Goal: Transaction & Acquisition: Purchase product/service

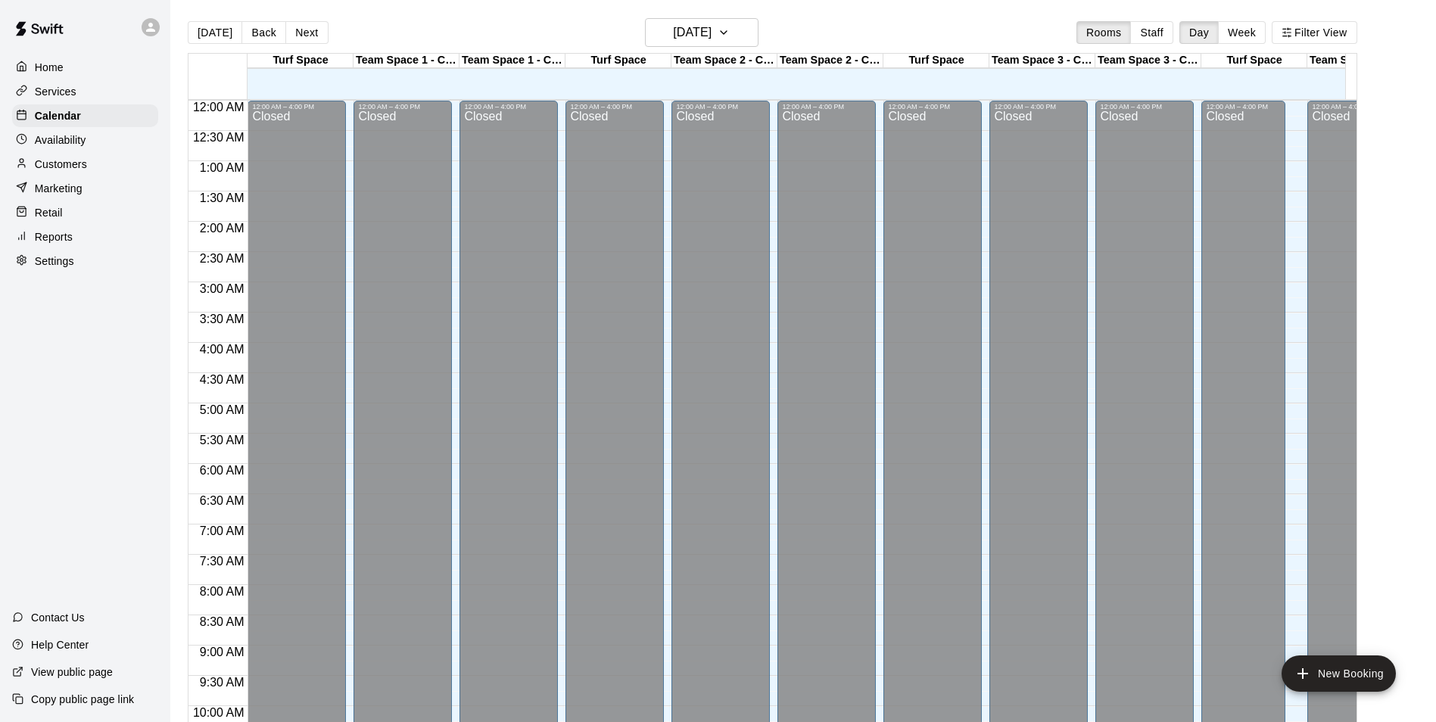
scroll to position [769, 0]
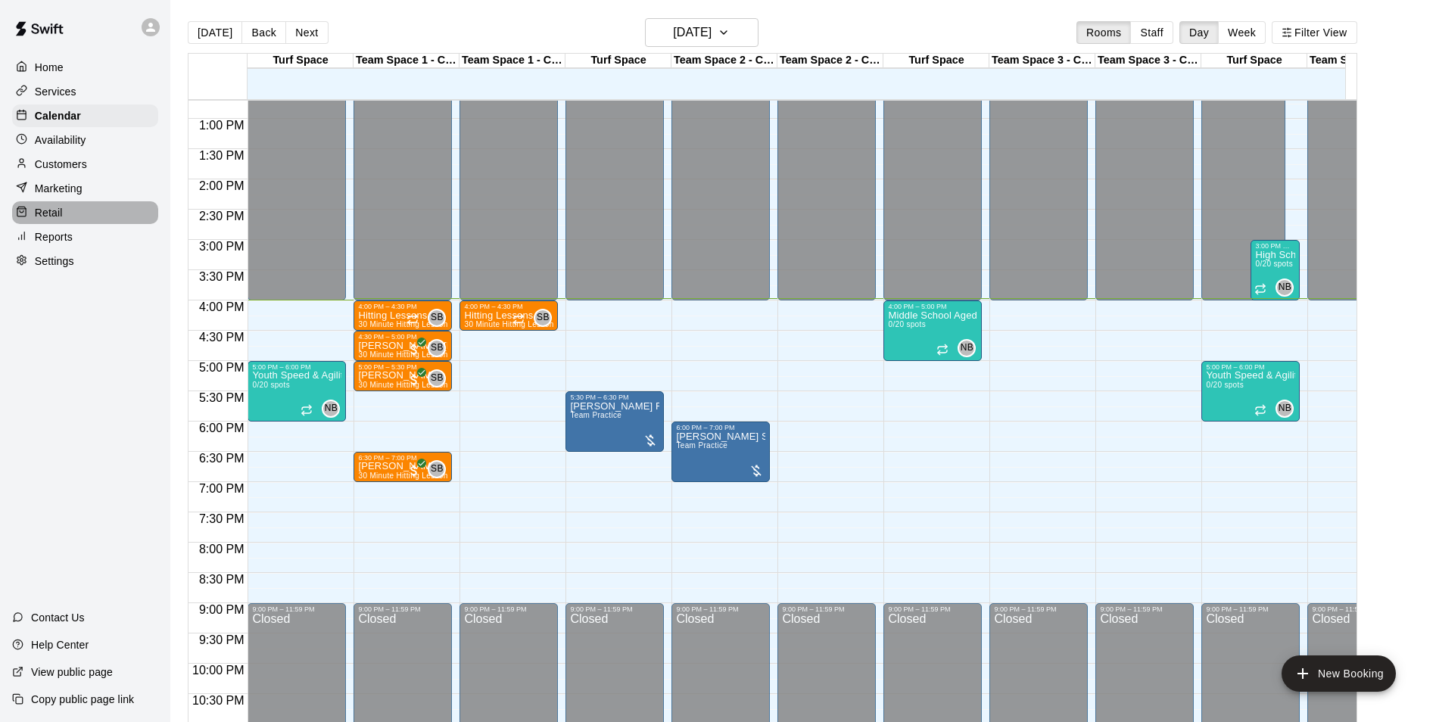
click at [44, 214] on p "Retail" at bounding box center [49, 212] width 28 height 15
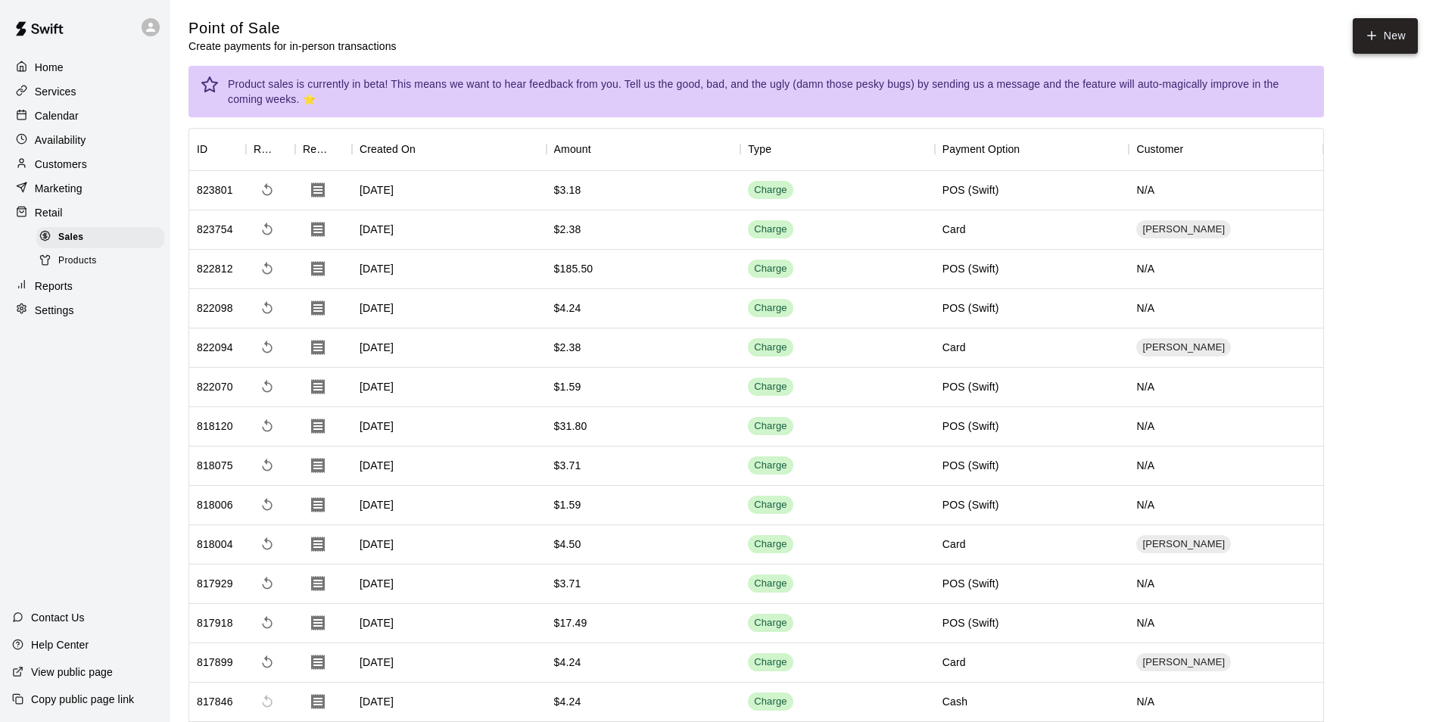
click at [1381, 48] on button "New" at bounding box center [1385, 36] width 65 height 36
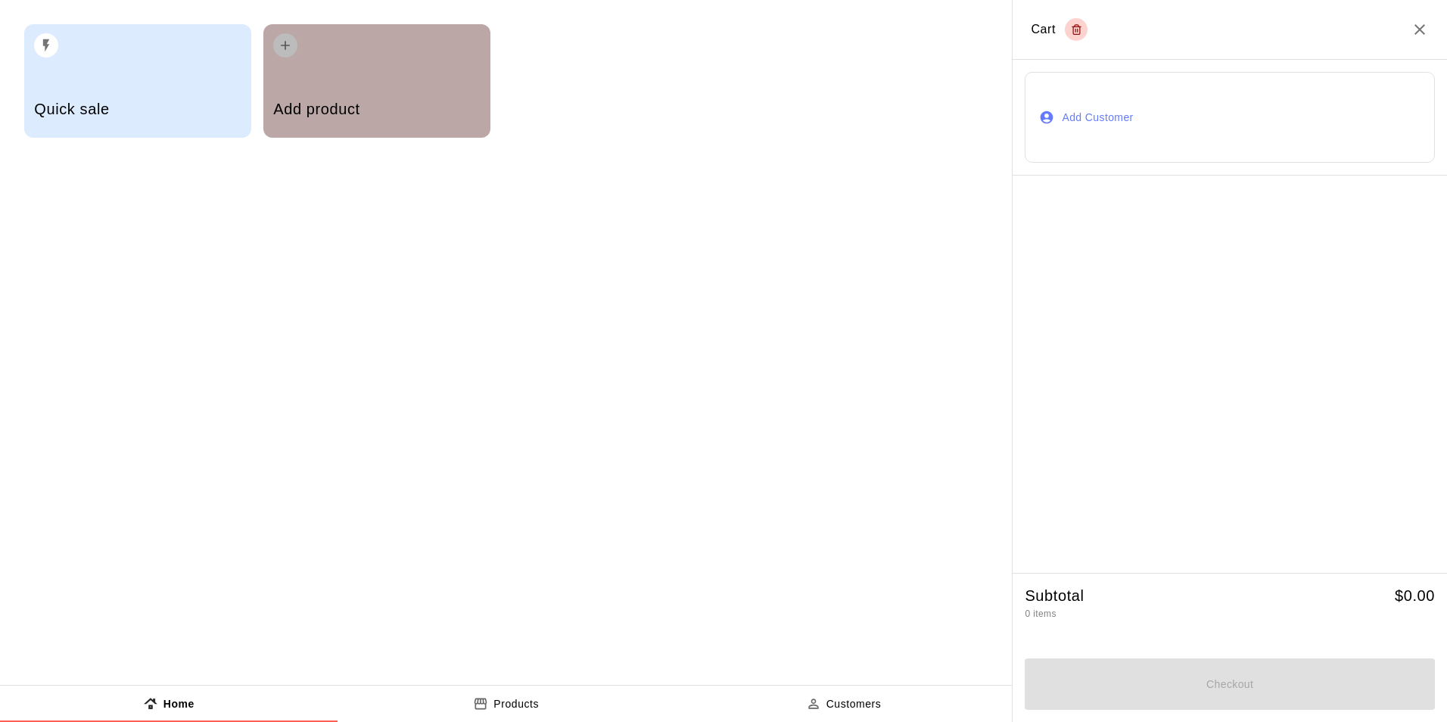
click at [310, 112] on h5 "Add product" at bounding box center [376, 109] width 207 height 20
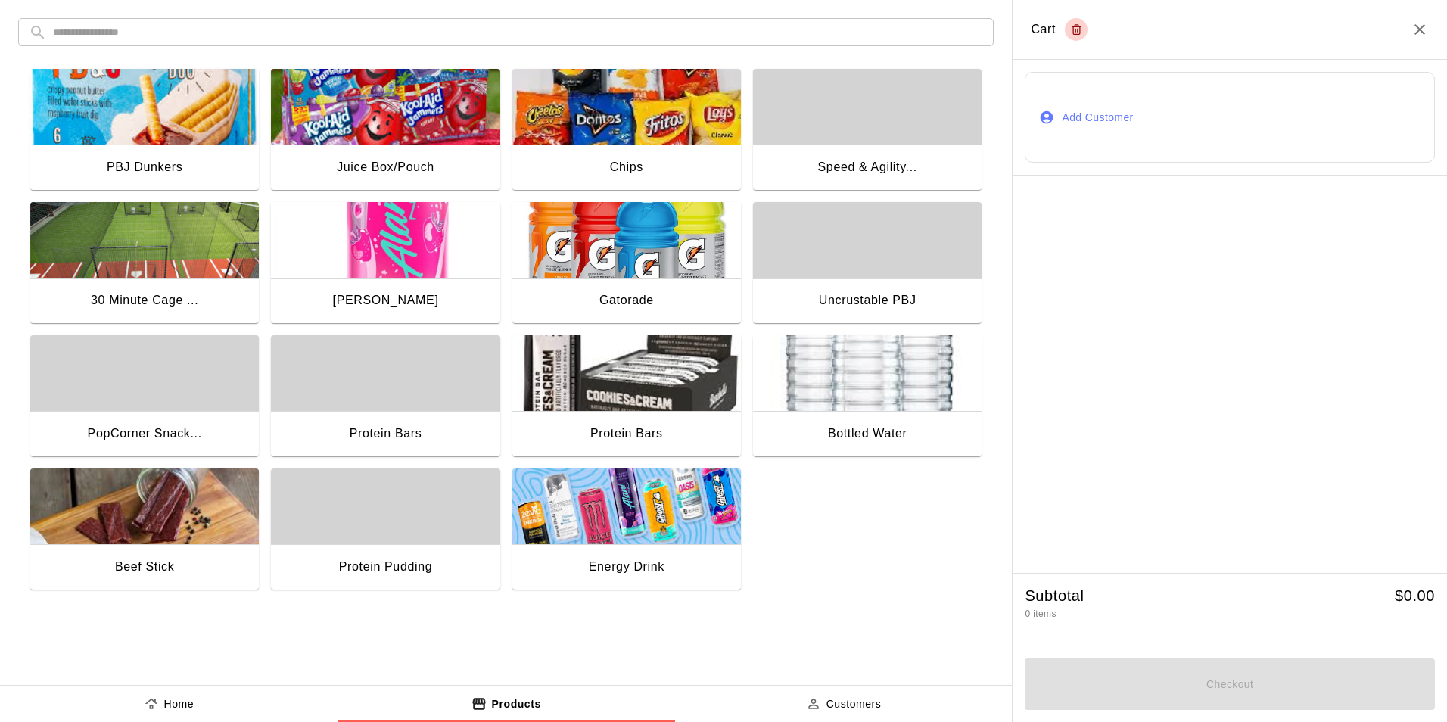
click at [662, 156] on div "Chips" at bounding box center [626, 169] width 229 height 48
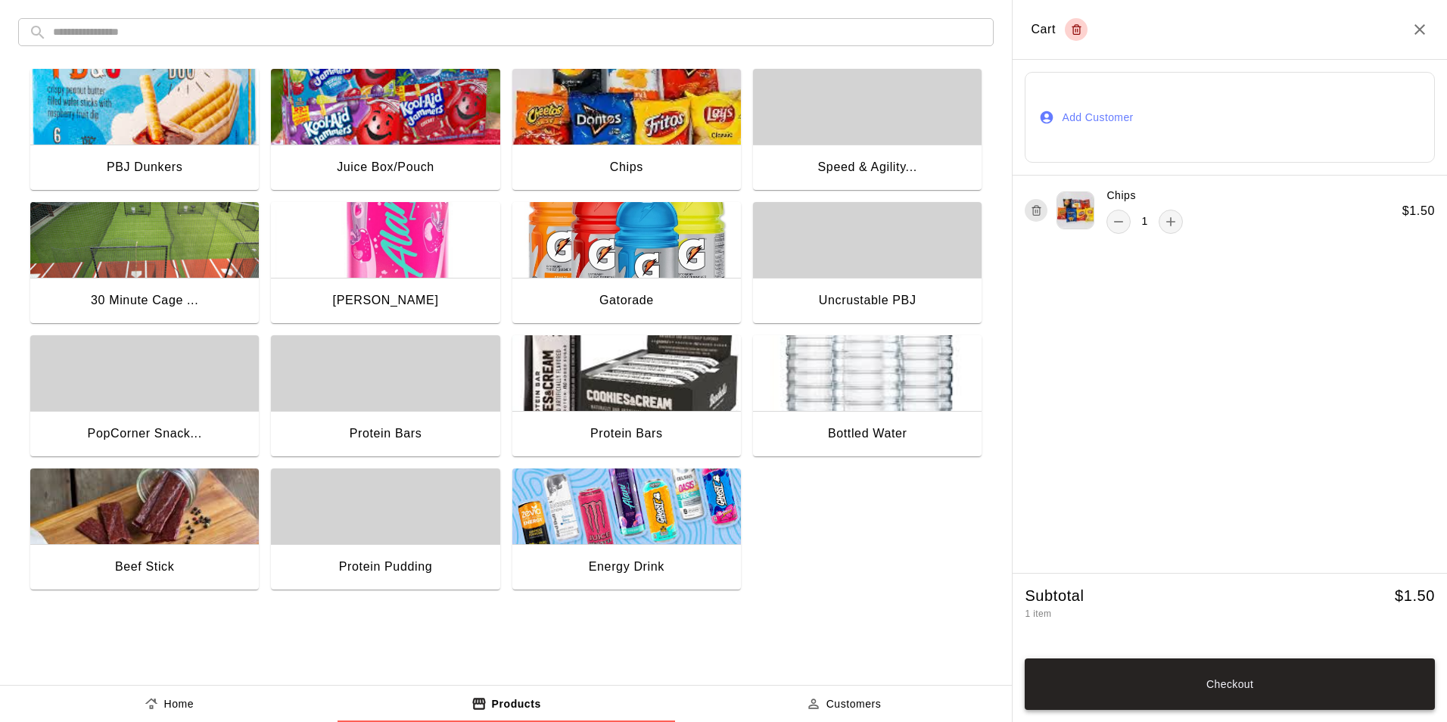
click at [1210, 684] on button "Checkout" at bounding box center [1230, 684] width 410 height 51
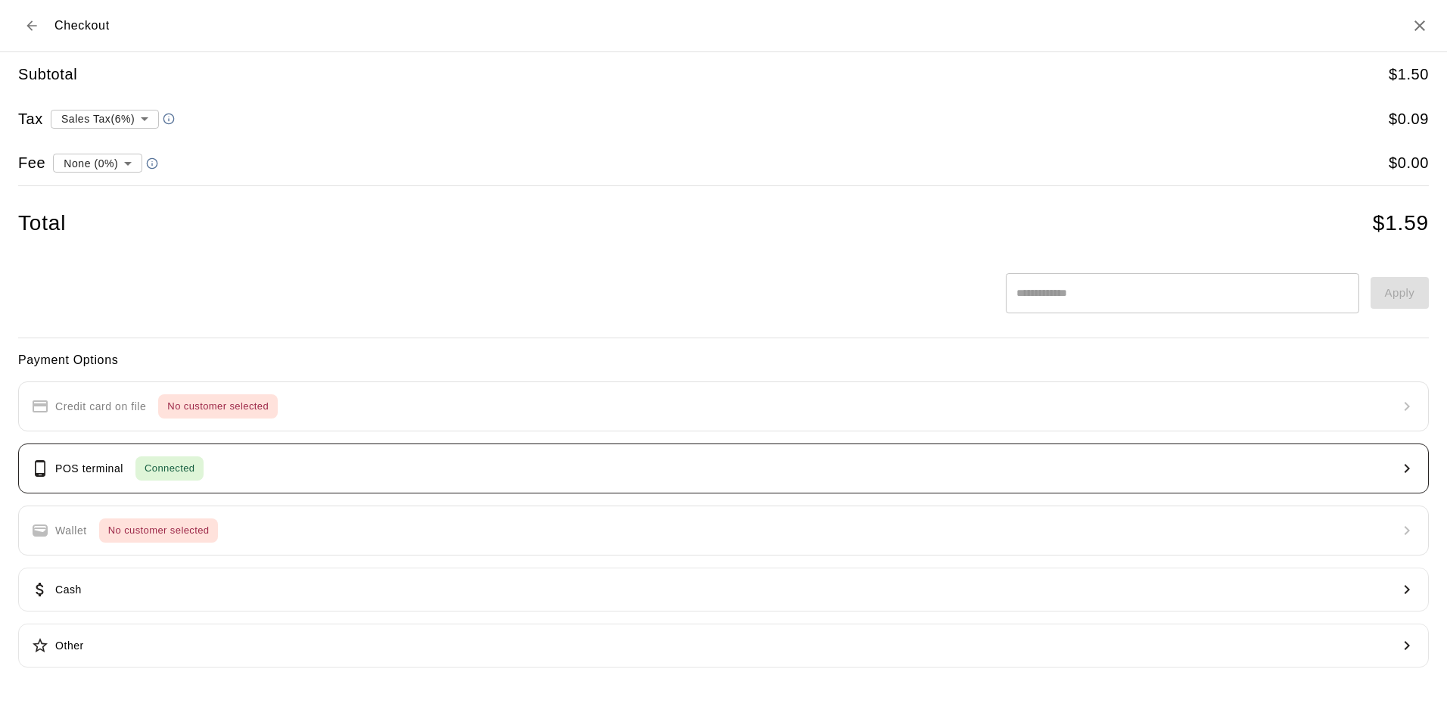
click at [111, 478] on div "POS terminal Connected" at bounding box center [117, 468] width 173 height 24
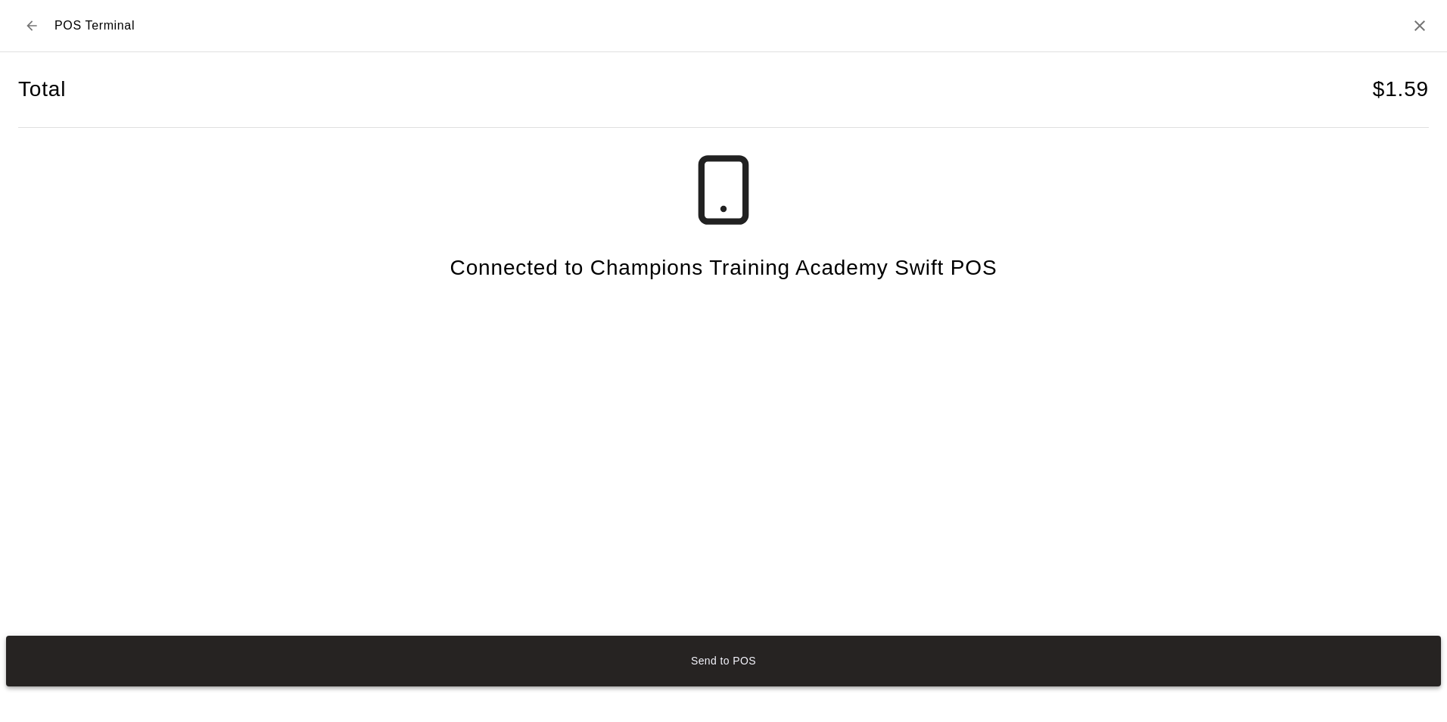
click at [740, 670] on button "Send to POS" at bounding box center [723, 661] width 1435 height 51
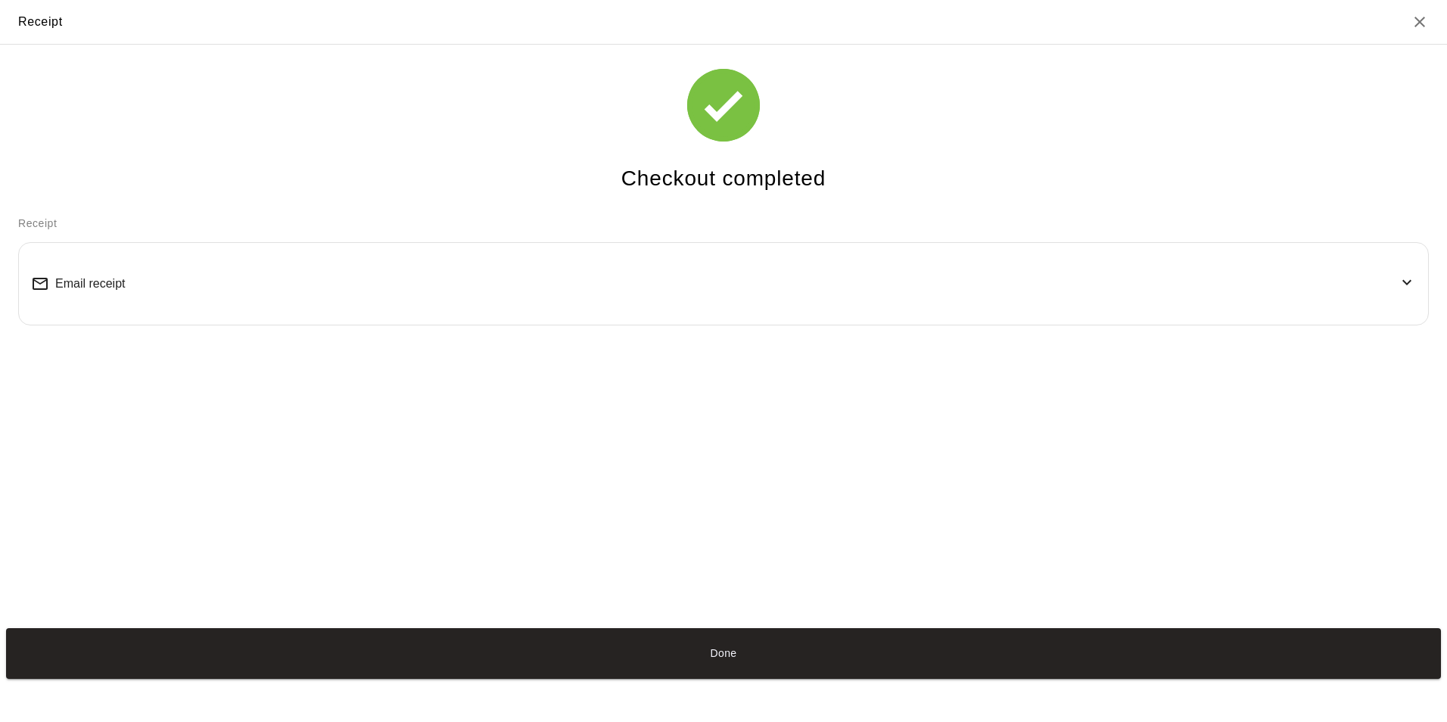
click at [740, 670] on button "Done" at bounding box center [723, 653] width 1435 height 51
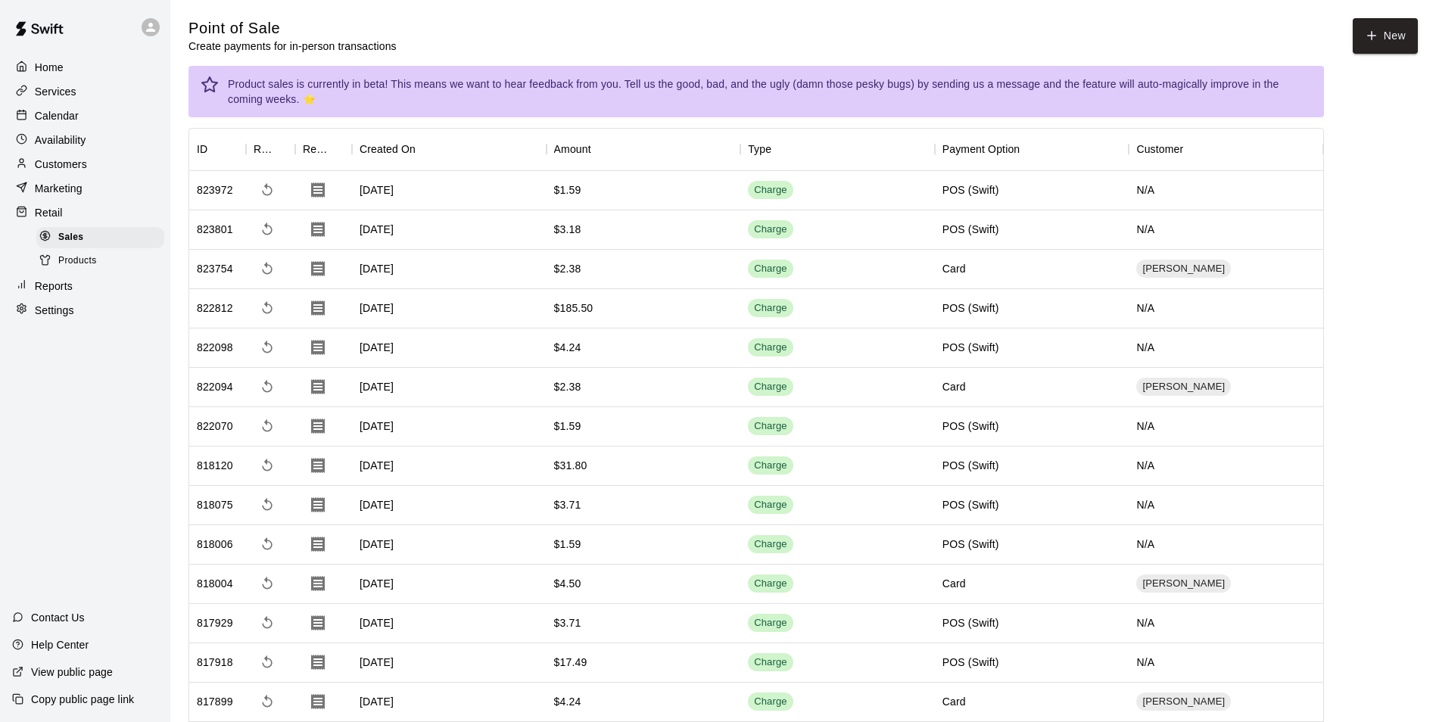
click at [68, 294] on p "Reports" at bounding box center [54, 286] width 38 height 15
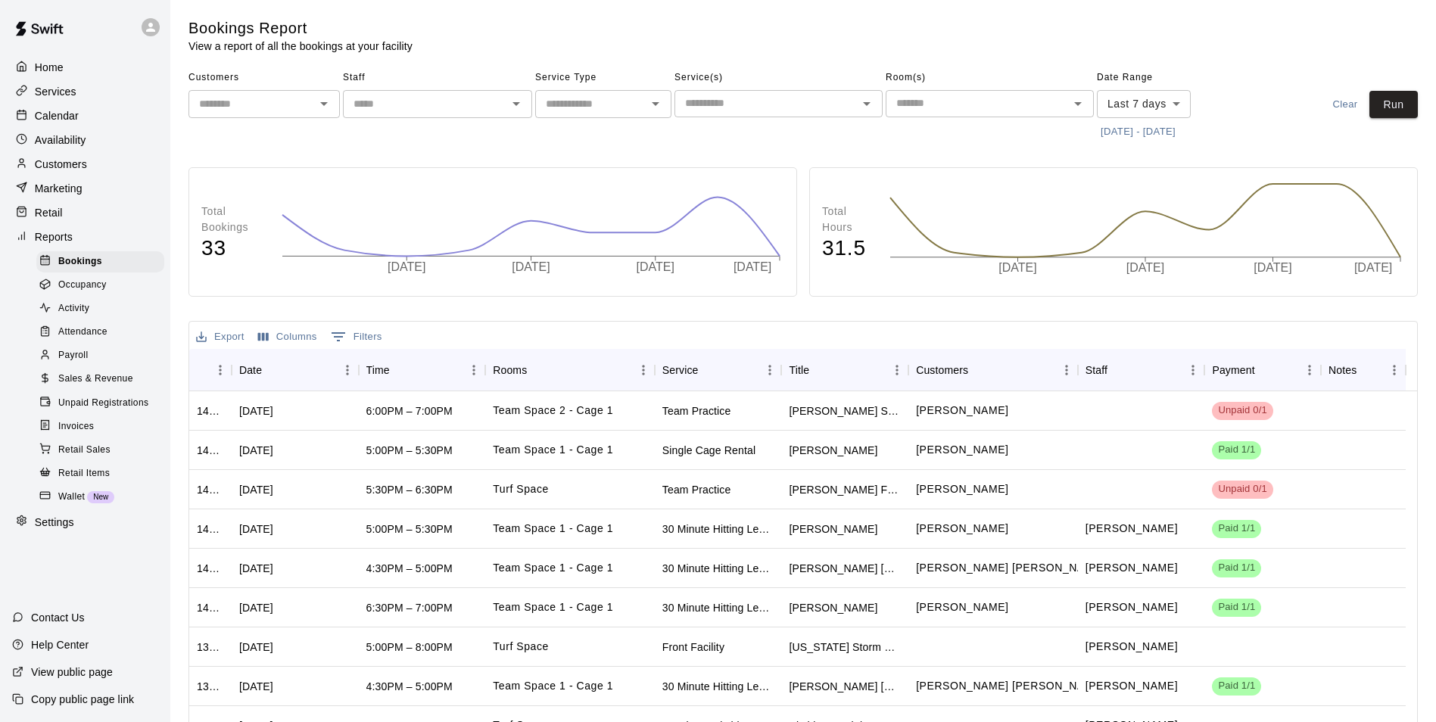
click at [98, 387] on span "Sales & Revenue" at bounding box center [95, 379] width 75 height 15
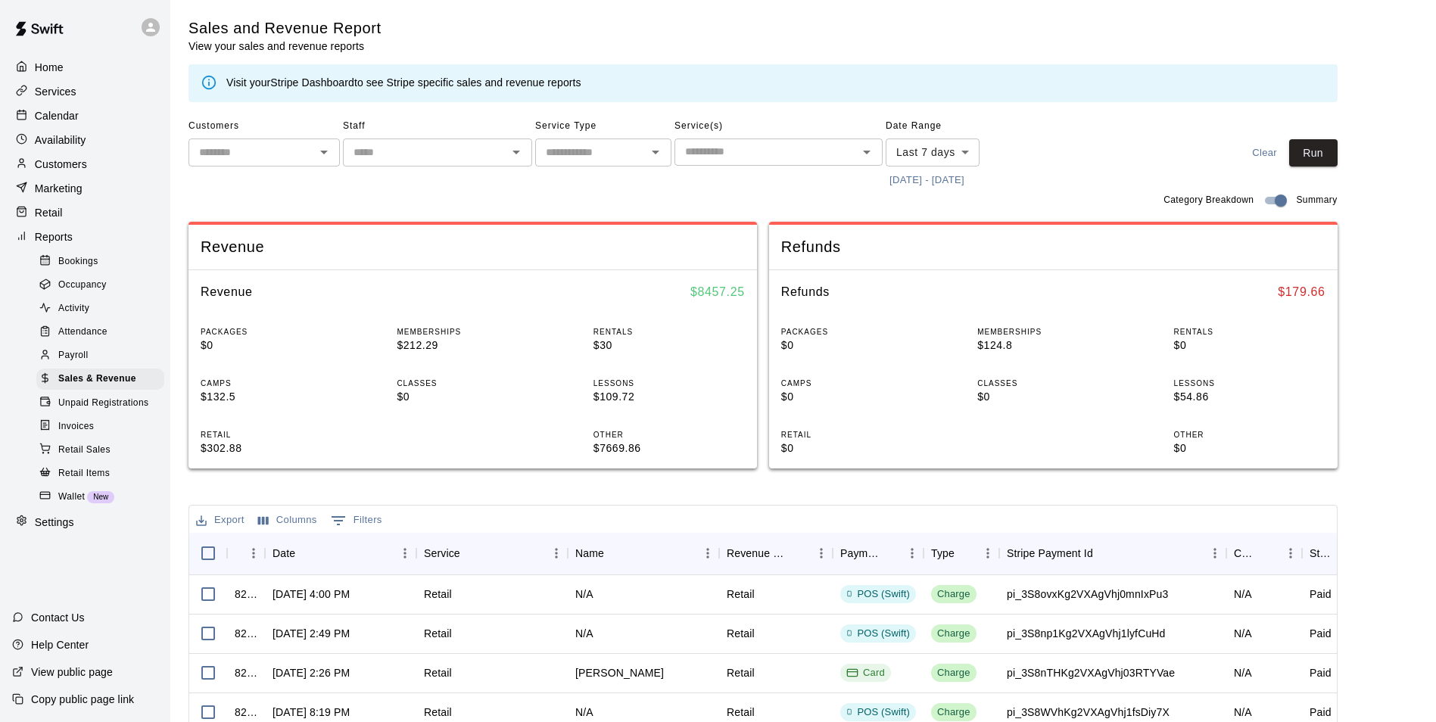
click at [654, 158] on icon "Open" at bounding box center [655, 152] width 18 height 18
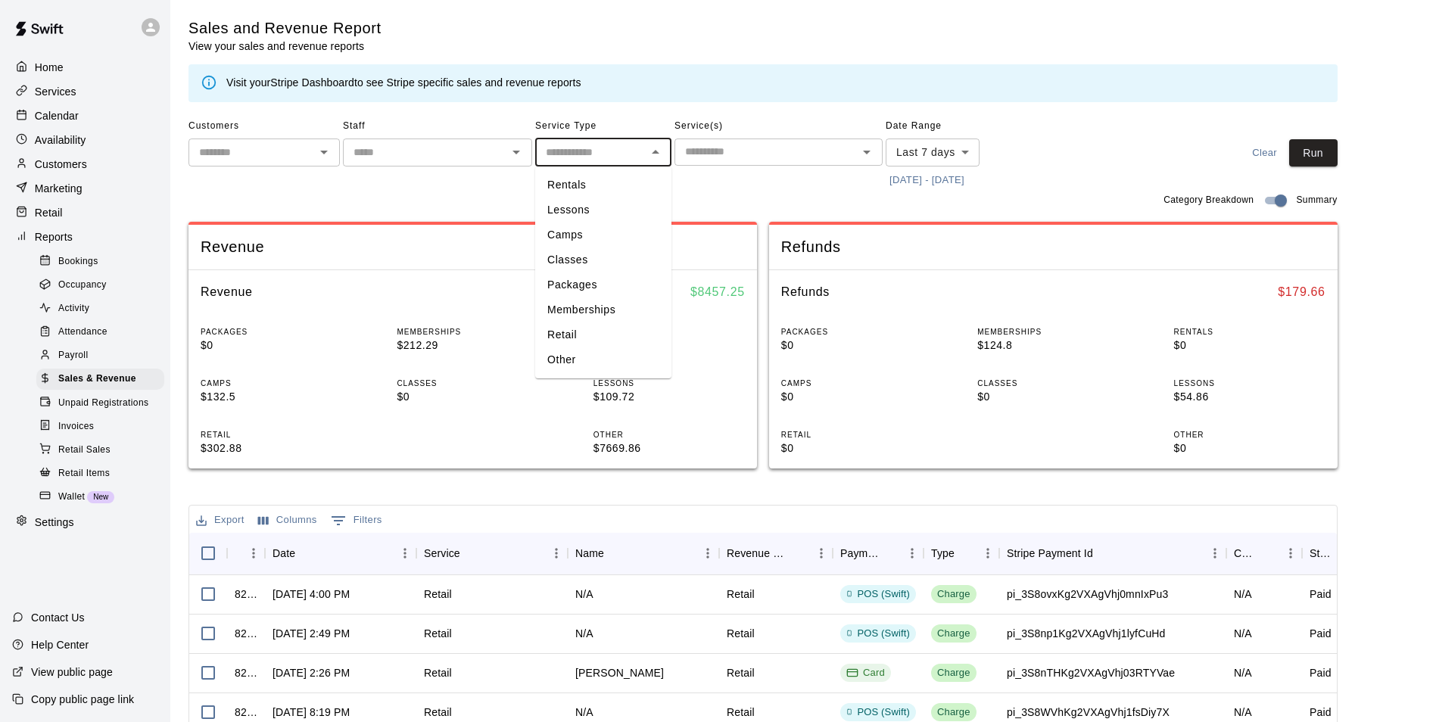
click at [621, 207] on li "Lessons" at bounding box center [603, 210] width 136 height 25
type input "*******"
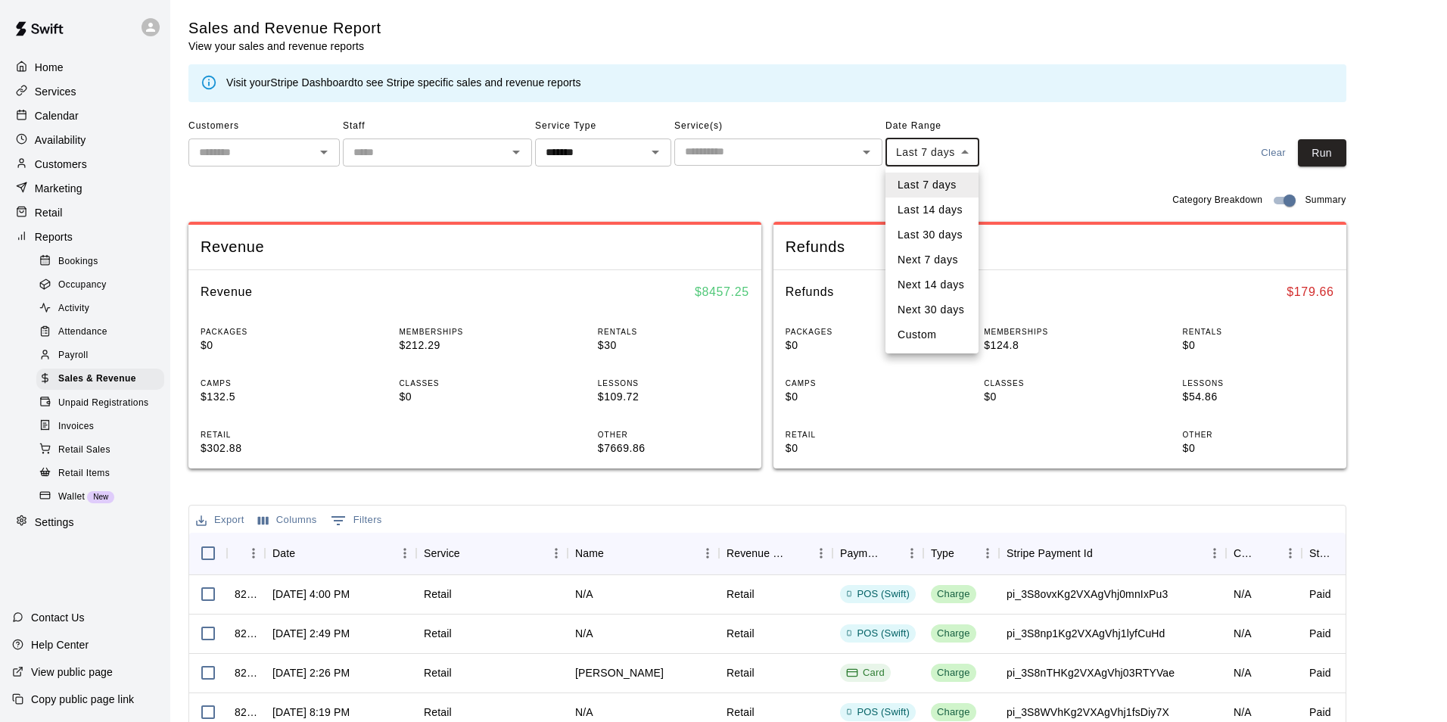
click at [962, 154] on body "Home Services Calendar Availability Customers Marketing Retail Reports Bookings…" at bounding box center [723, 520] width 1447 height 1041
click at [948, 228] on li "Last 30 days" at bounding box center [932, 235] width 93 height 25
type input "*****"
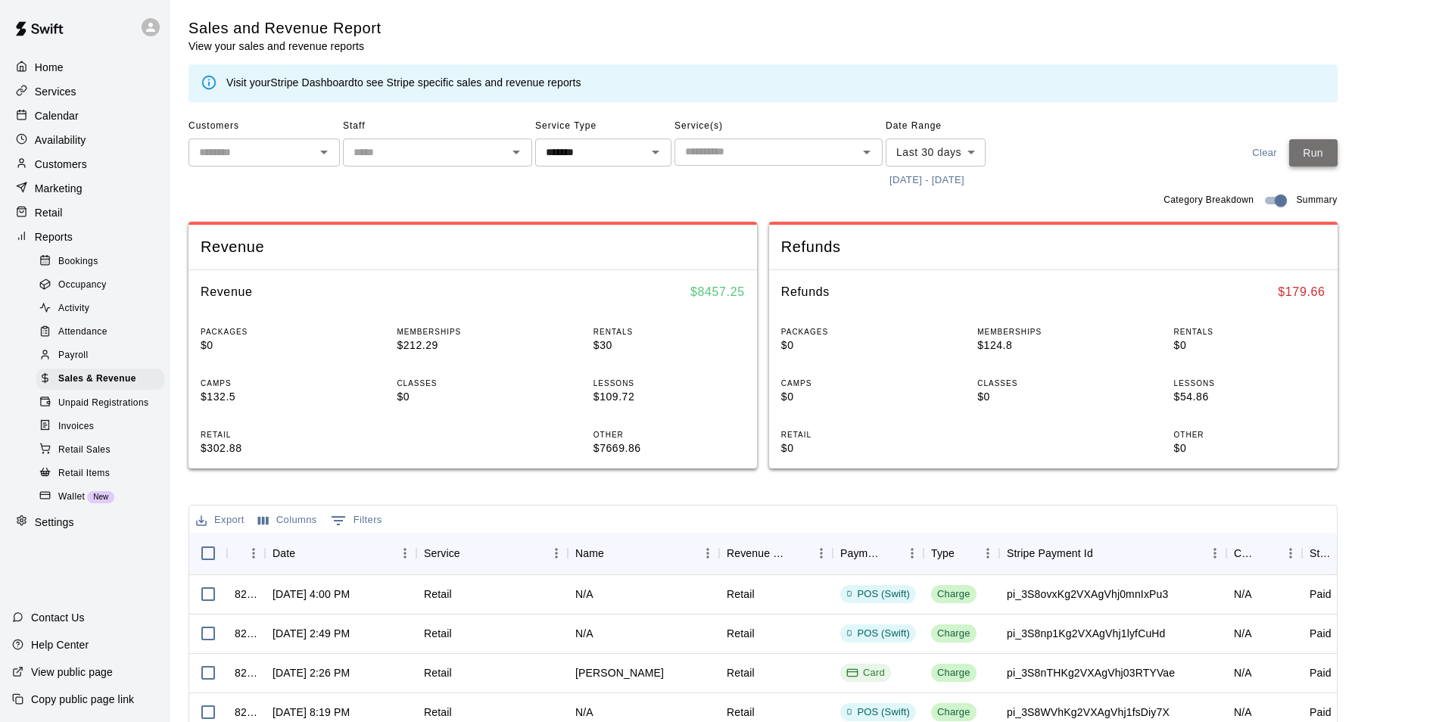
click at [1324, 164] on button "Run" at bounding box center [1313, 153] width 48 height 28
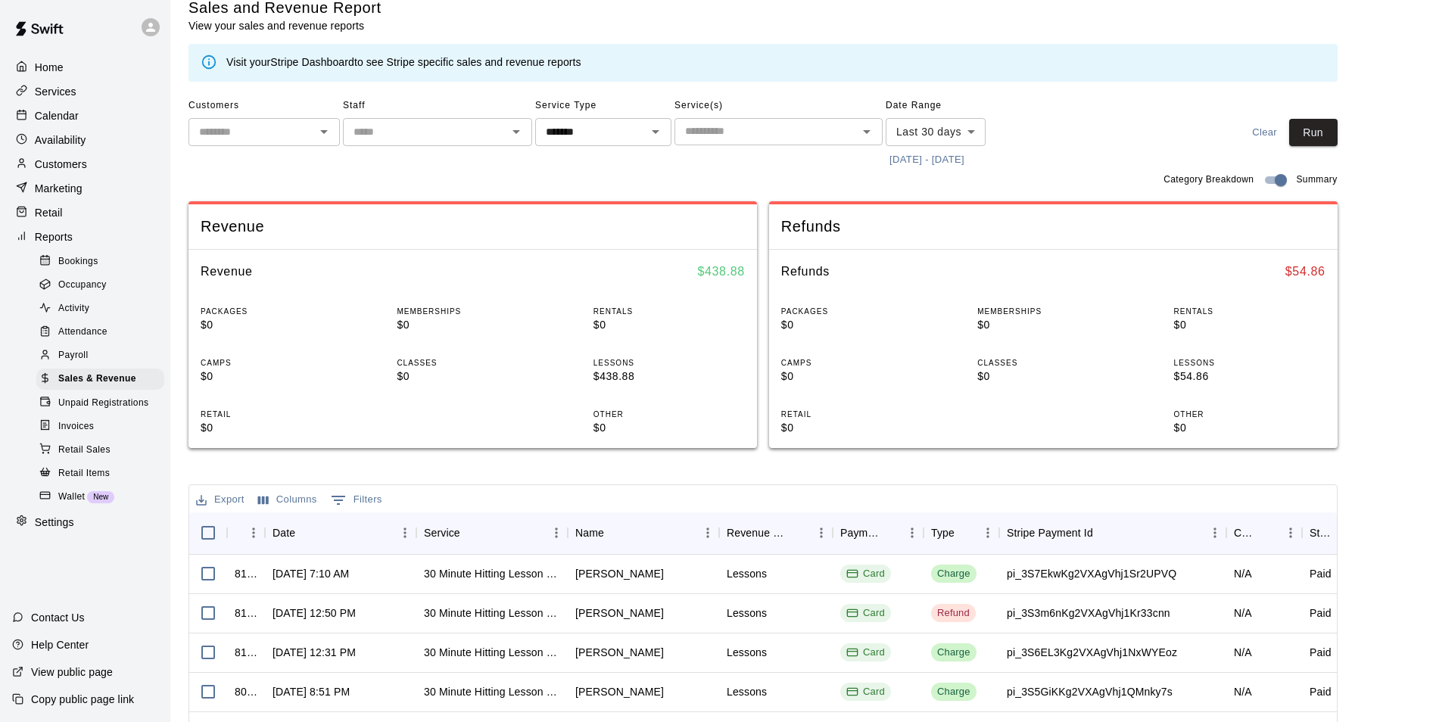
scroll to position [15, 0]
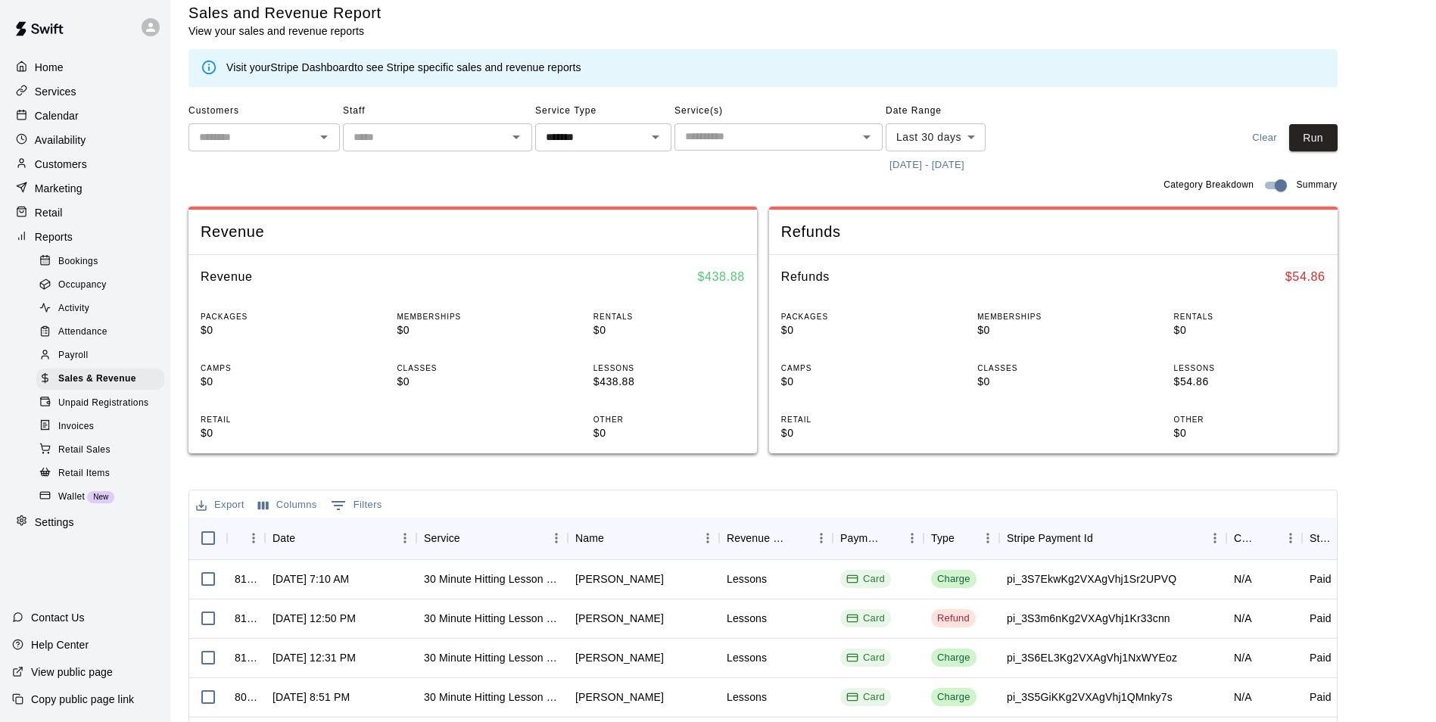
click at [57, 219] on p "Retail" at bounding box center [49, 212] width 28 height 15
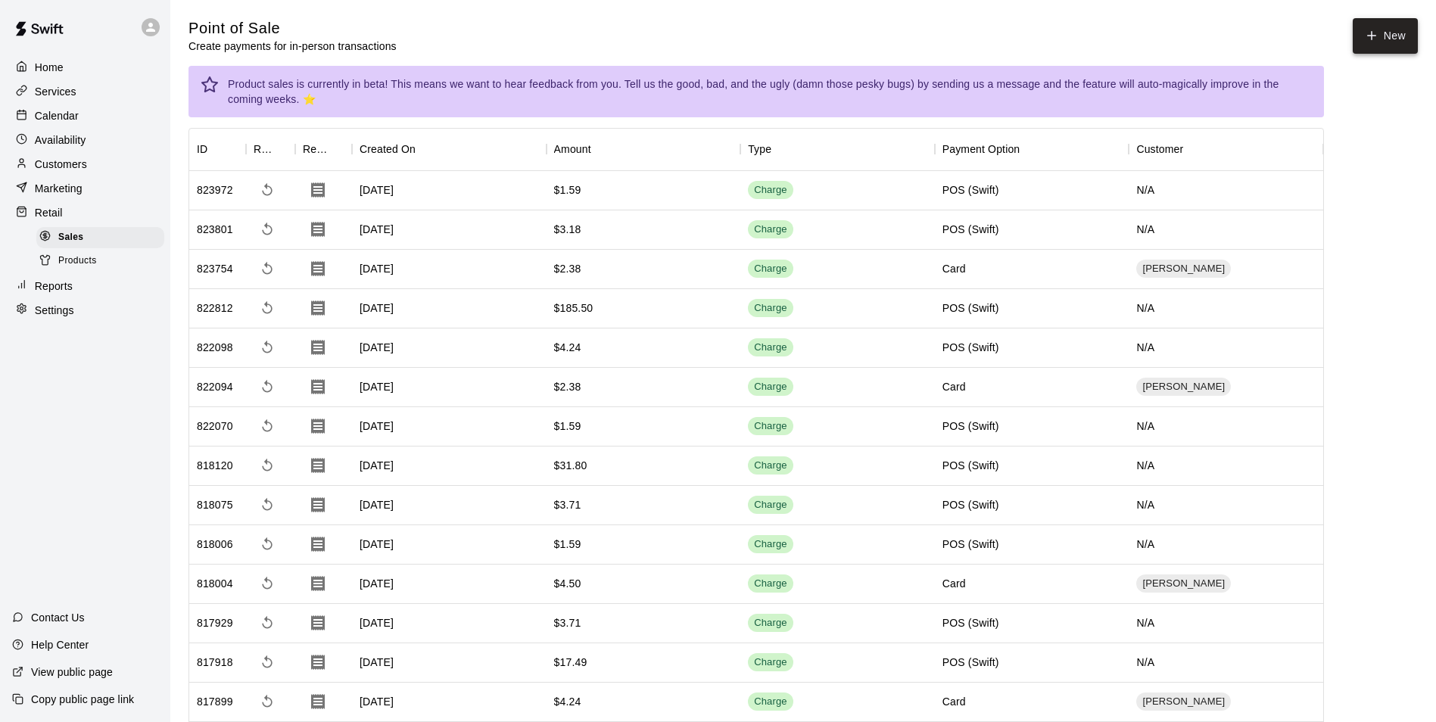
click at [1371, 35] on icon "button" at bounding box center [1372, 36] width 14 height 14
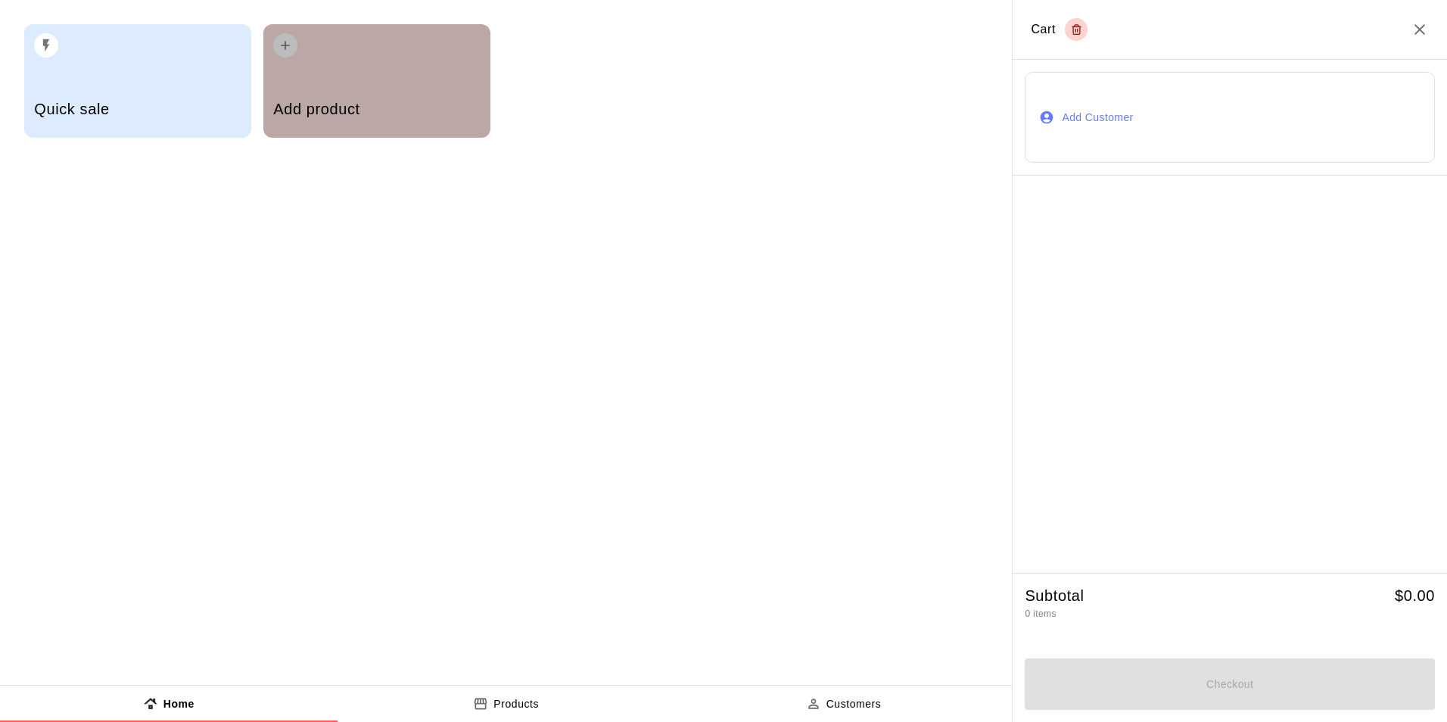
click at [360, 86] on div "Add product" at bounding box center [376, 111] width 207 height 54
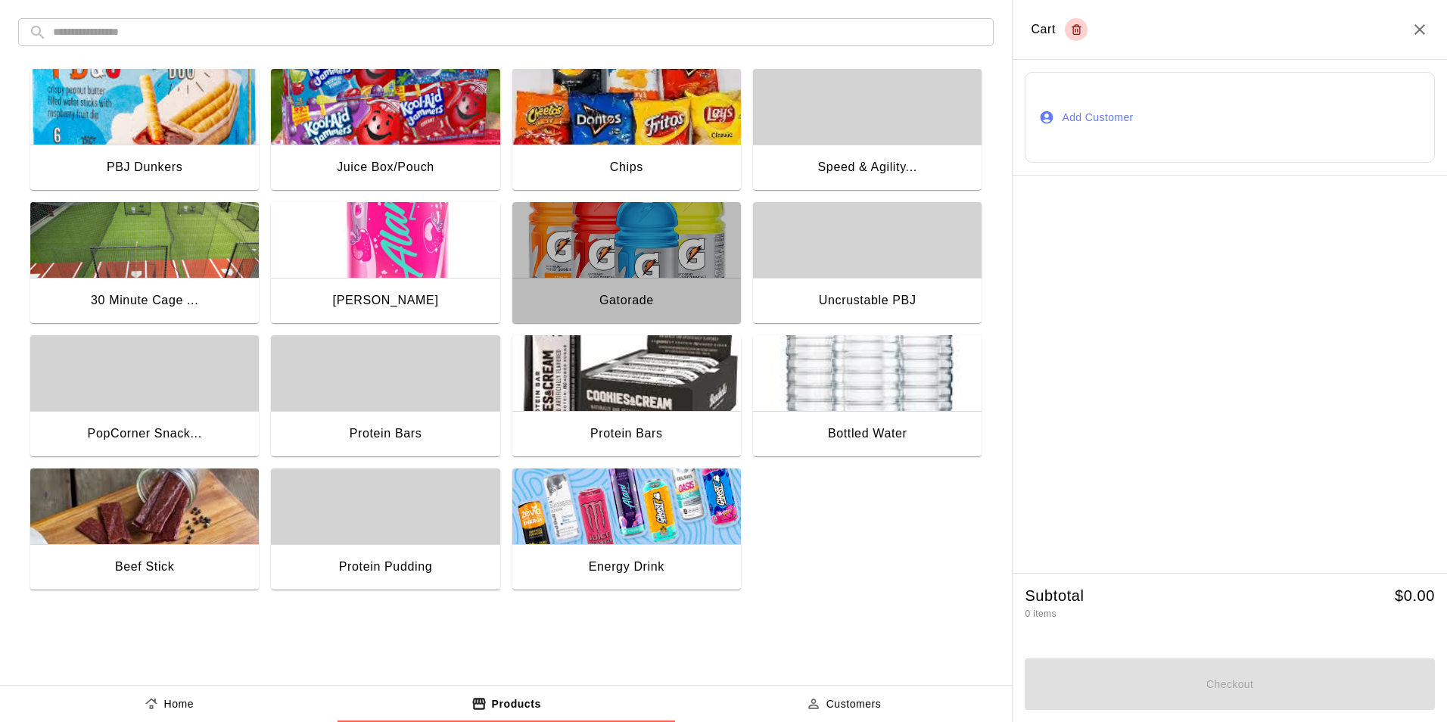
click at [626, 257] on img "button" at bounding box center [626, 240] width 229 height 76
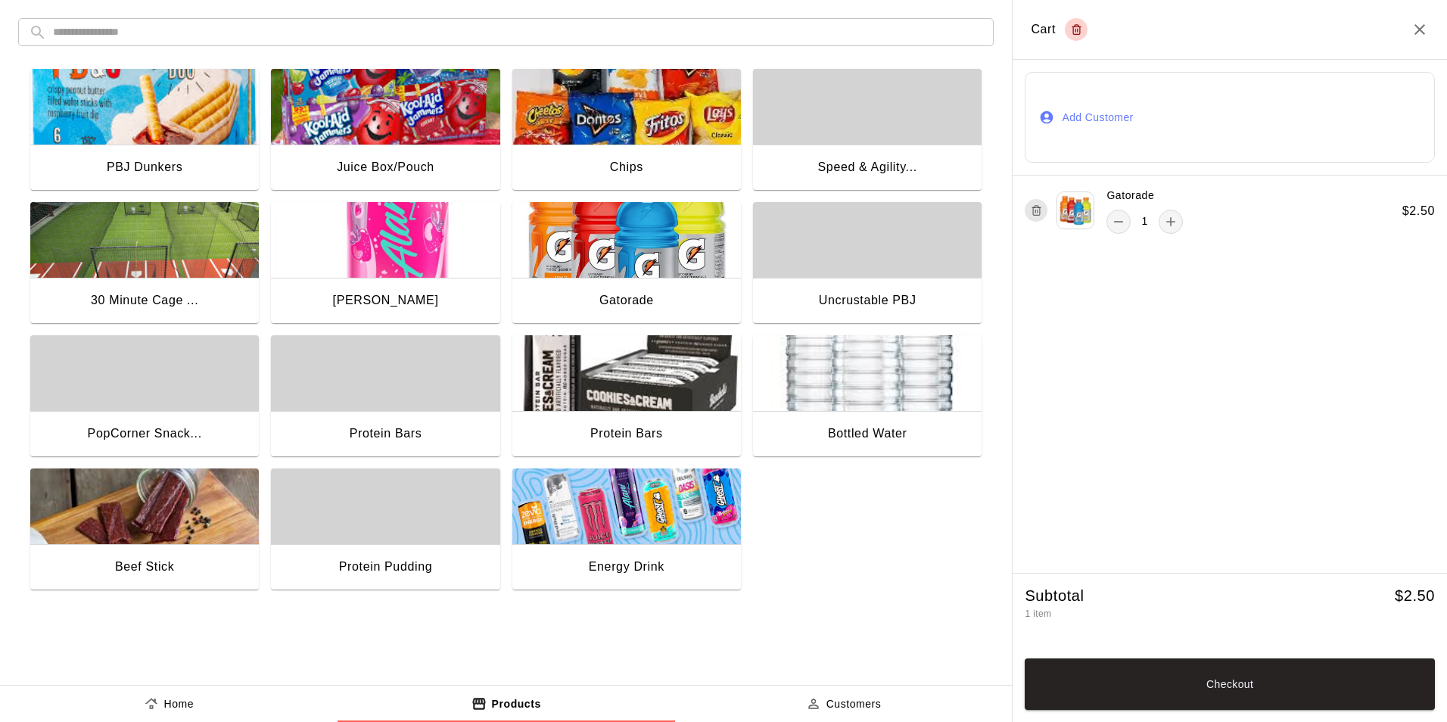
click at [1073, 116] on button "Add Customer" at bounding box center [1230, 117] width 410 height 91
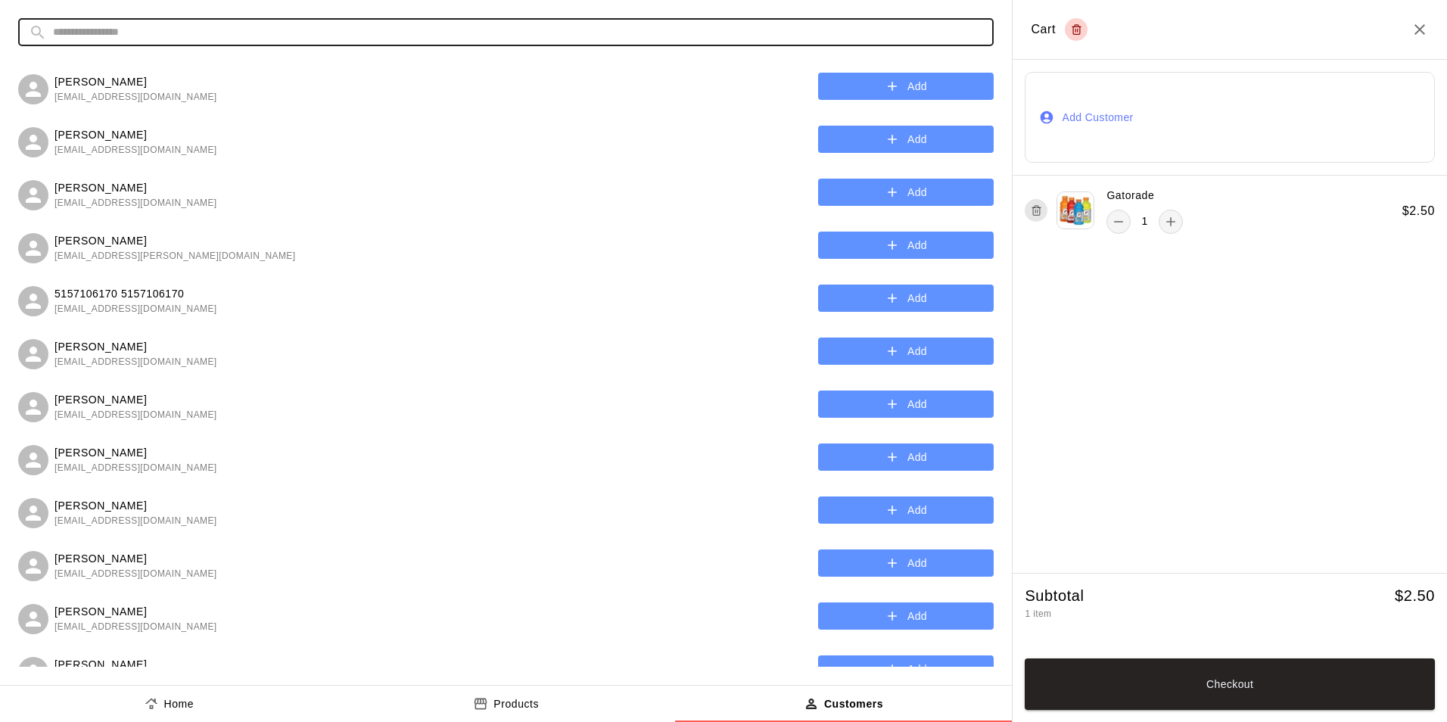
click at [176, 33] on input "text" at bounding box center [518, 32] width 930 height 28
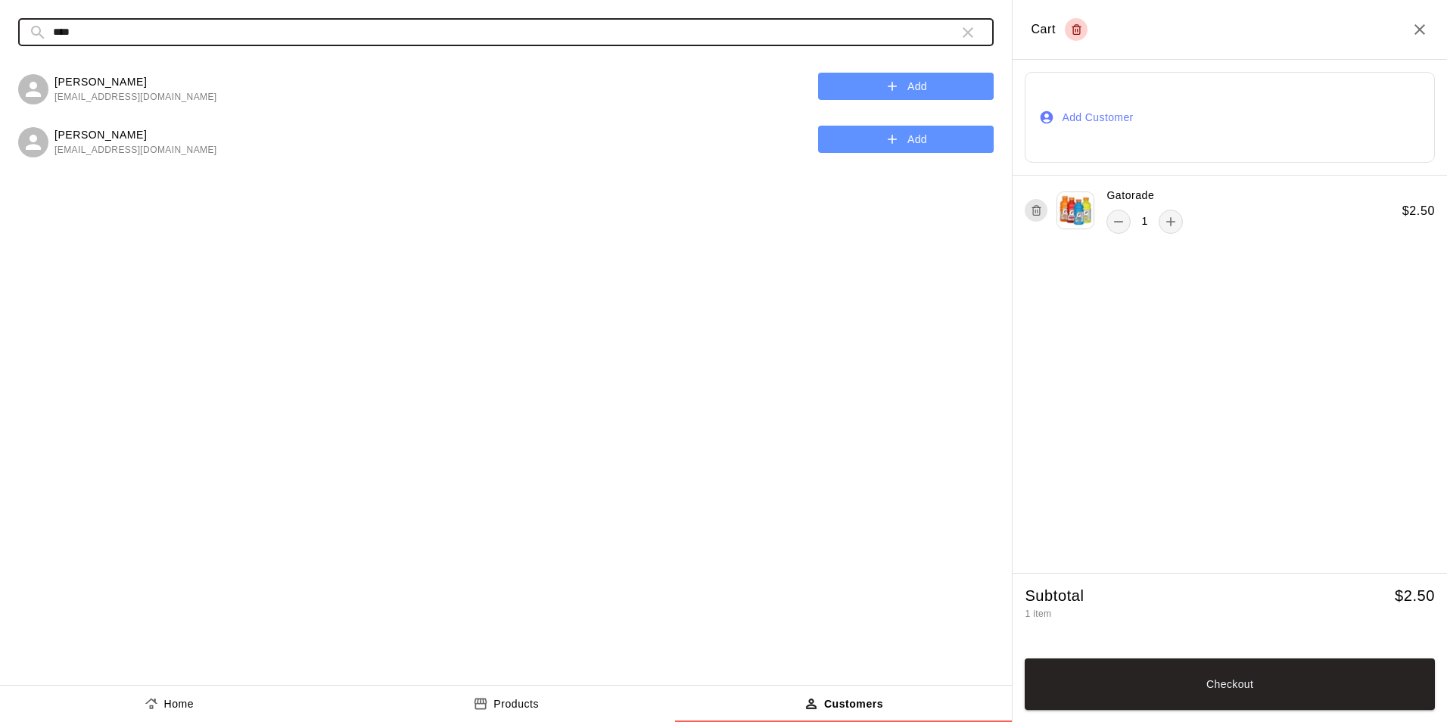
type input "****"
click at [839, 138] on button "Add" at bounding box center [906, 140] width 176 height 28
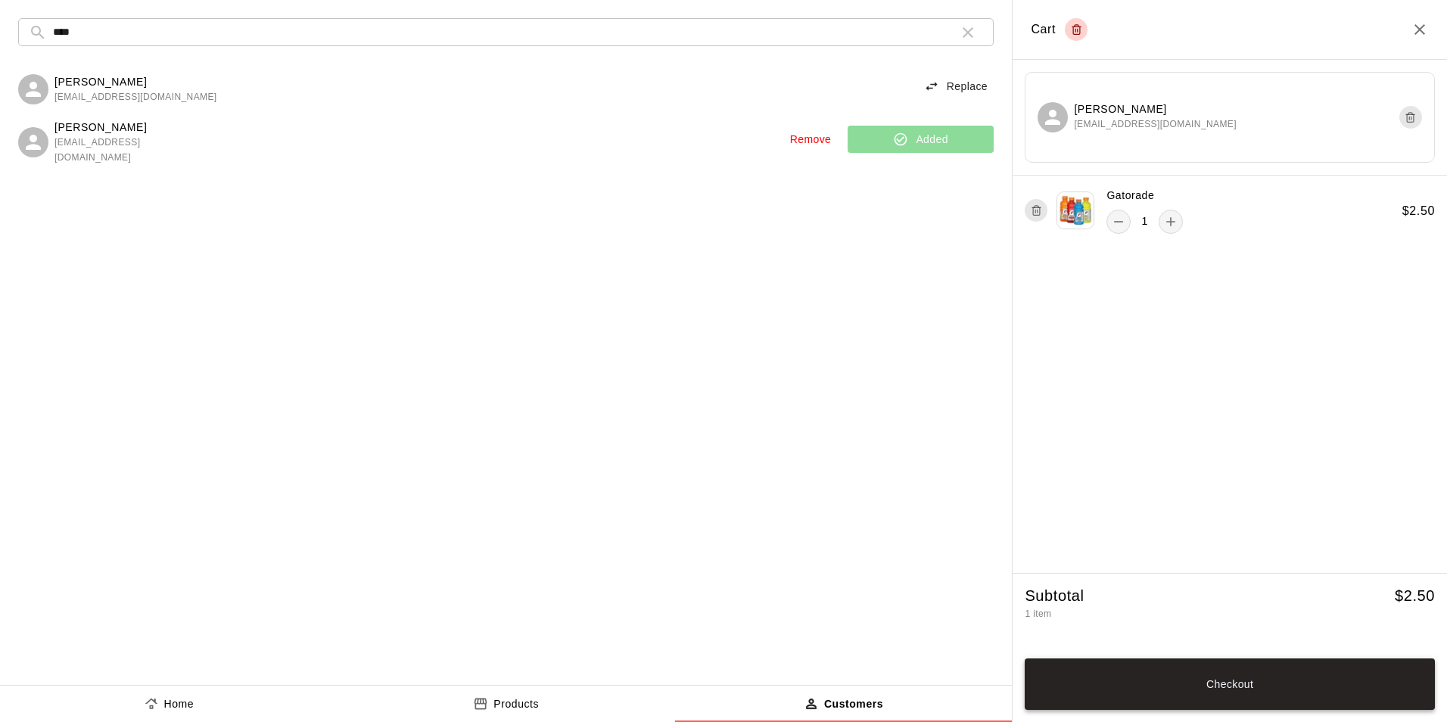
click at [1239, 681] on button "Checkout" at bounding box center [1230, 684] width 410 height 51
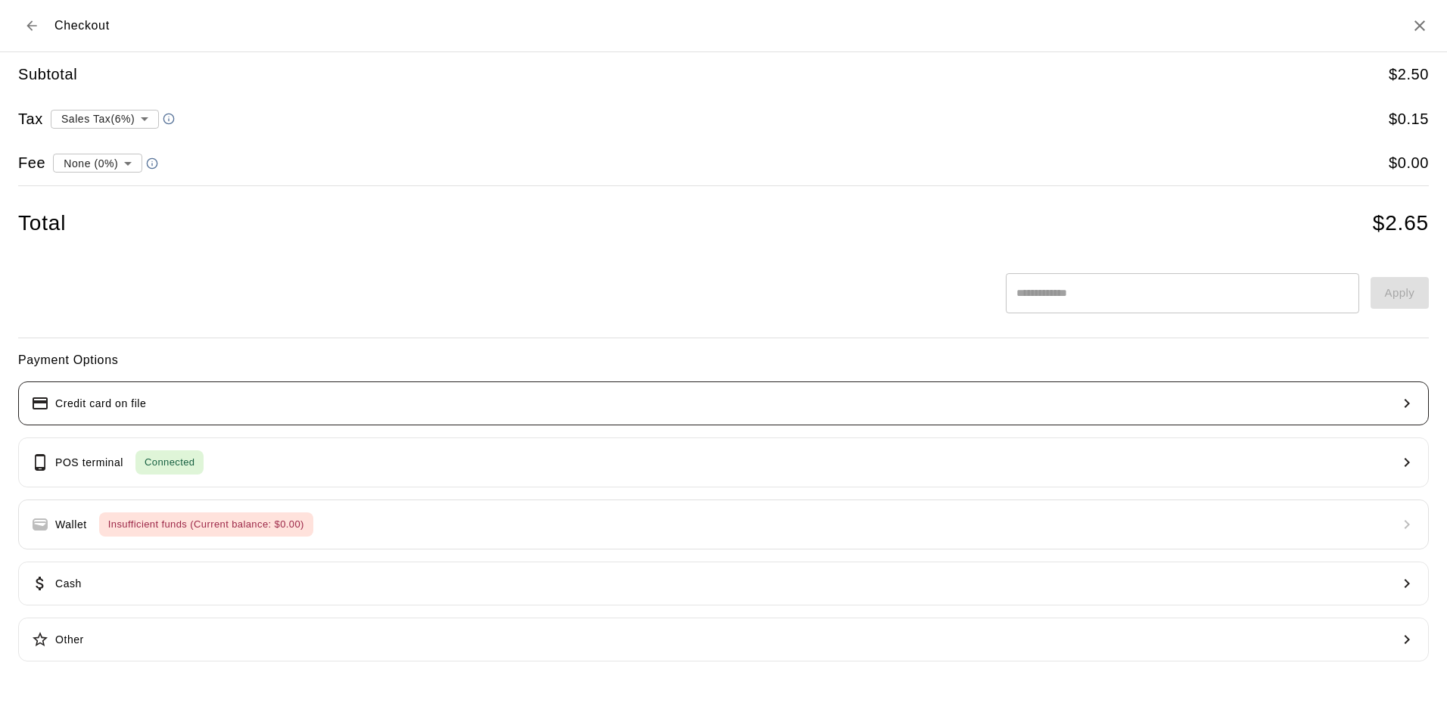
click at [129, 409] on p "Credit card on file" at bounding box center [100, 404] width 91 height 16
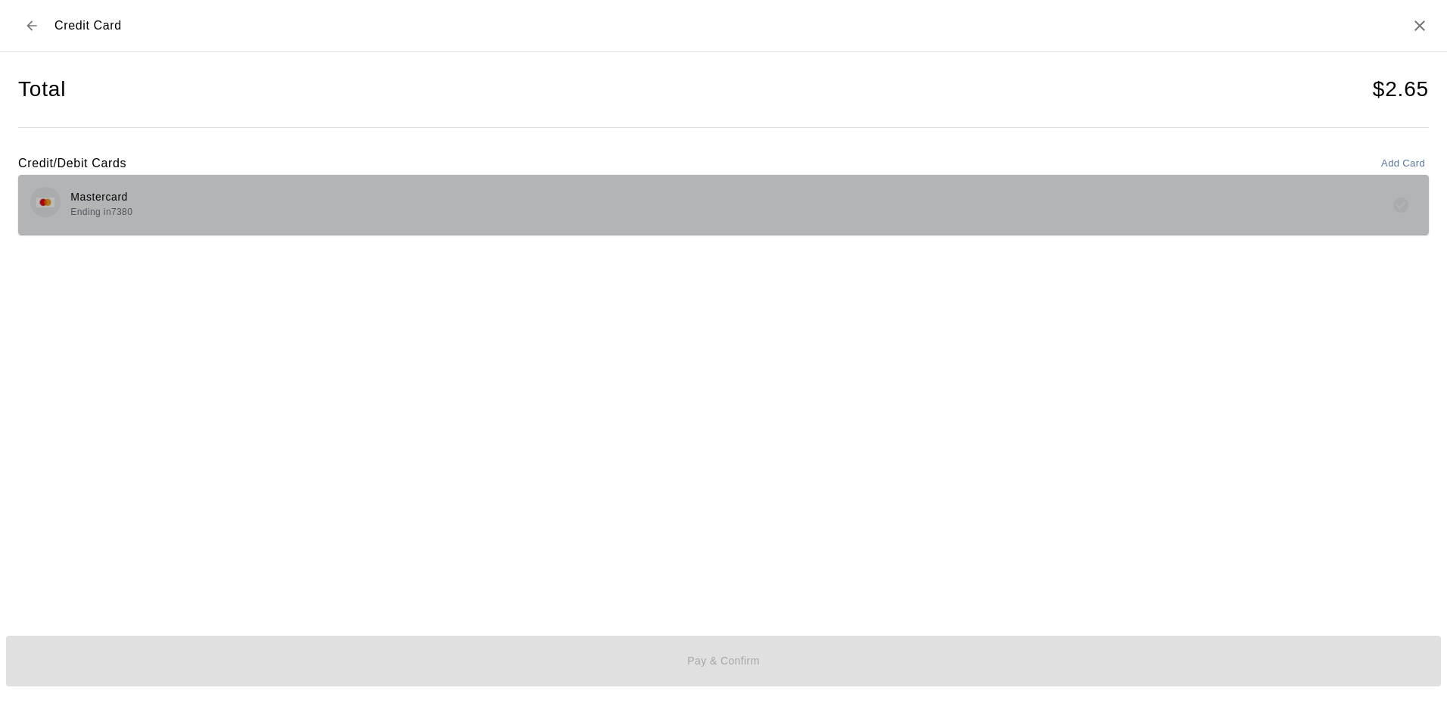
click at [145, 208] on div "Mastercard Ending in 7380" at bounding box center [723, 205] width 1387 height 36
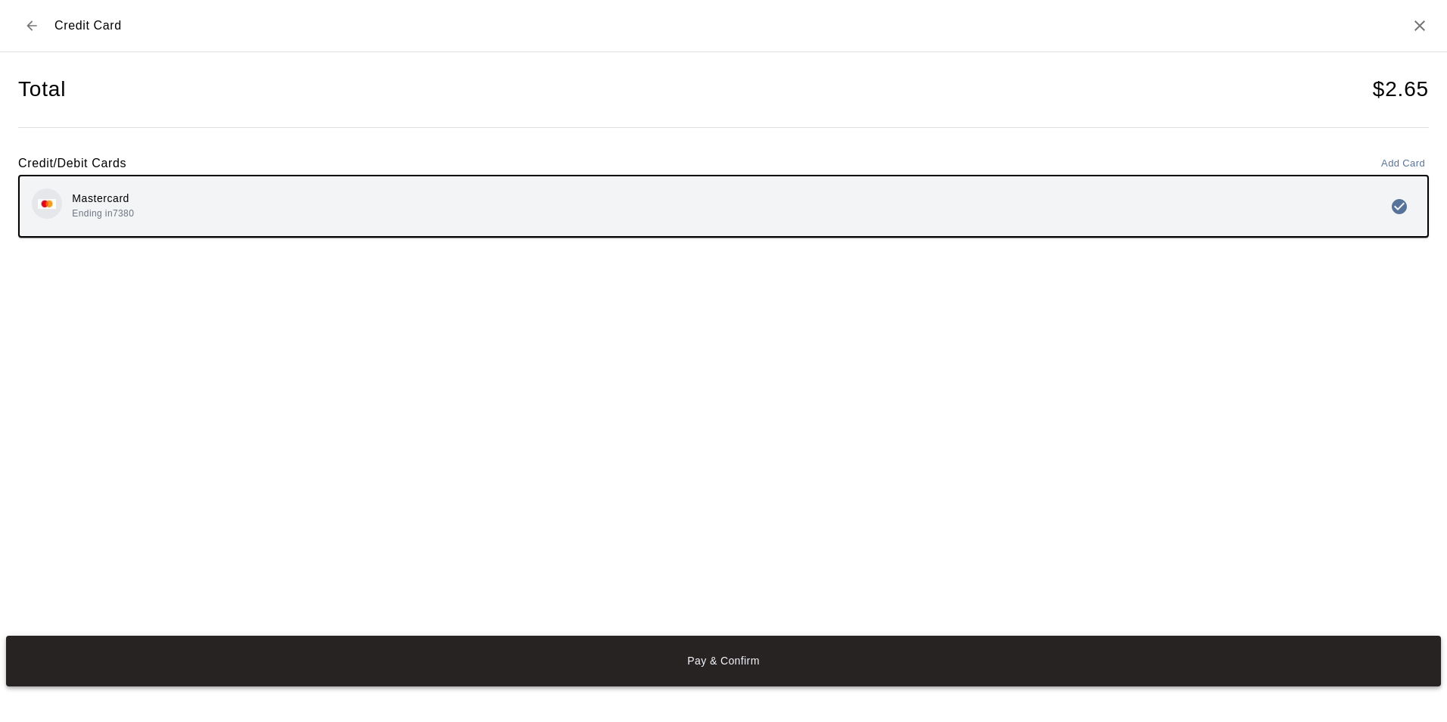
click at [730, 672] on button "Pay & Confirm" at bounding box center [723, 661] width 1435 height 51
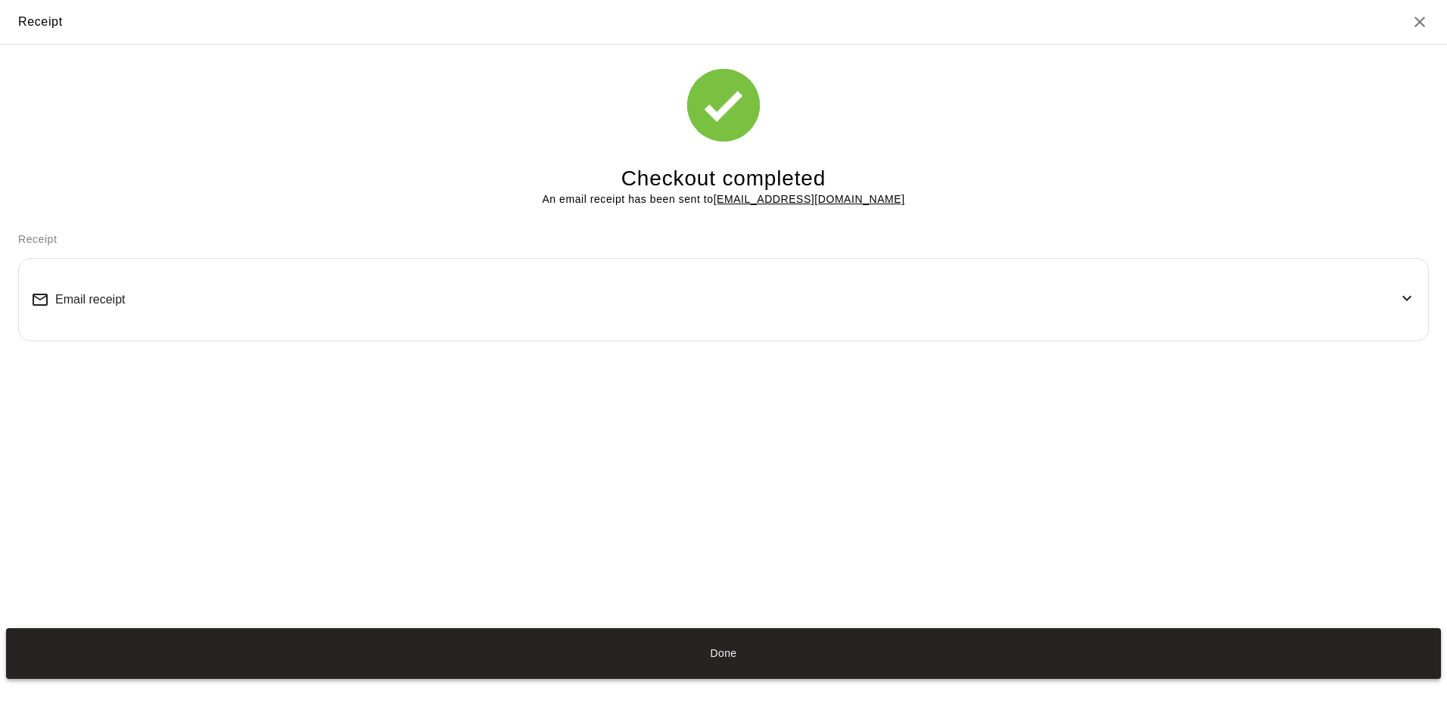
click at [747, 661] on button "Done" at bounding box center [723, 653] width 1435 height 51
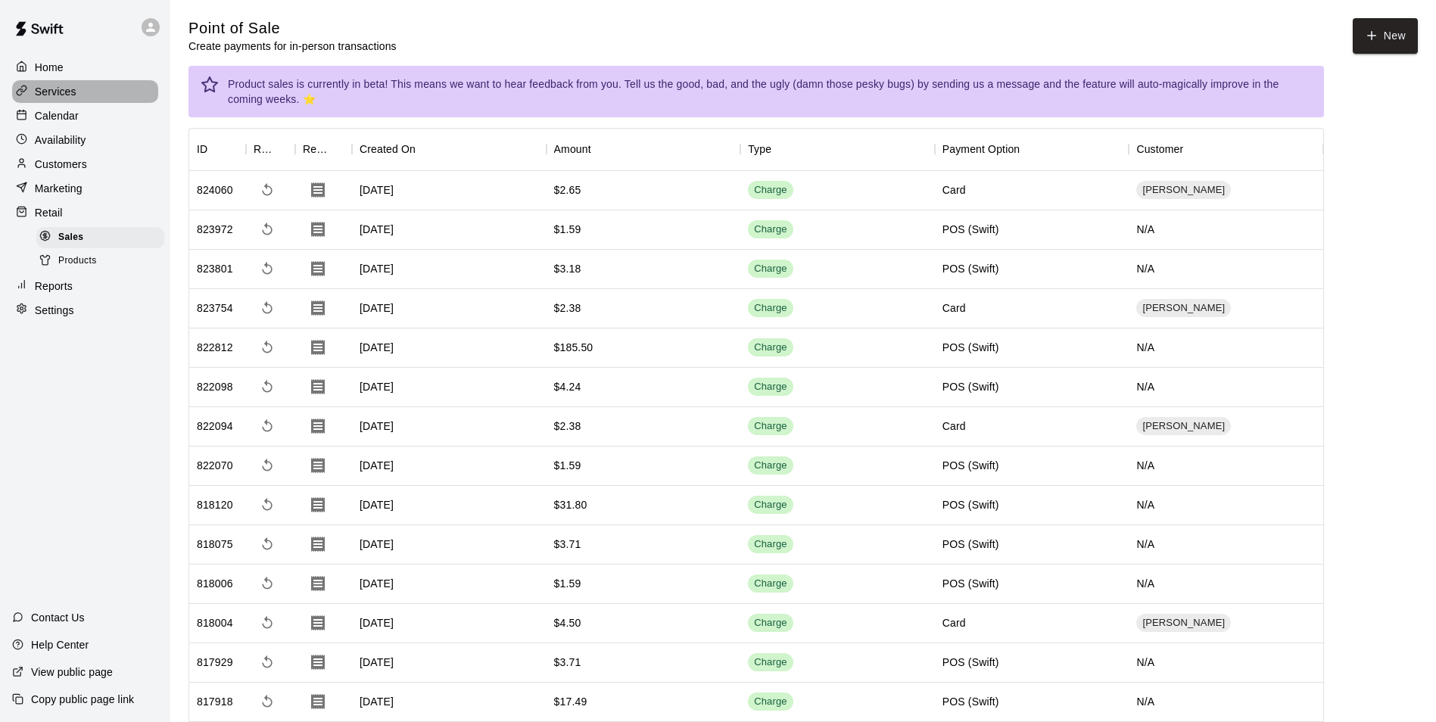
click at [64, 98] on p "Services" at bounding box center [56, 91] width 42 height 15
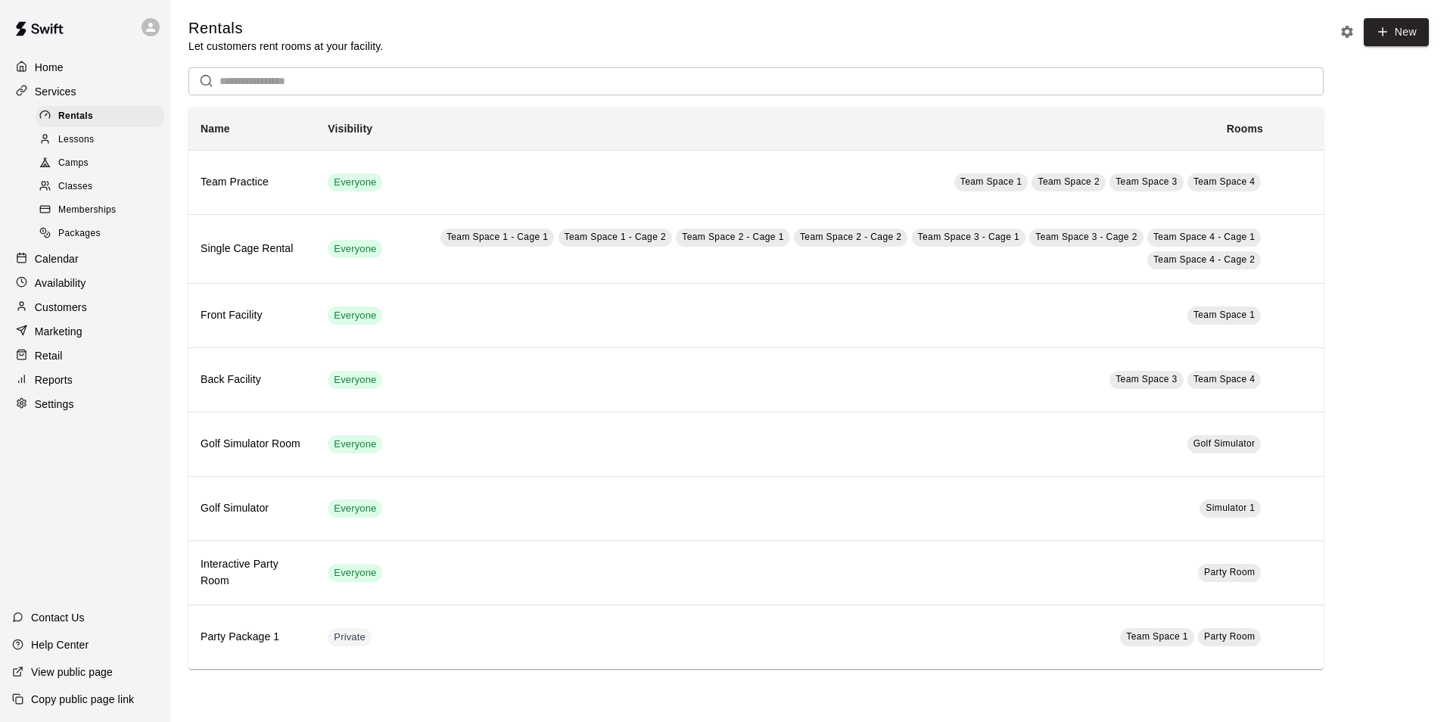
click at [73, 171] on span "Camps" at bounding box center [73, 163] width 30 height 15
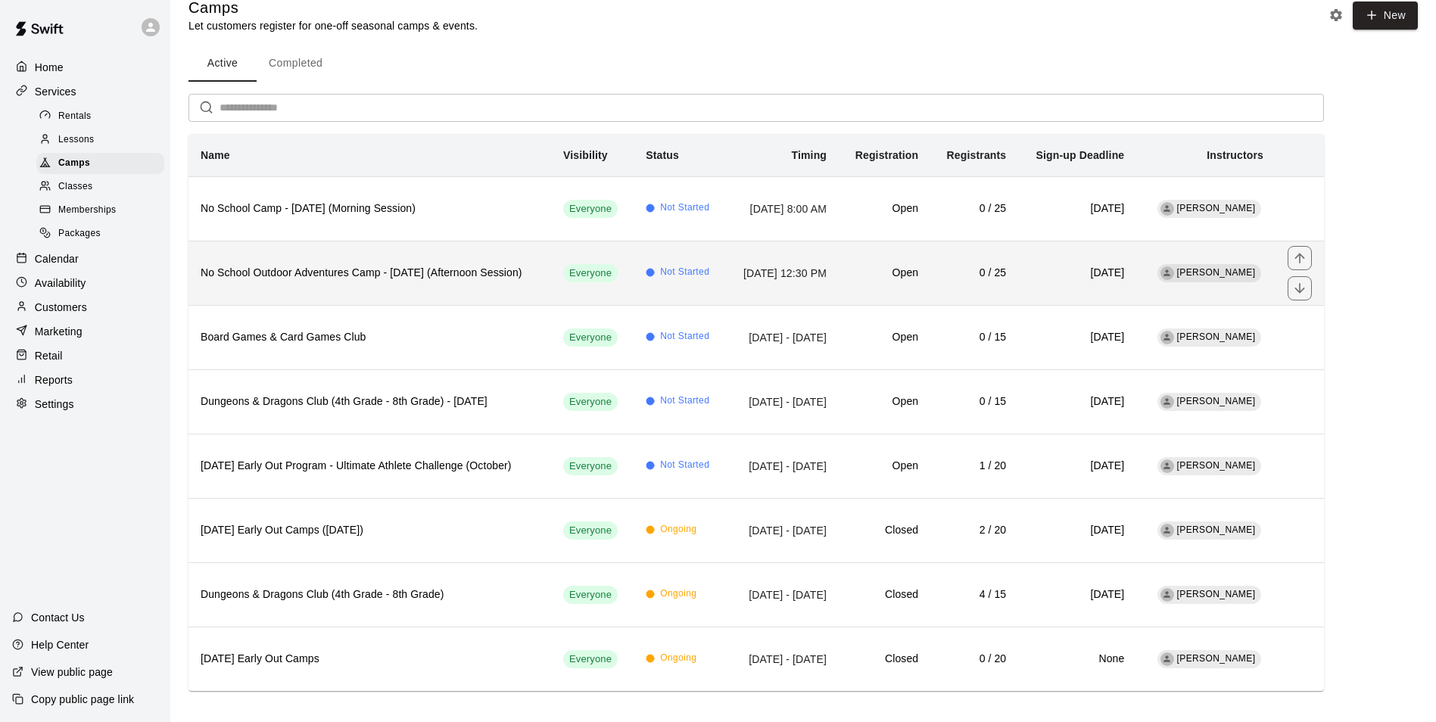
scroll to position [32, 0]
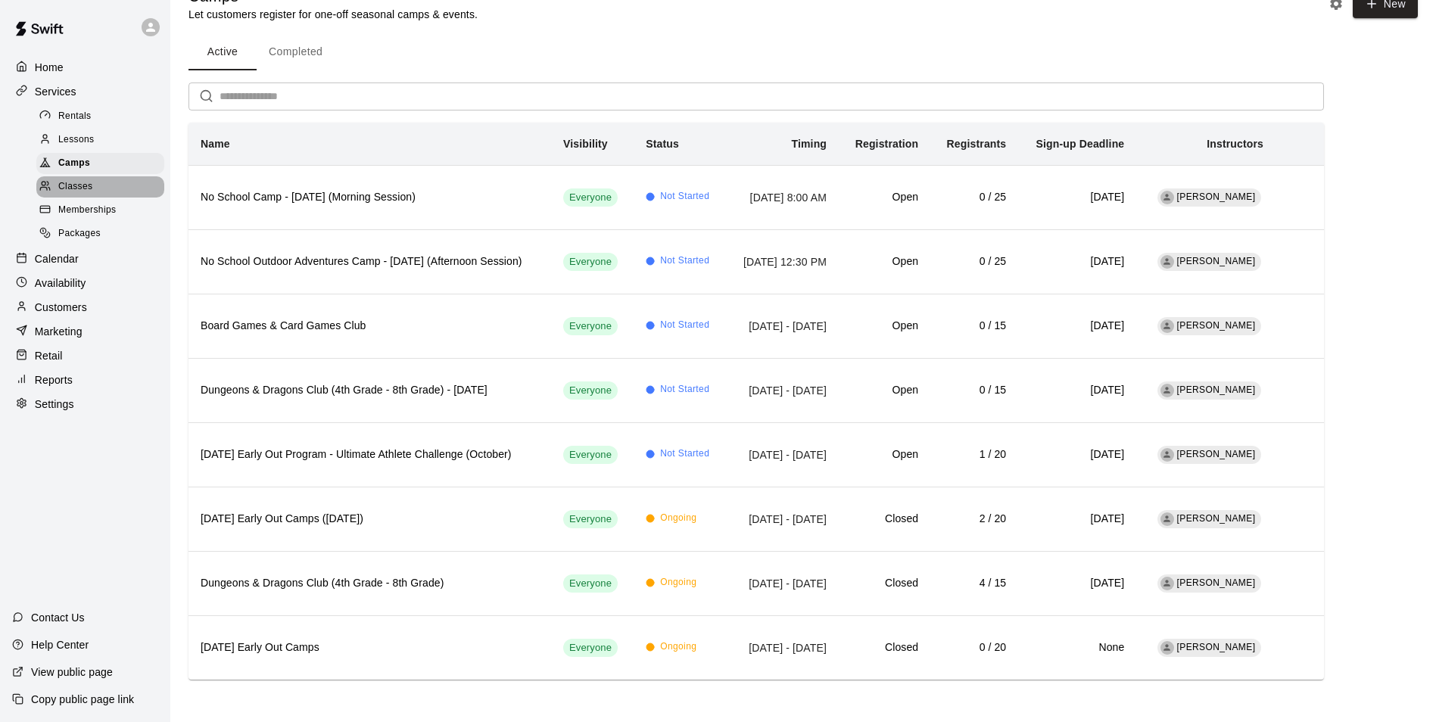
click at [80, 195] on span "Classes" at bounding box center [75, 186] width 34 height 15
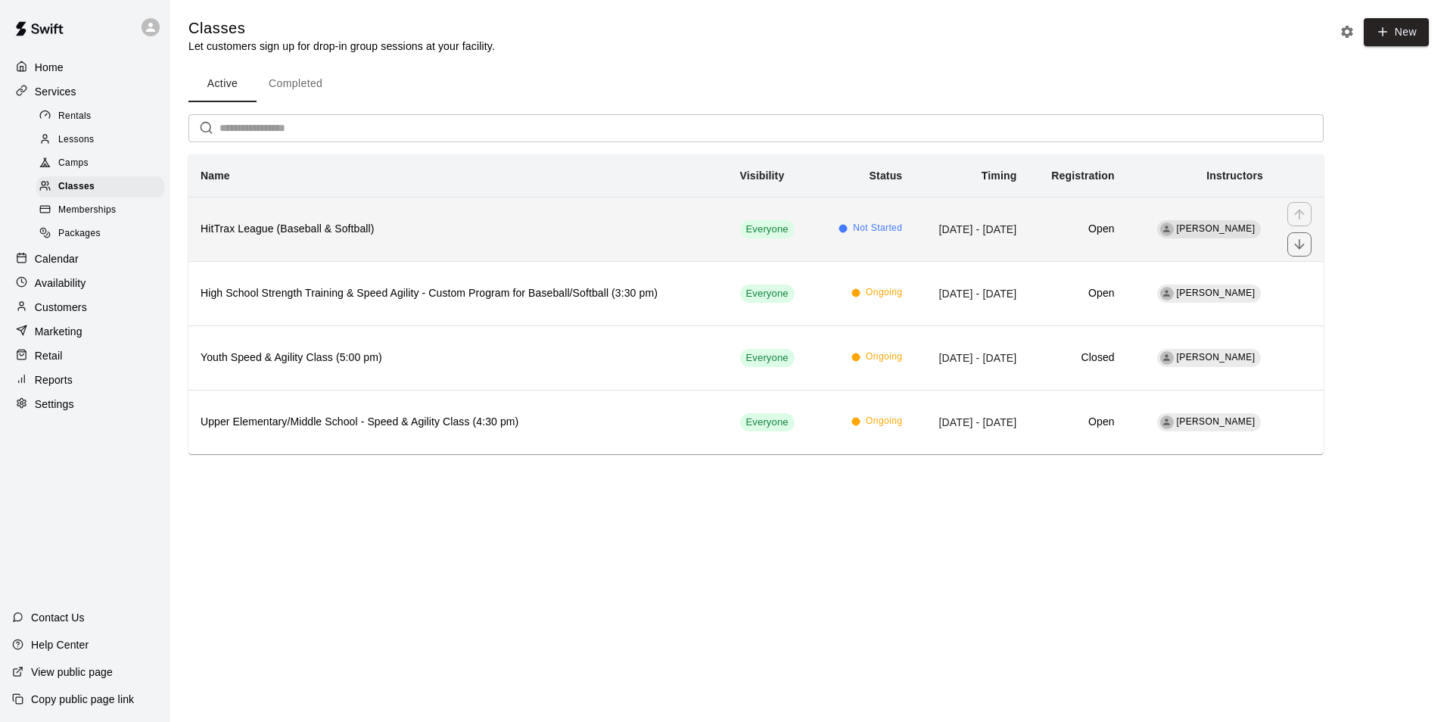
click at [777, 226] on td "Everyone" at bounding box center [772, 229] width 89 height 64
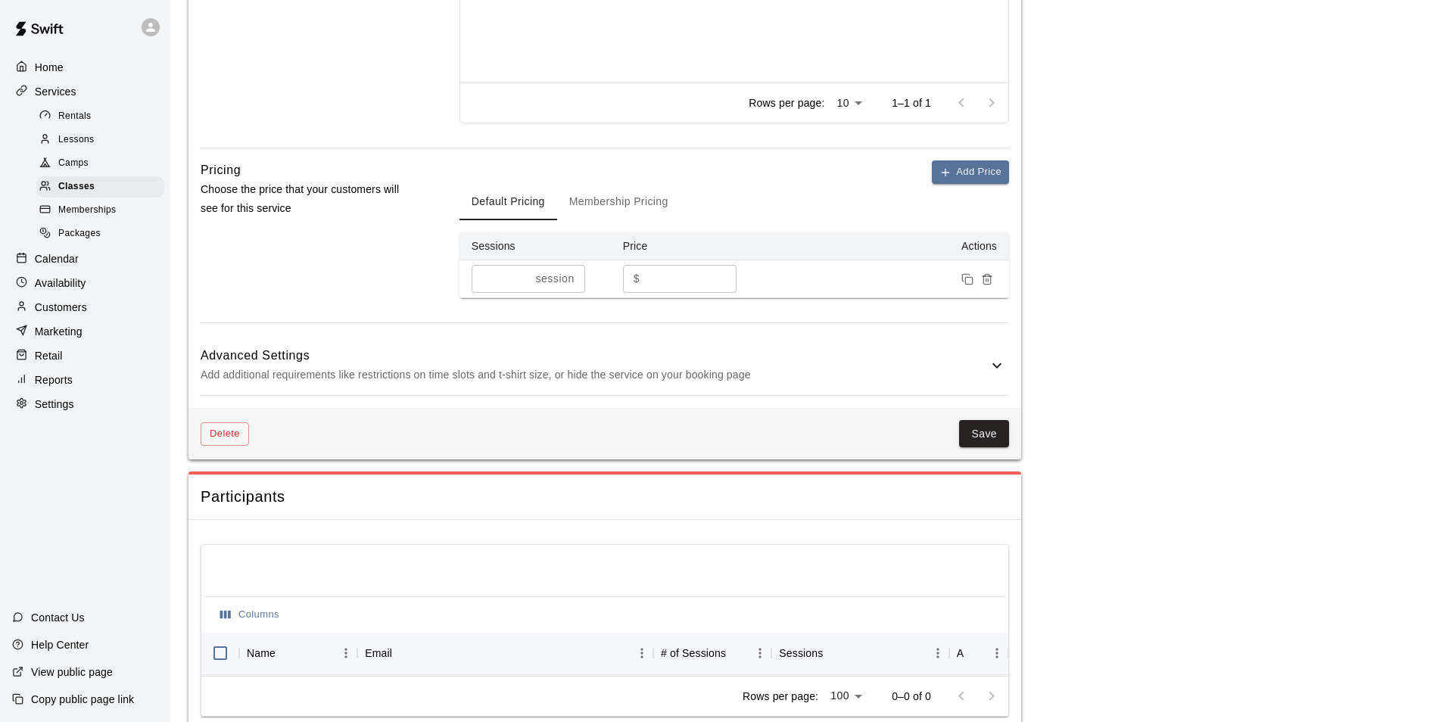
scroll to position [1008, 0]
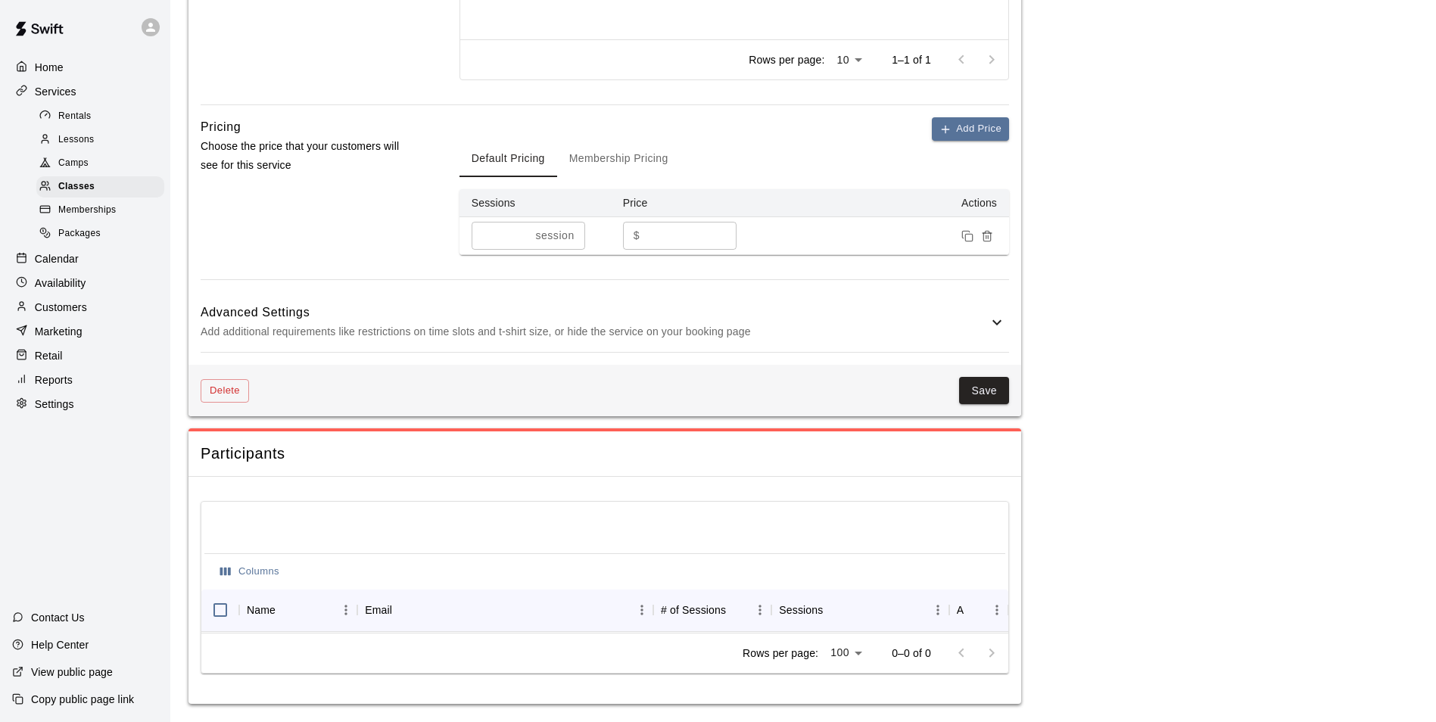
click at [996, 313] on icon at bounding box center [997, 322] width 18 height 18
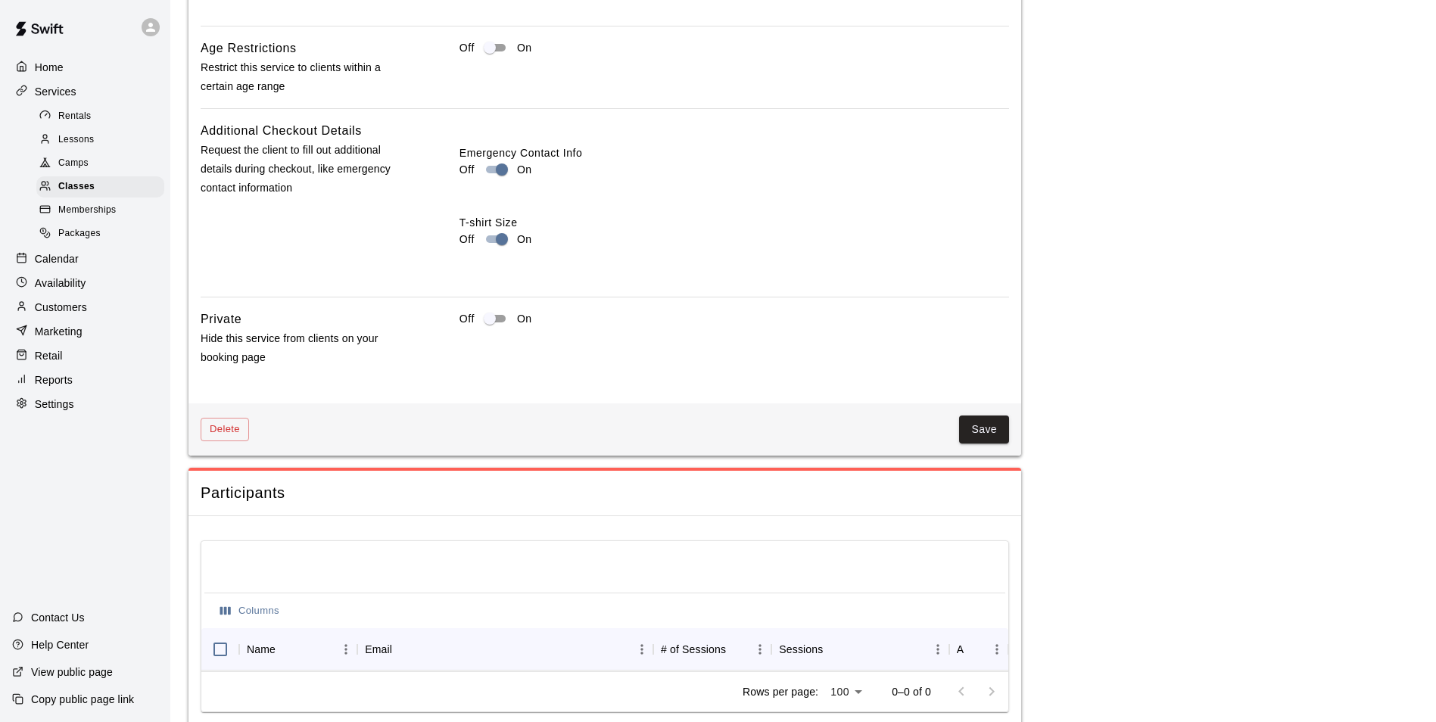
scroll to position [1720, 0]
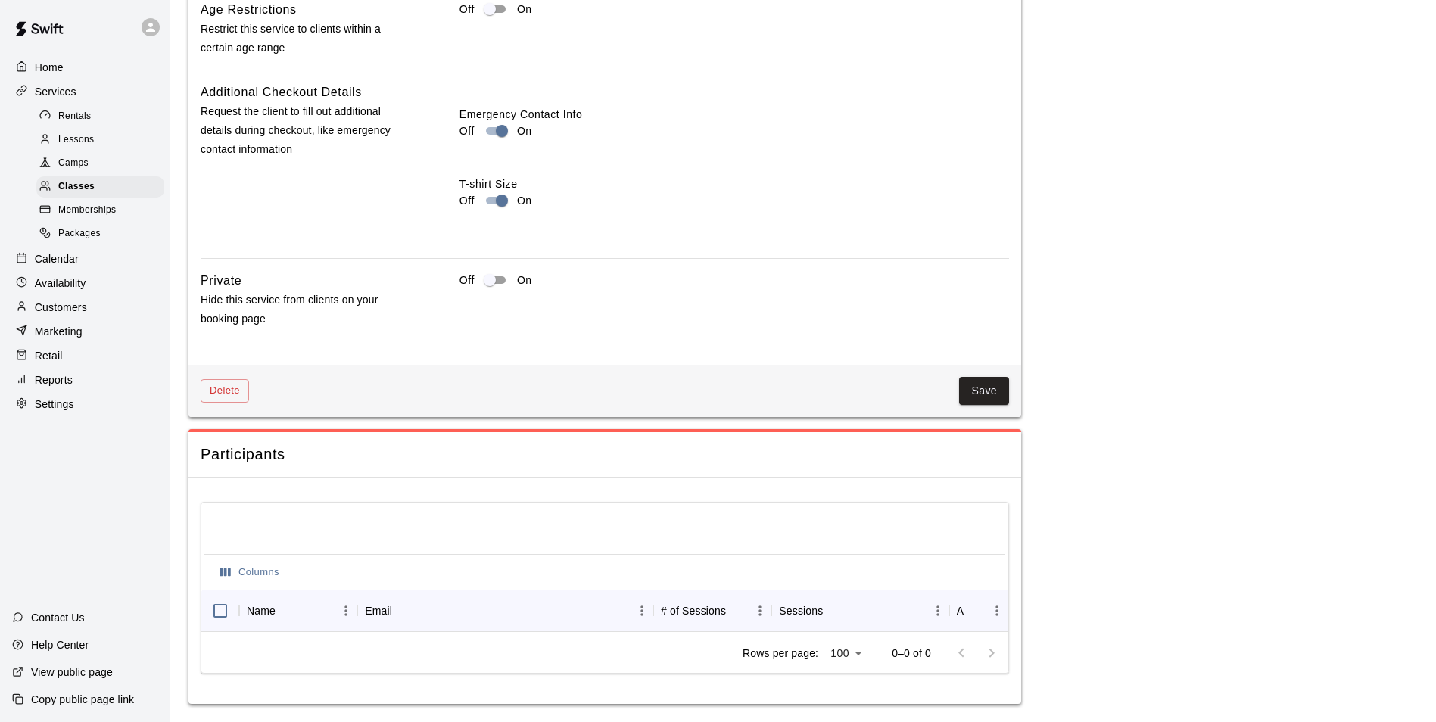
click at [42, 87] on p "Services" at bounding box center [56, 91] width 42 height 15
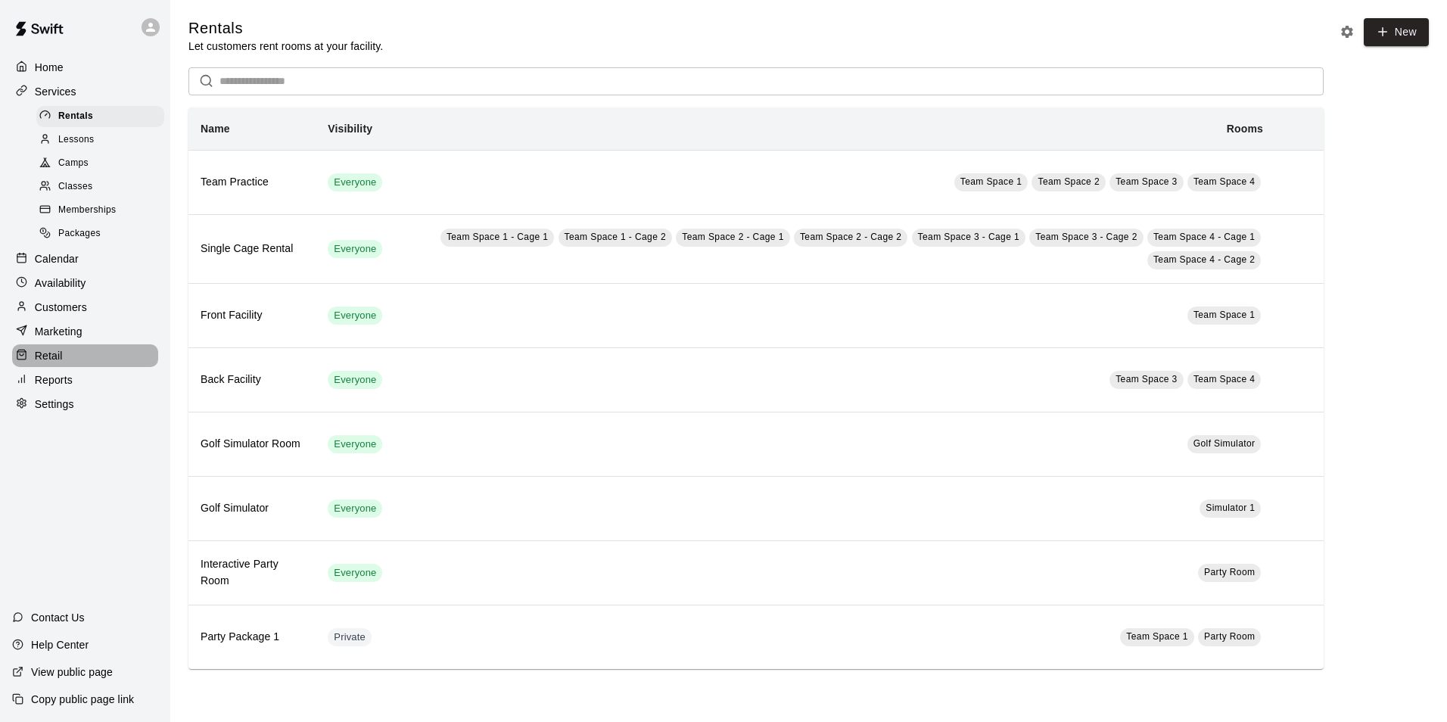
click at [47, 360] on p "Retail" at bounding box center [49, 355] width 28 height 15
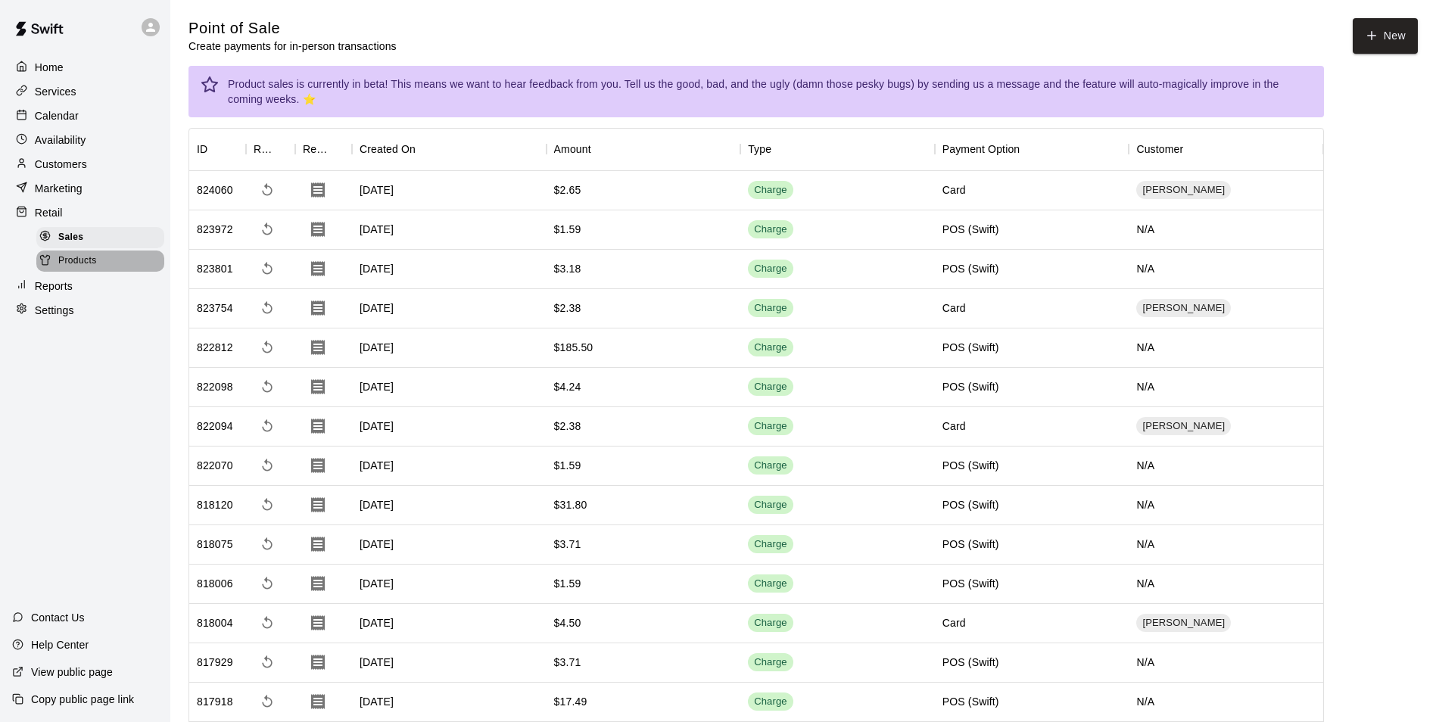
click at [66, 263] on span "Products" at bounding box center [77, 261] width 39 height 15
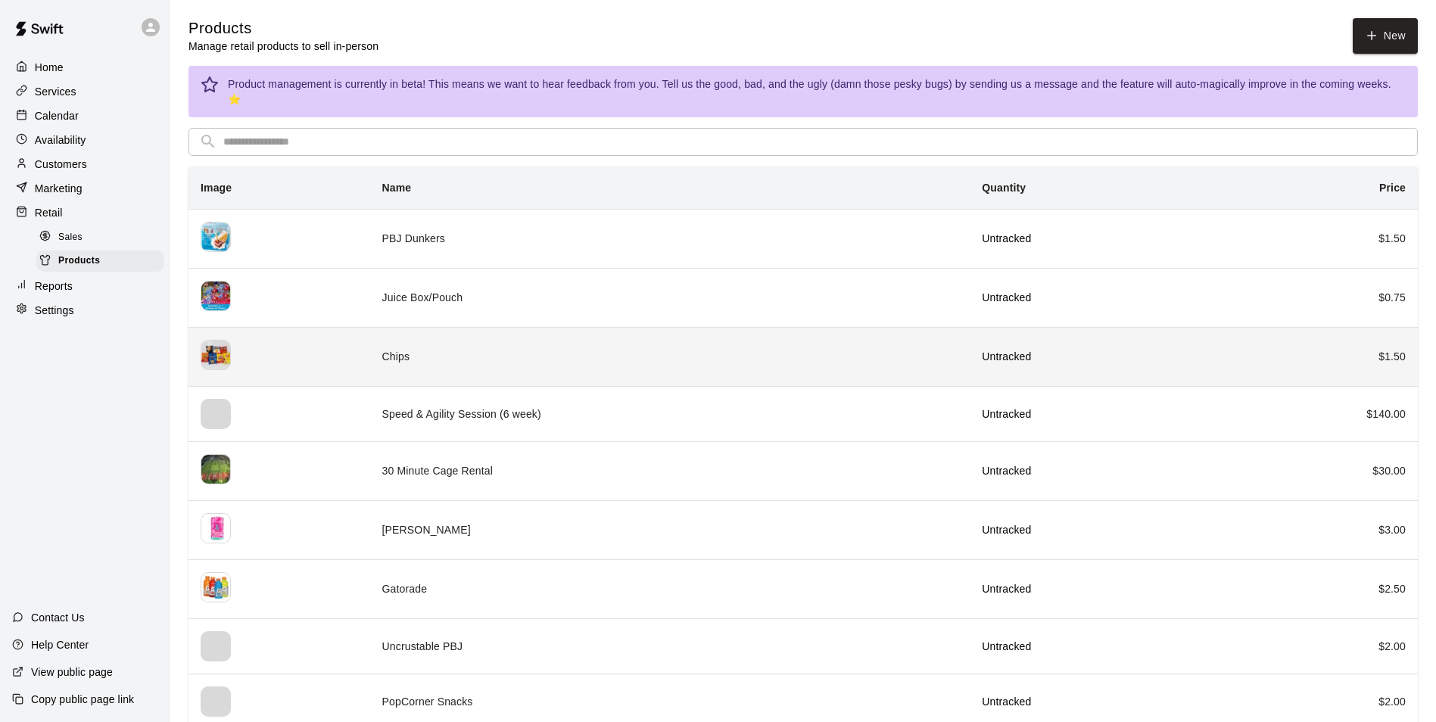
click at [403, 352] on td "Chips" at bounding box center [670, 356] width 600 height 59
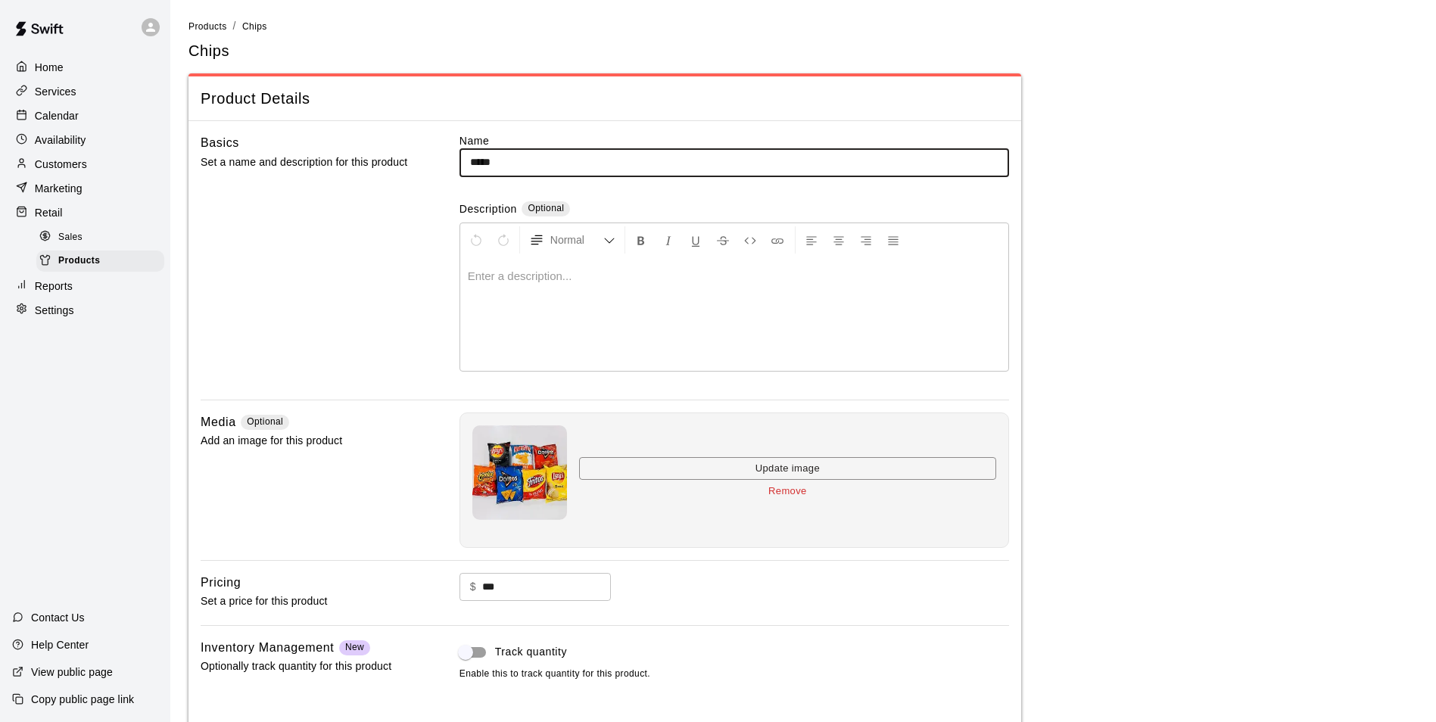
scroll to position [90, 0]
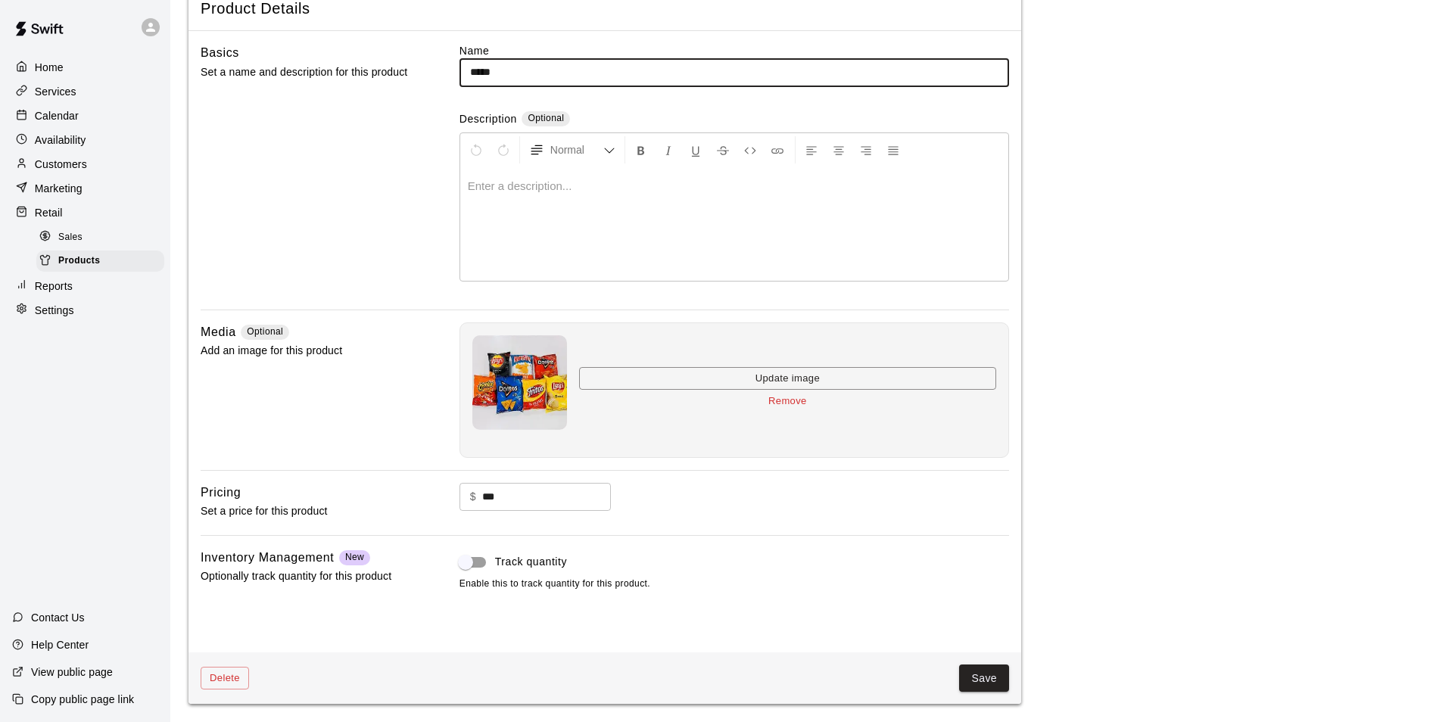
click at [49, 215] on p "Retail" at bounding box center [49, 212] width 28 height 15
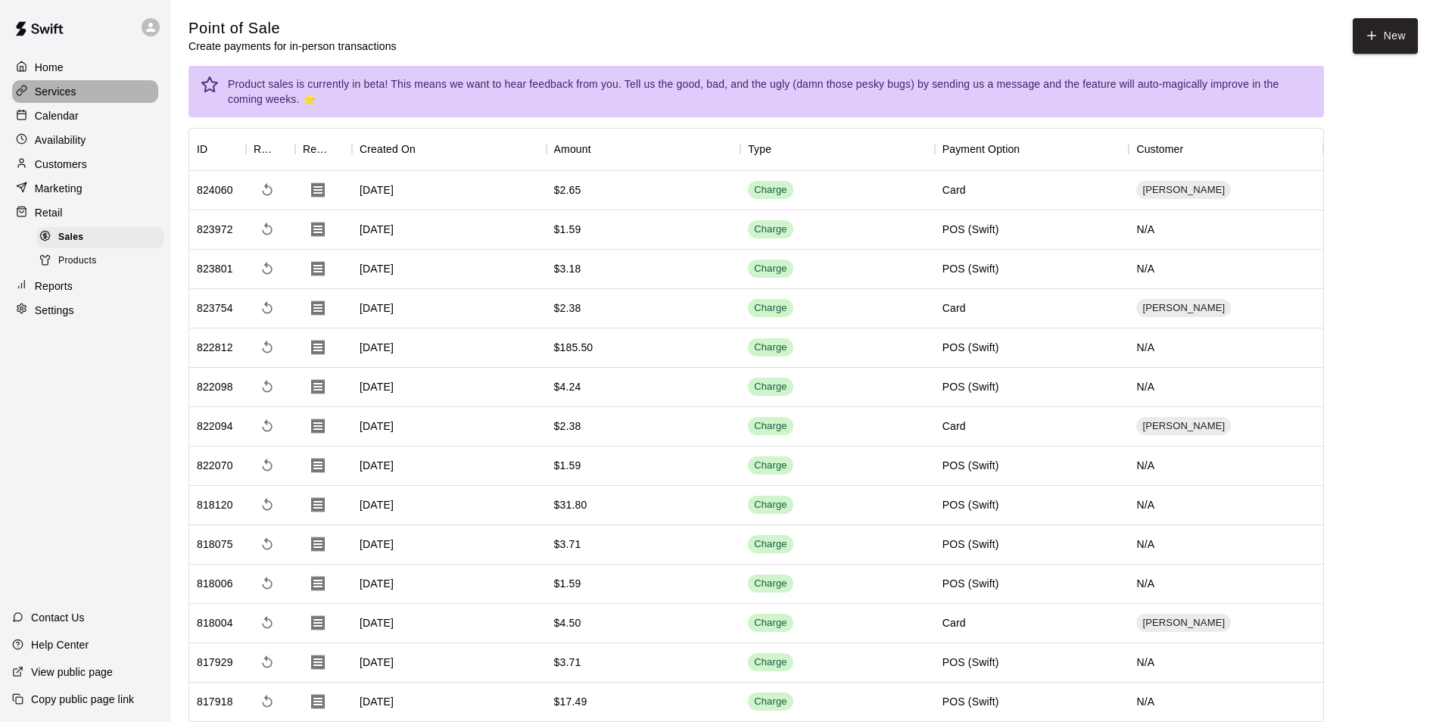
click at [48, 86] on p "Services" at bounding box center [56, 91] width 42 height 15
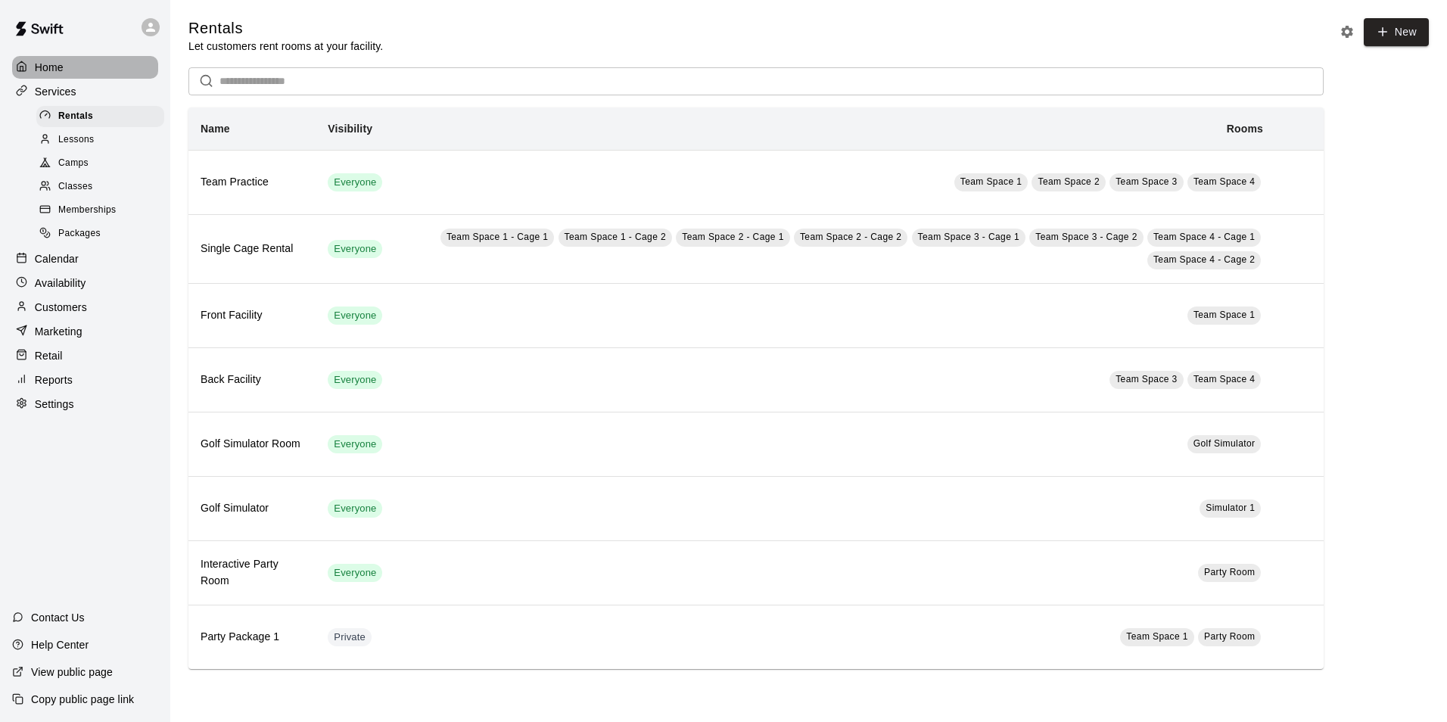
click at [52, 69] on p "Home" at bounding box center [49, 67] width 29 height 15
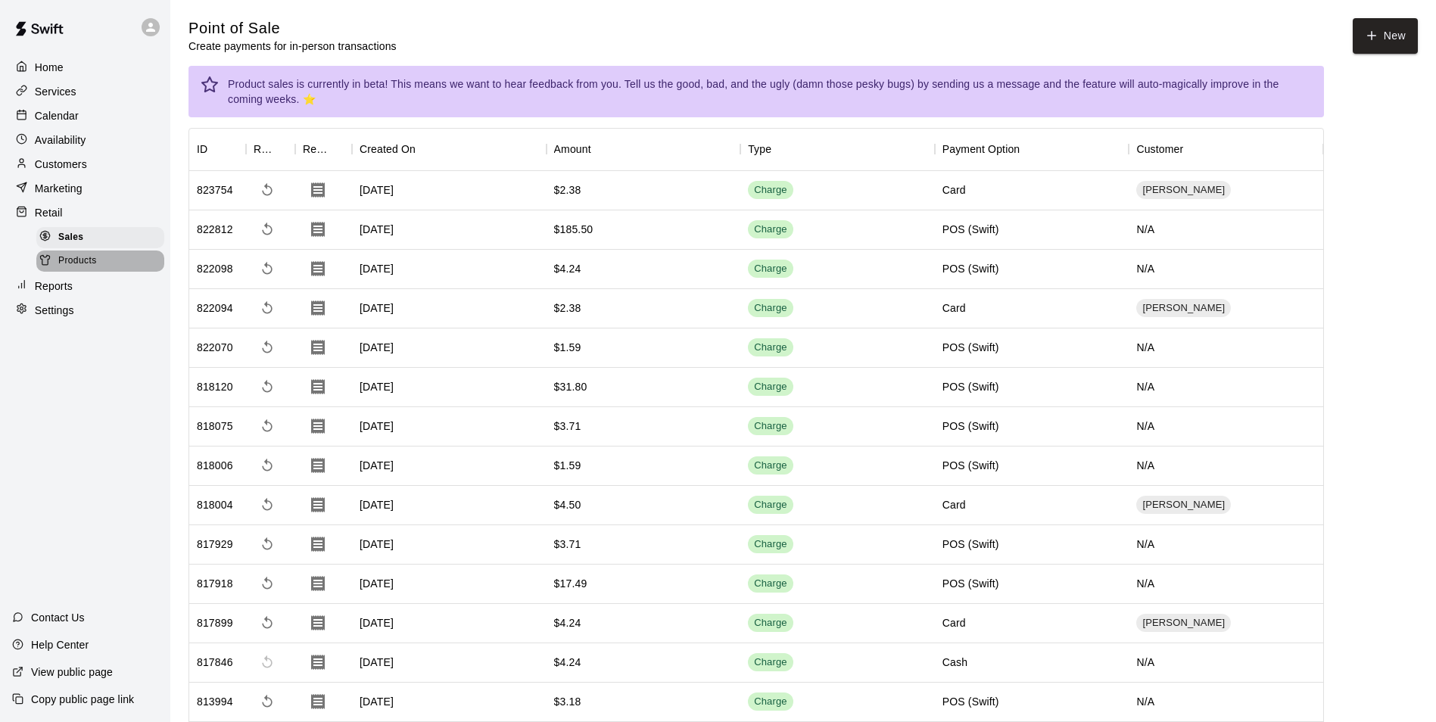
click at [69, 265] on span "Products" at bounding box center [77, 261] width 39 height 15
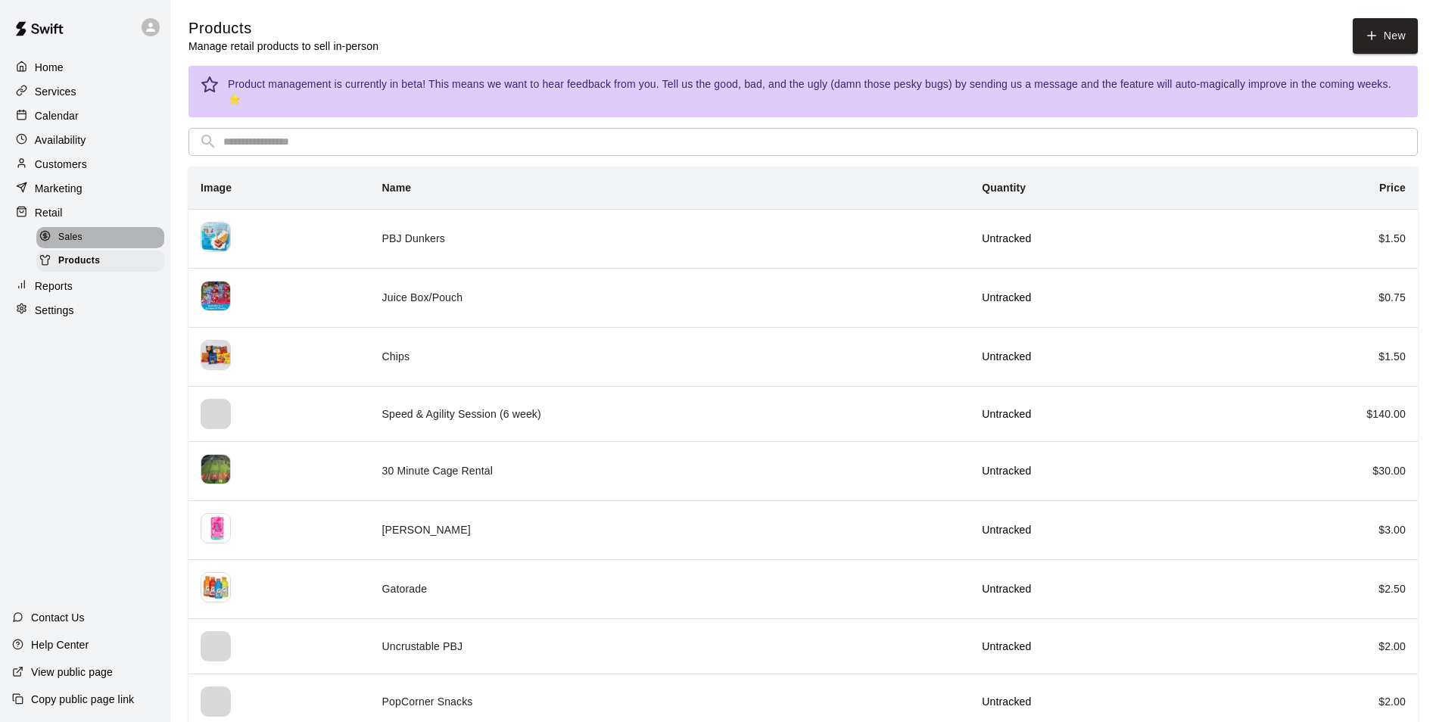
click at [70, 238] on span "Sales" at bounding box center [70, 237] width 24 height 15
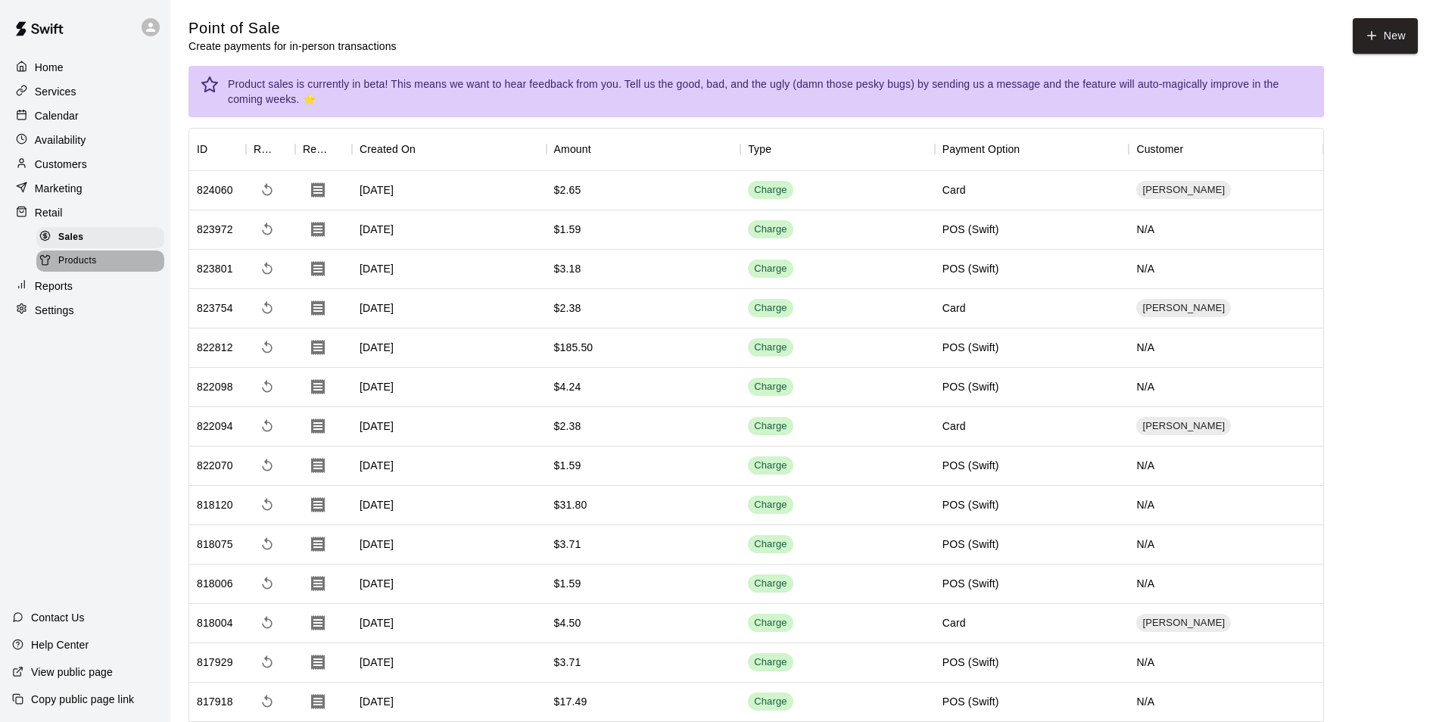
click at [68, 265] on span "Products" at bounding box center [77, 261] width 39 height 15
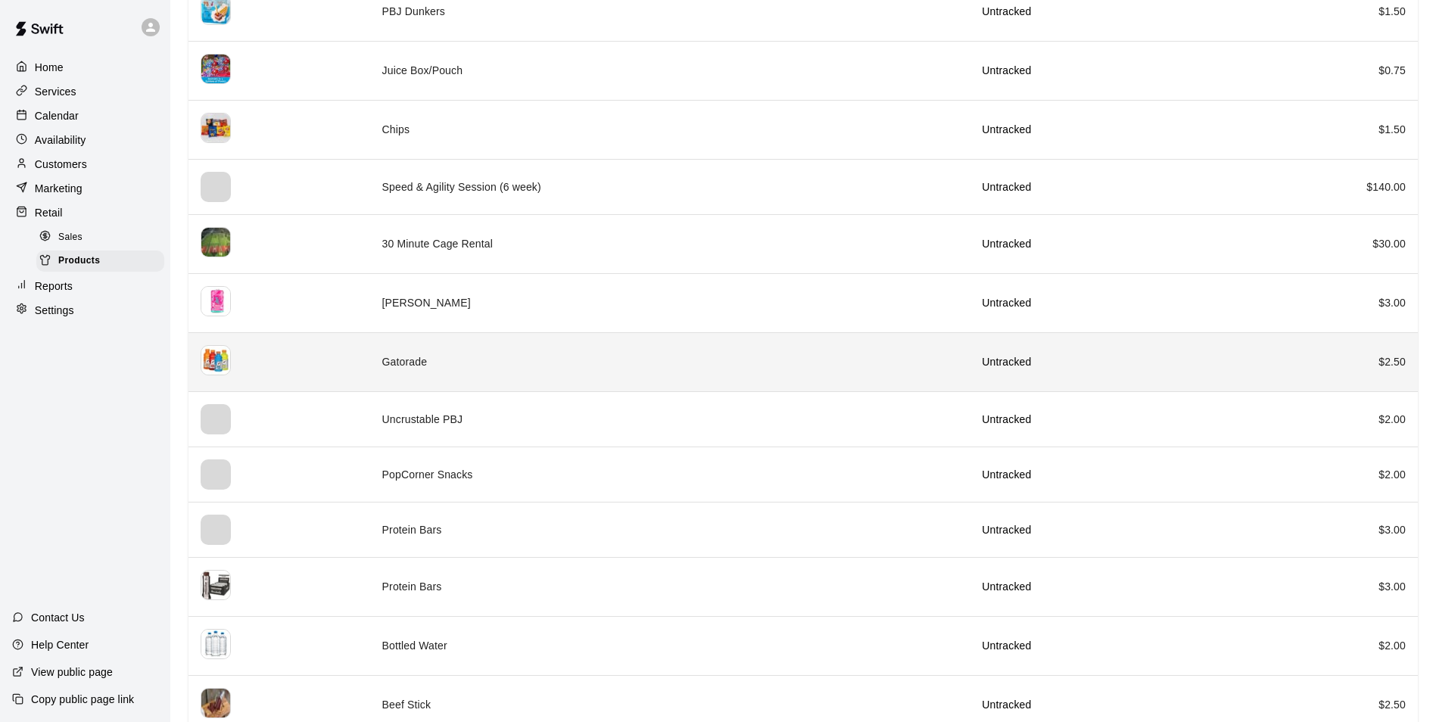
scroll to position [354, 0]
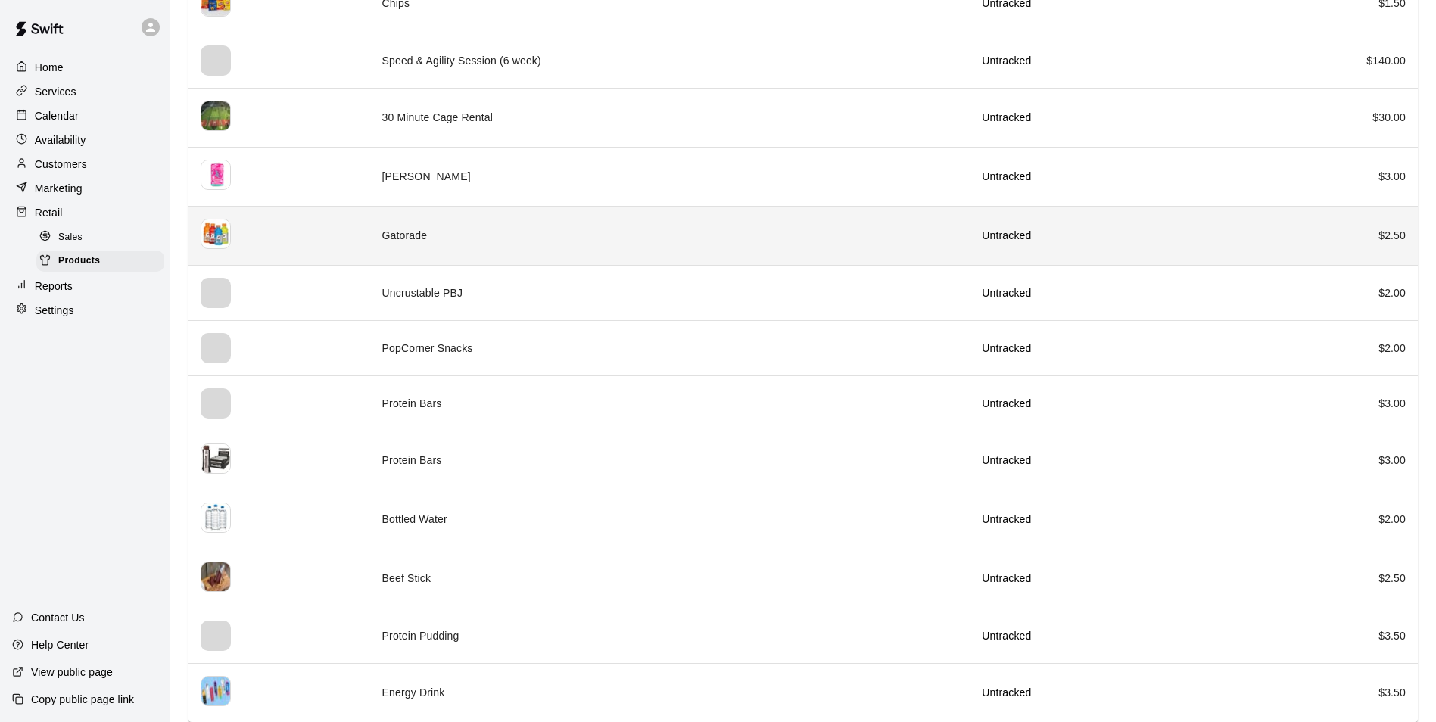
click at [489, 229] on td "Gatorade" at bounding box center [670, 235] width 600 height 59
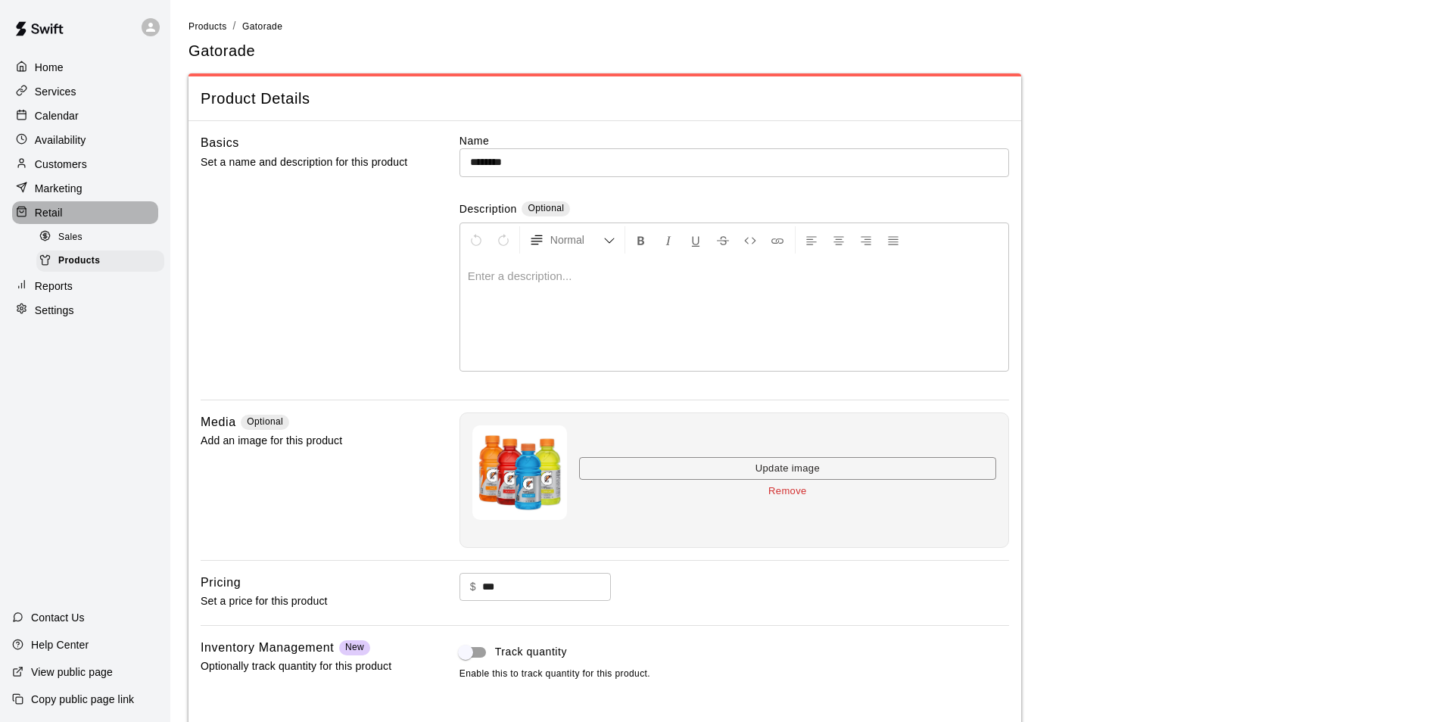
click at [35, 210] on p "Retail" at bounding box center [49, 212] width 28 height 15
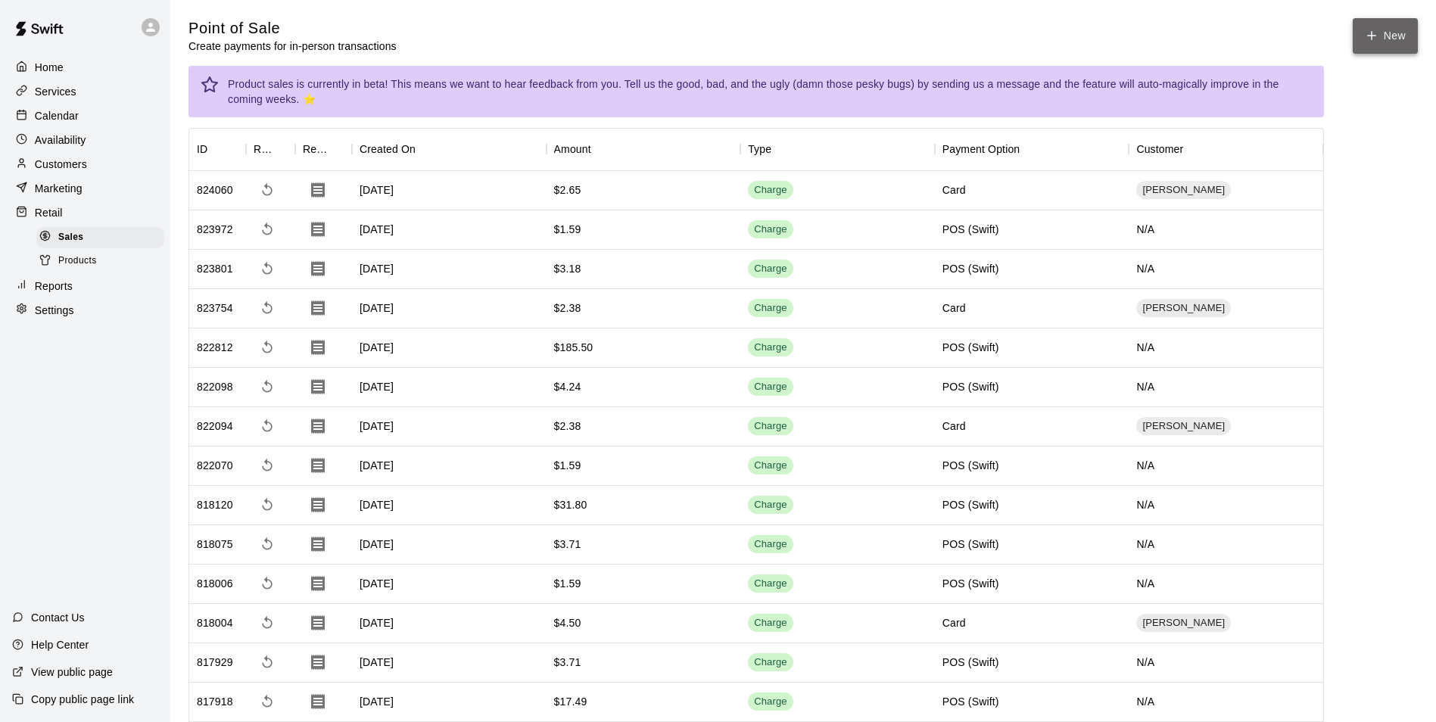
click at [1374, 33] on icon "button" at bounding box center [1372, 36] width 14 height 14
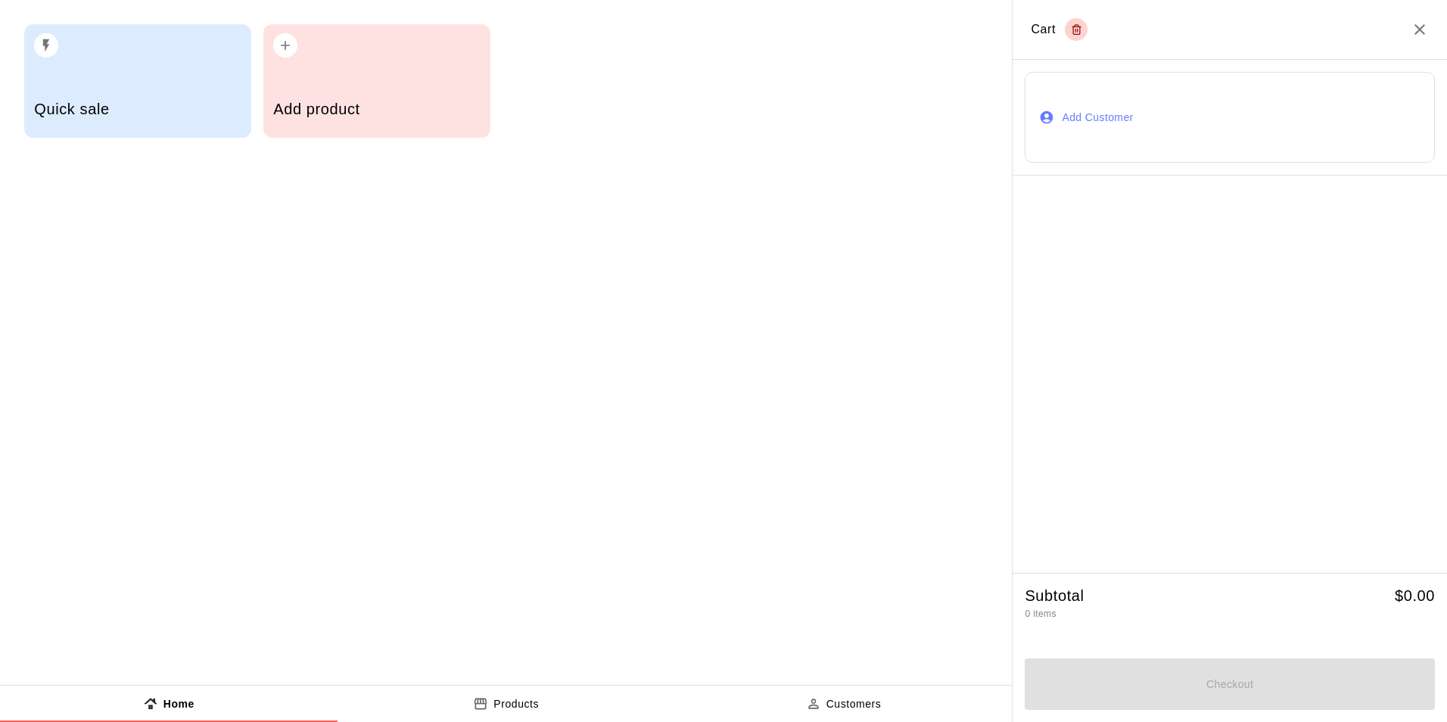
click at [365, 66] on div "Add product" at bounding box center [376, 81] width 227 height 114
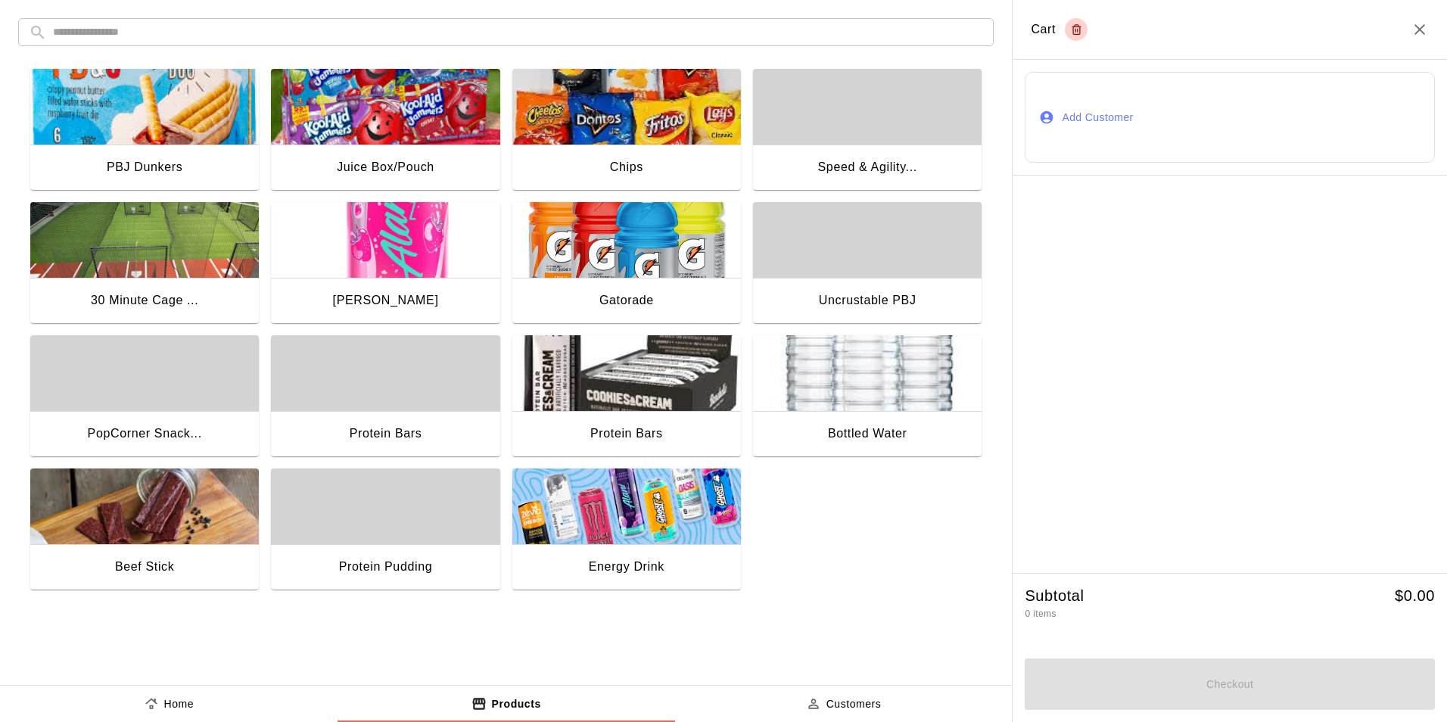
click at [663, 220] on img "button" at bounding box center [626, 240] width 229 height 76
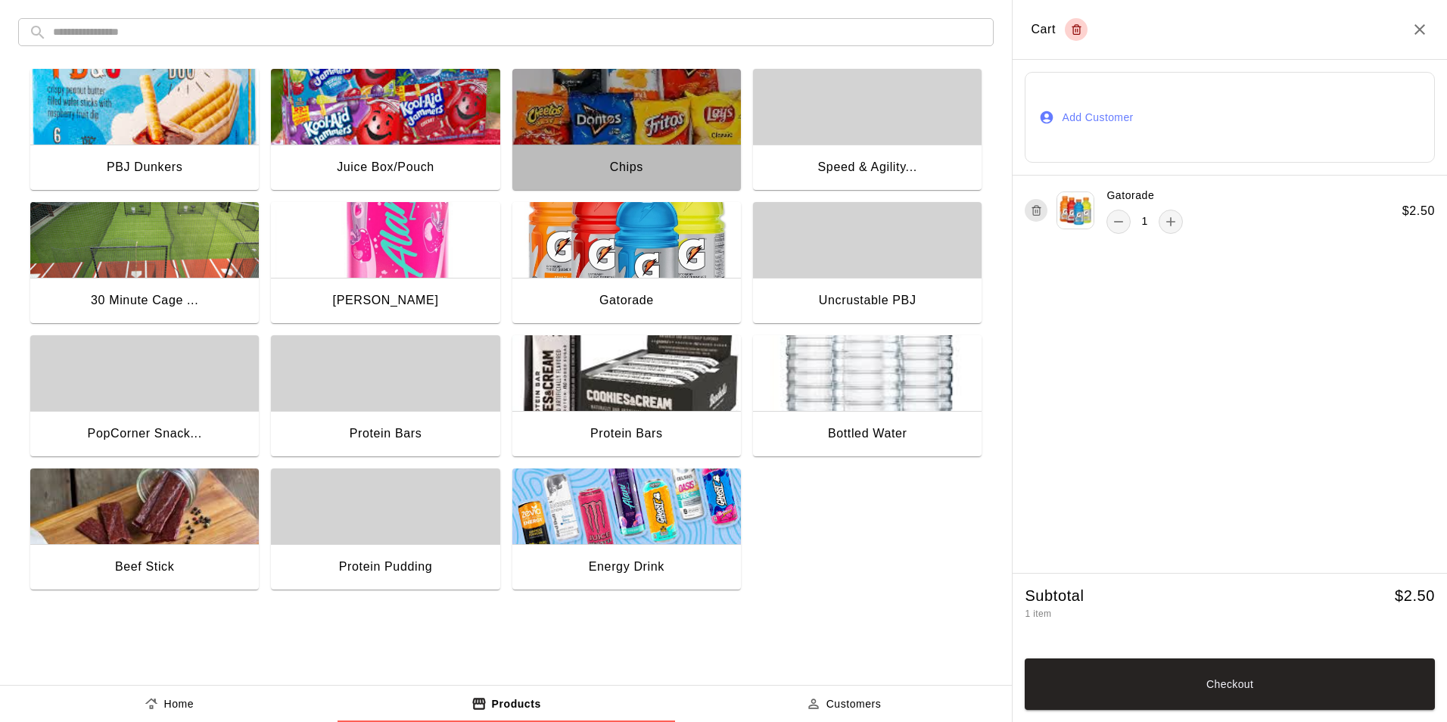
click at [611, 134] on img "button" at bounding box center [626, 107] width 229 height 76
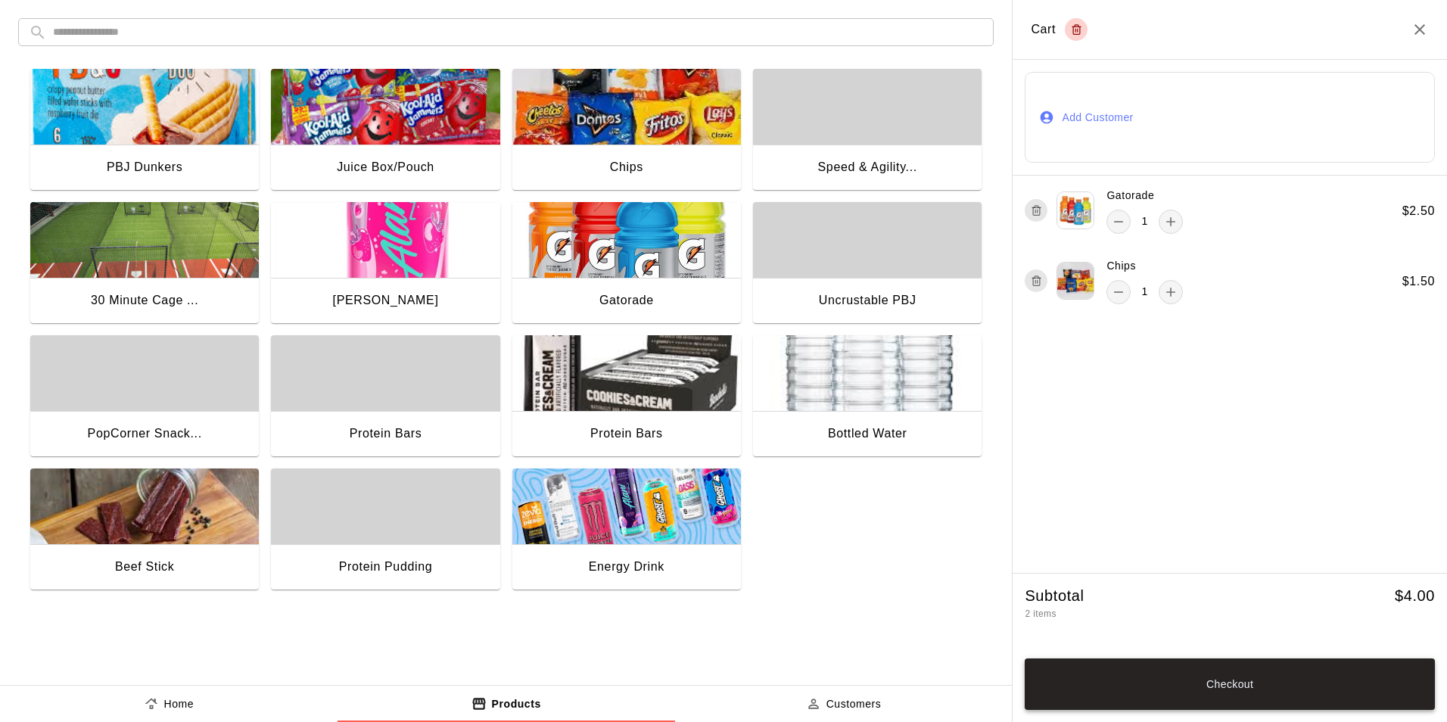
click at [1185, 683] on button "Checkout" at bounding box center [1230, 684] width 410 height 51
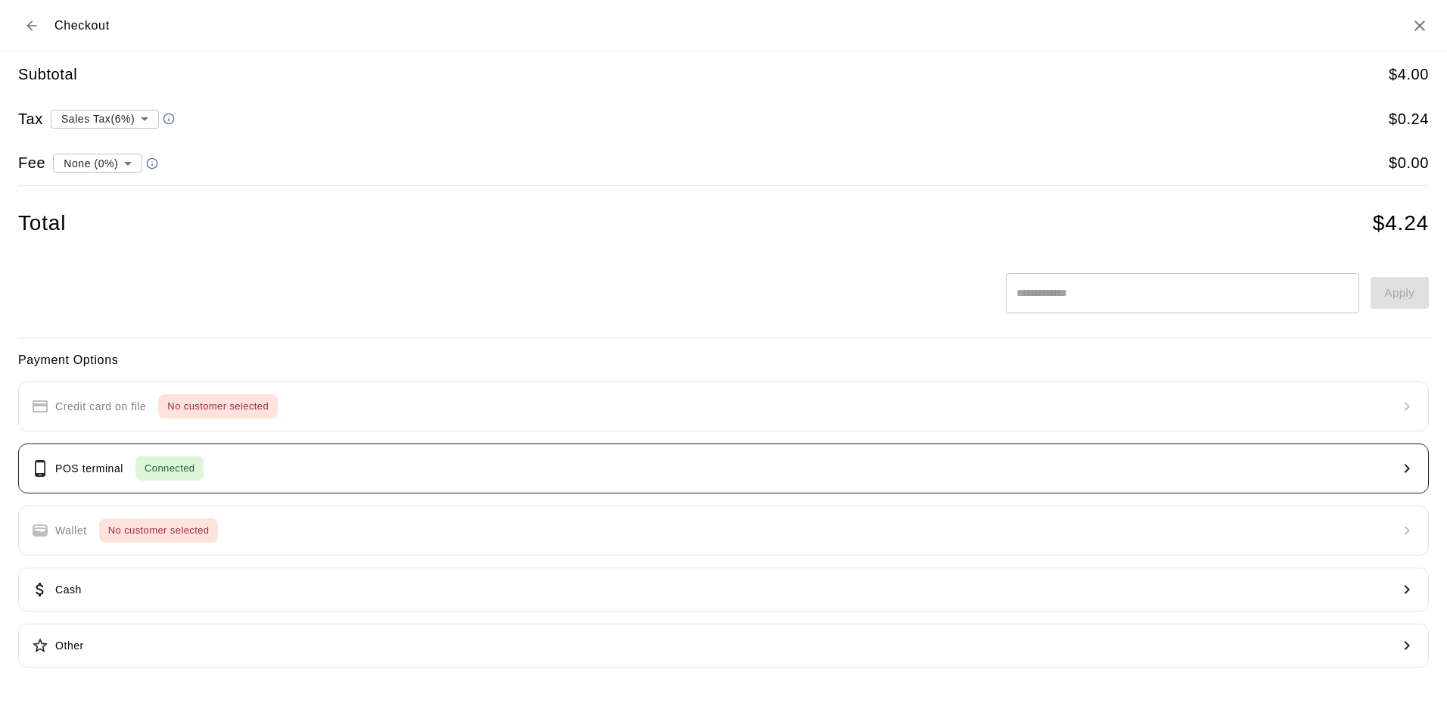
click at [1252, 466] on button "POS terminal Connected" at bounding box center [723, 469] width 1411 height 50
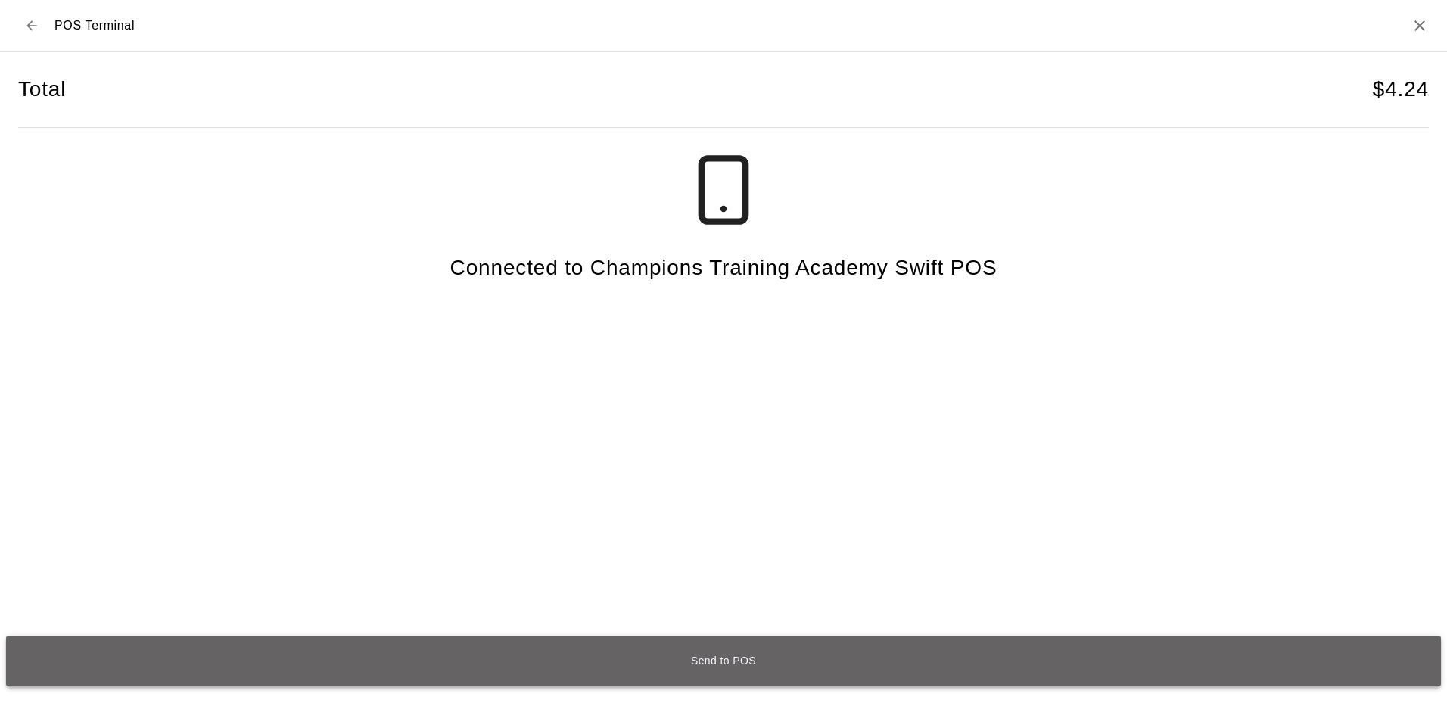
click at [776, 665] on button "Send to POS" at bounding box center [723, 661] width 1435 height 51
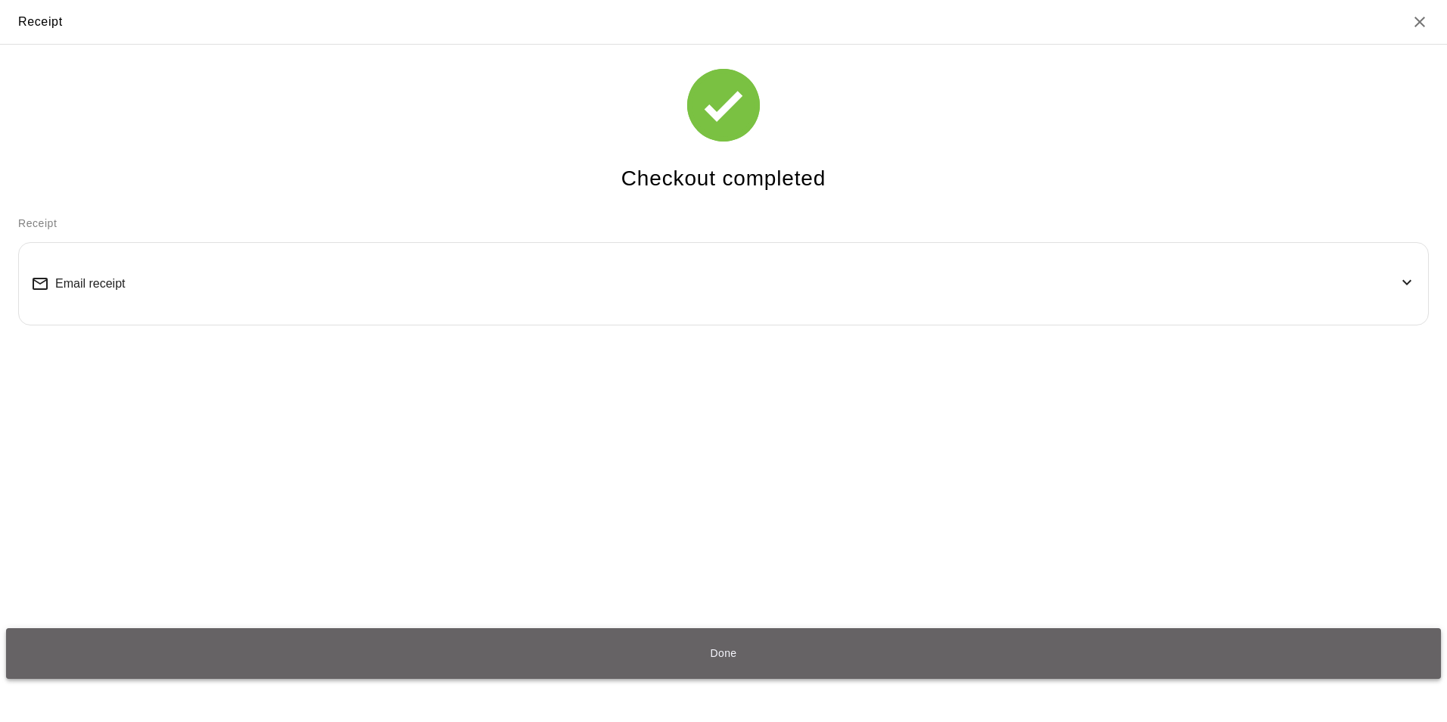
click at [730, 656] on button "Done" at bounding box center [723, 653] width 1435 height 51
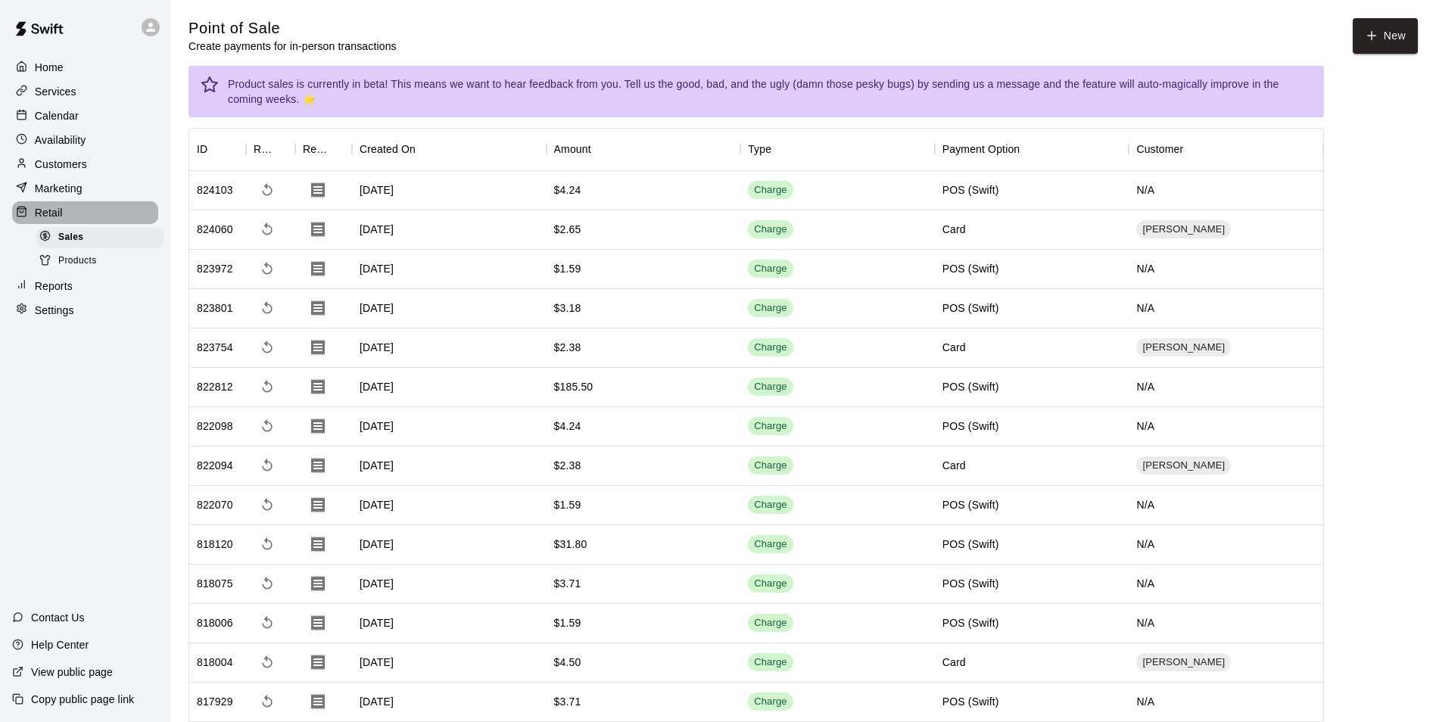
click at [47, 220] on p "Retail" at bounding box center [49, 212] width 28 height 15
click at [61, 181] on div "Marketing" at bounding box center [85, 188] width 146 height 23
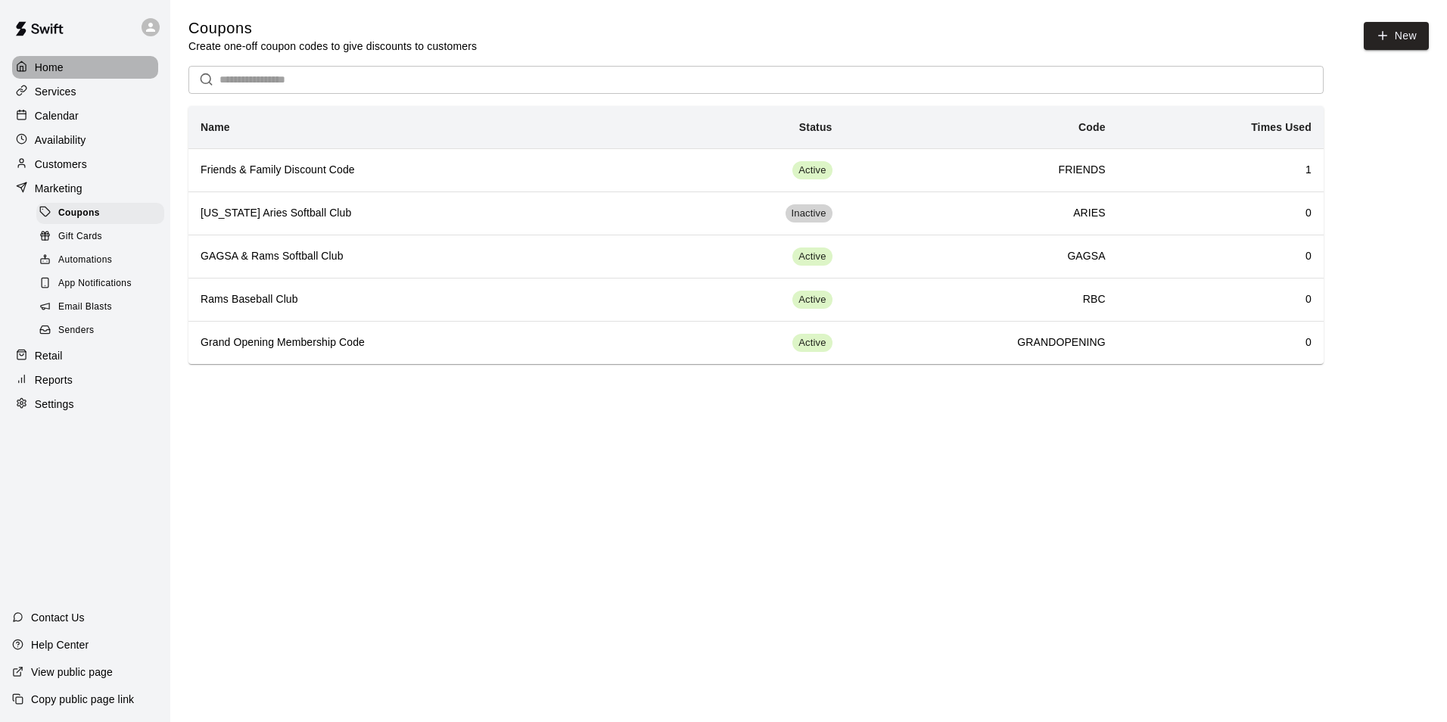
click at [45, 70] on p "Home" at bounding box center [49, 67] width 29 height 15
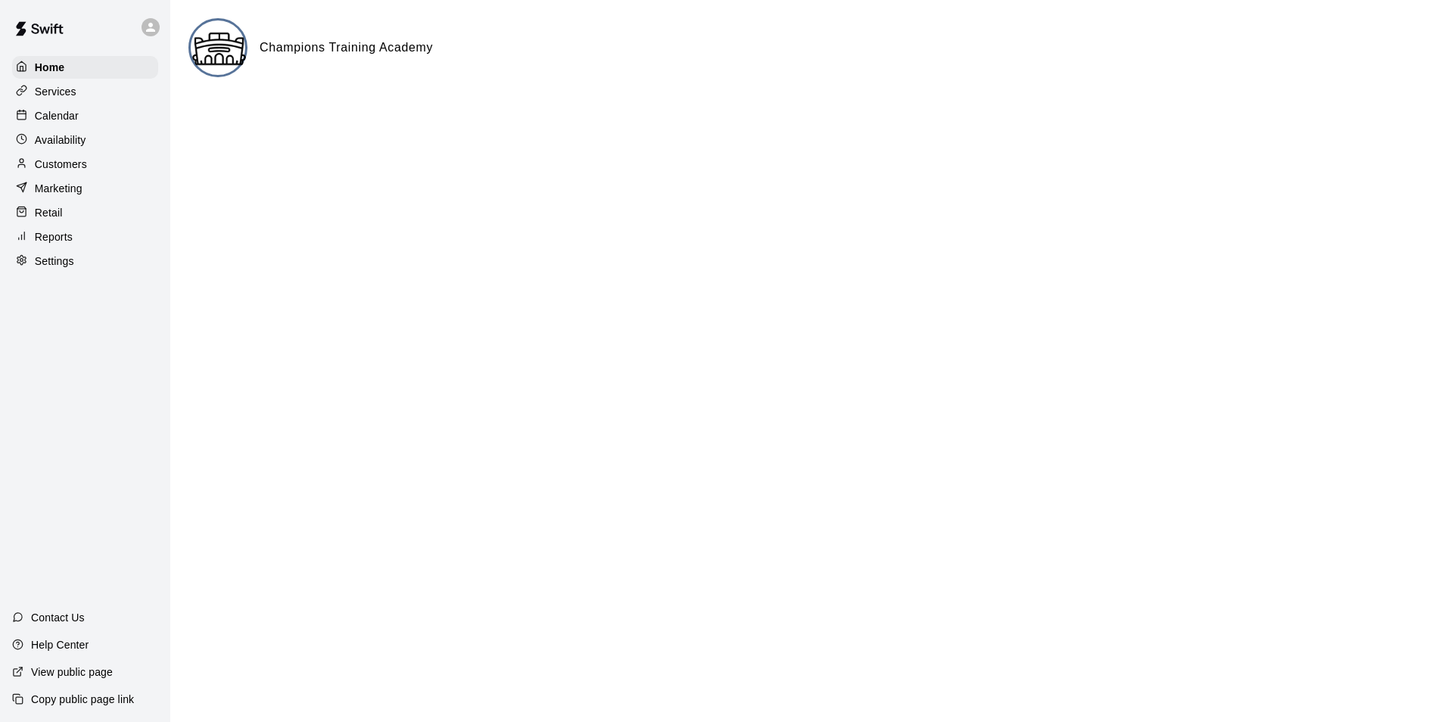
click at [51, 213] on p "Retail" at bounding box center [49, 212] width 28 height 15
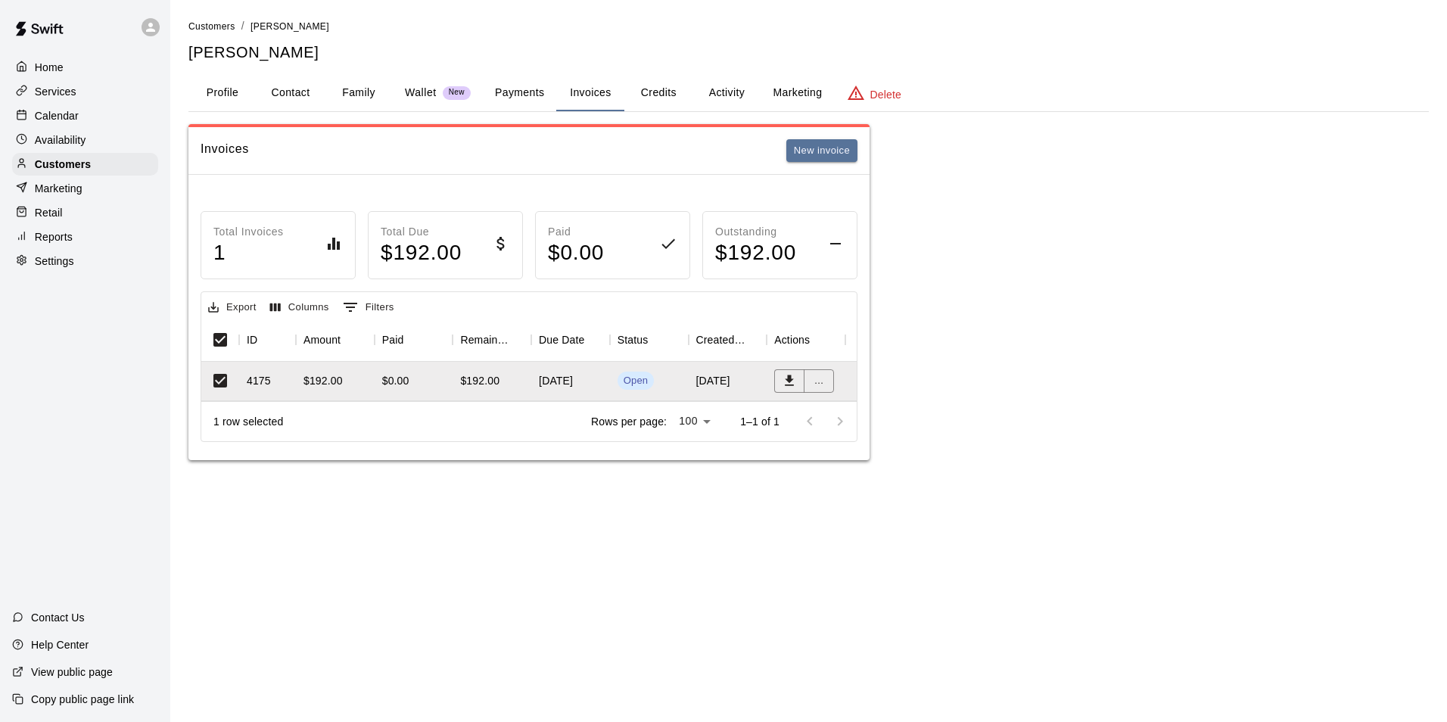
click at [37, 109] on div "Calendar" at bounding box center [85, 115] width 146 height 23
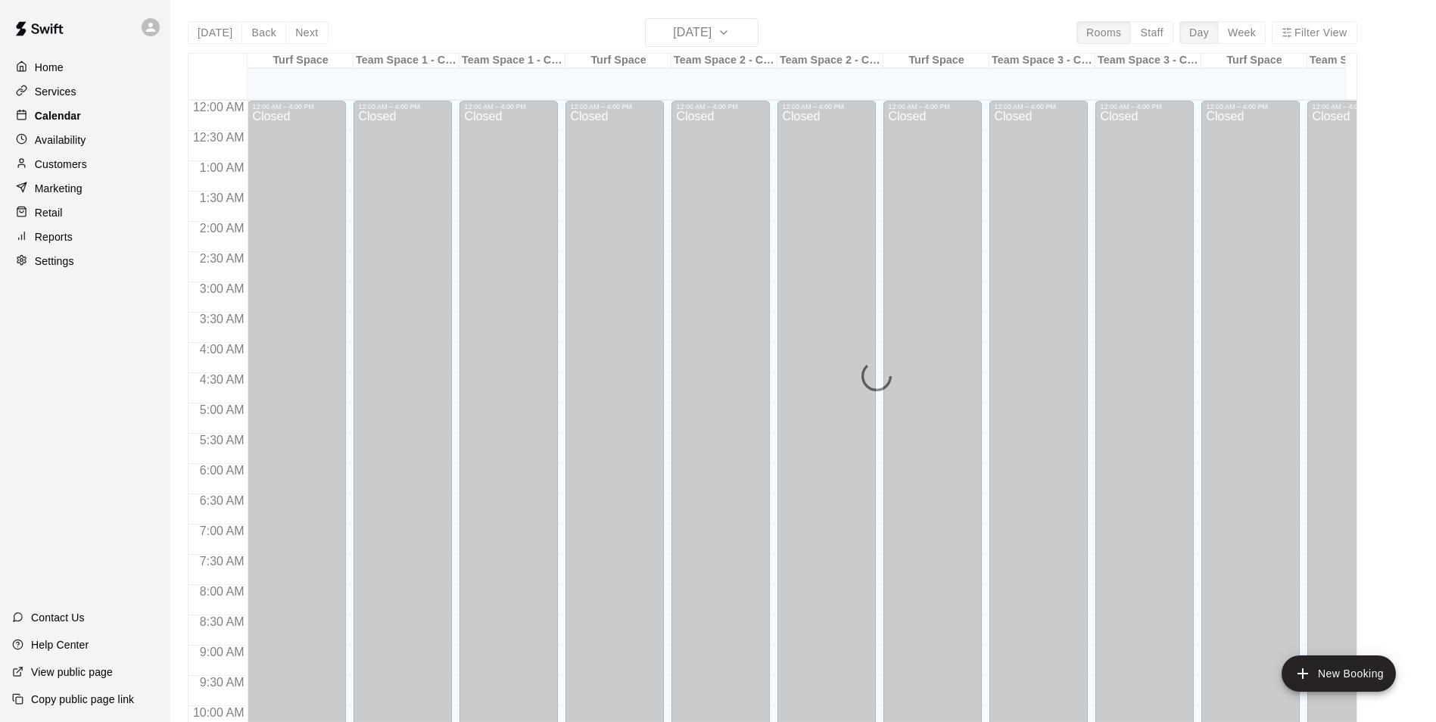
scroll to position [769, 0]
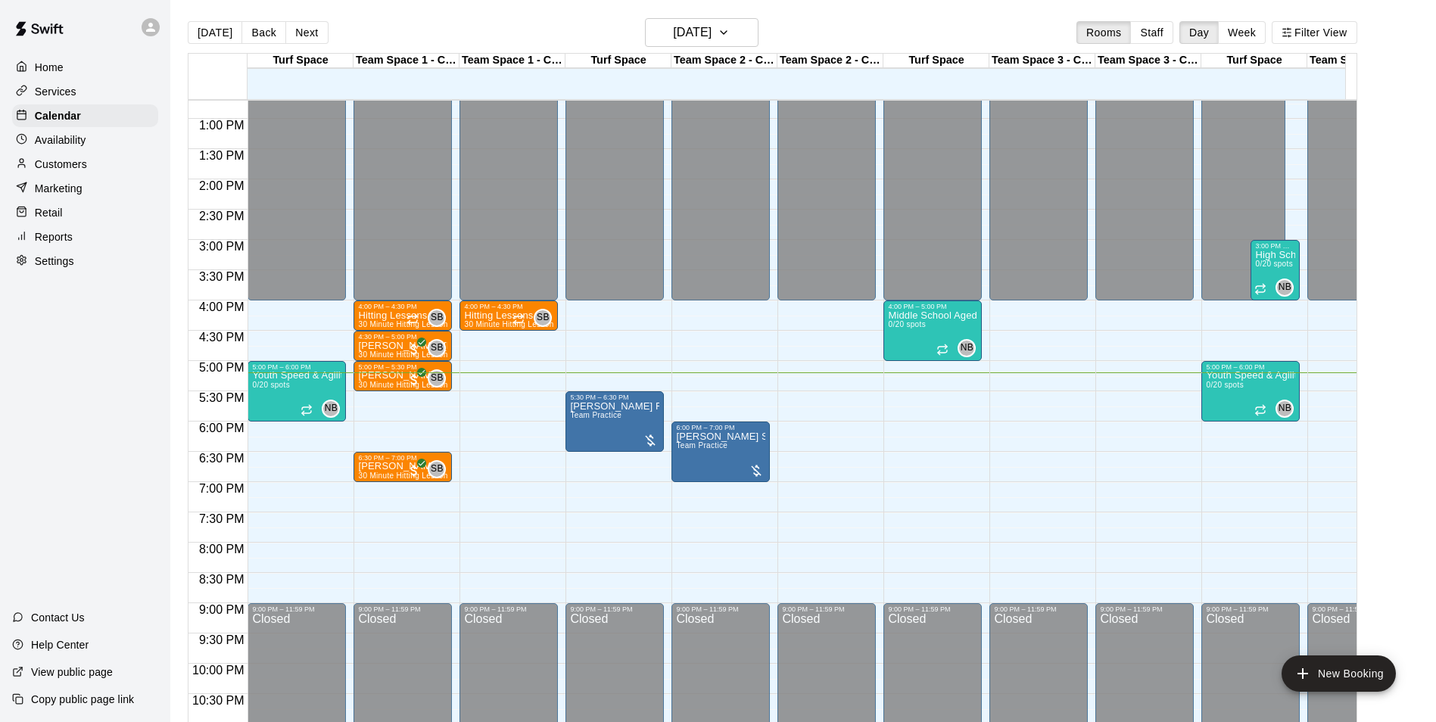
click at [738, 62] on div "Team Space 2 - Cage 1" at bounding box center [724, 61] width 106 height 14
click at [700, 450] on span "Team Practice" at bounding box center [701, 445] width 51 height 8
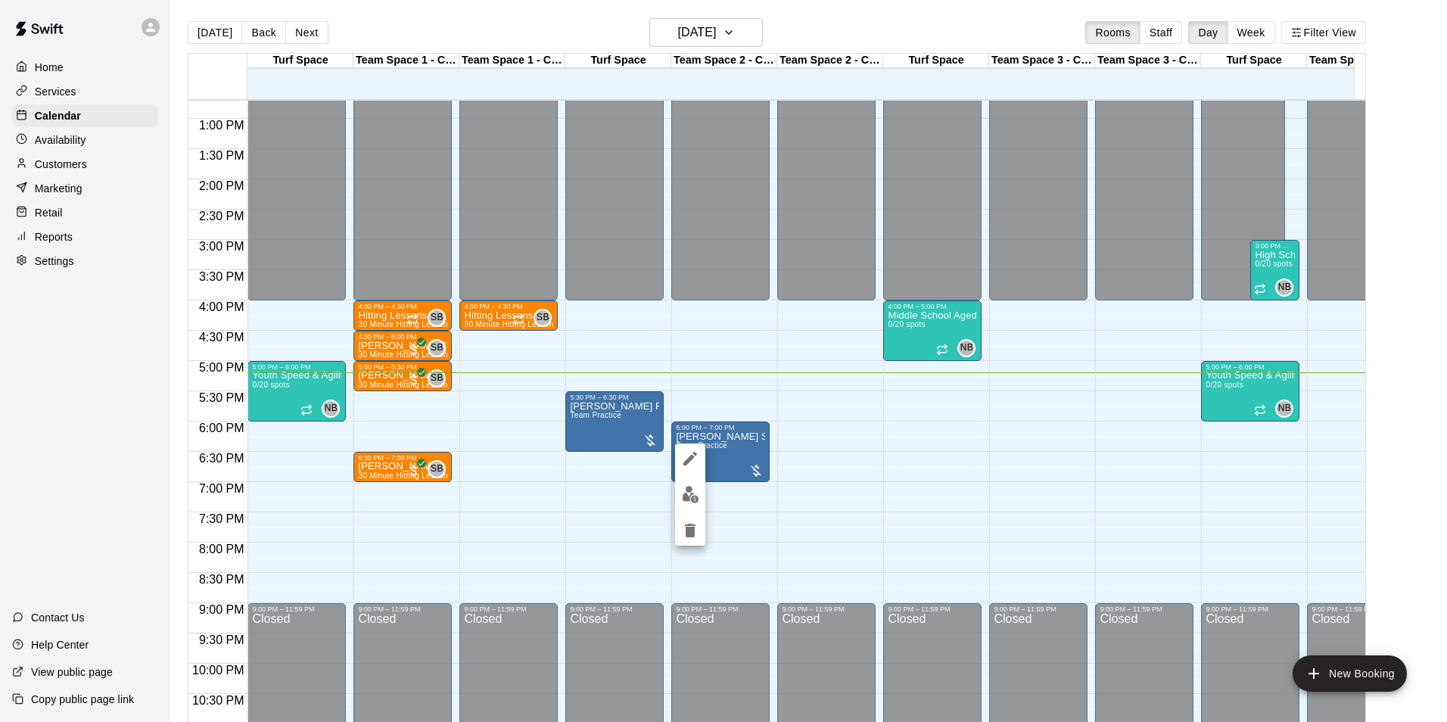
click at [719, 433] on div at bounding box center [723, 361] width 1447 height 722
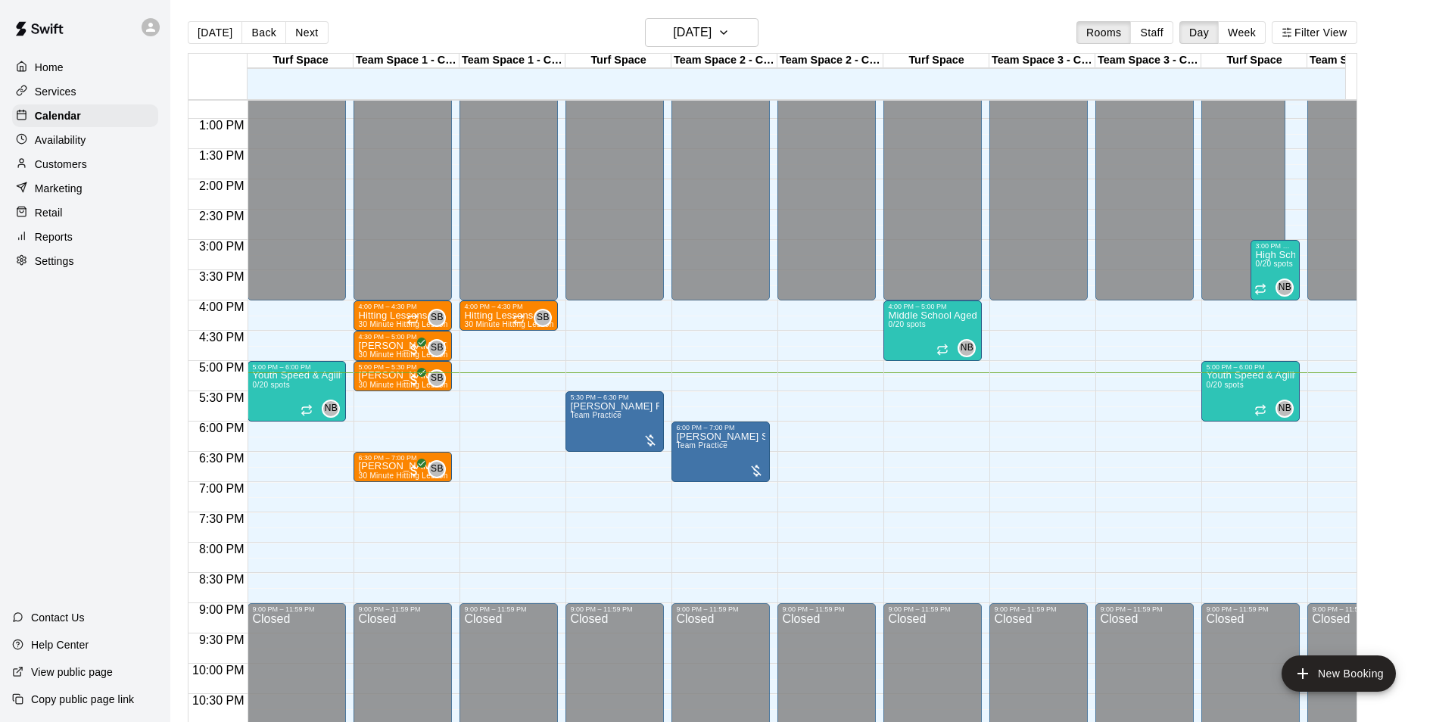
click at [719, 431] on div "6:00 PM – 7:00 PM" at bounding box center [720, 428] width 89 height 8
click at [718, 502] on div "12:00 AM – 4:00 PM Closed 6:00 PM – 7:00 PM [PERSON_NAME] Softball Team Team Pr…" at bounding box center [720, 58] width 98 height 1453
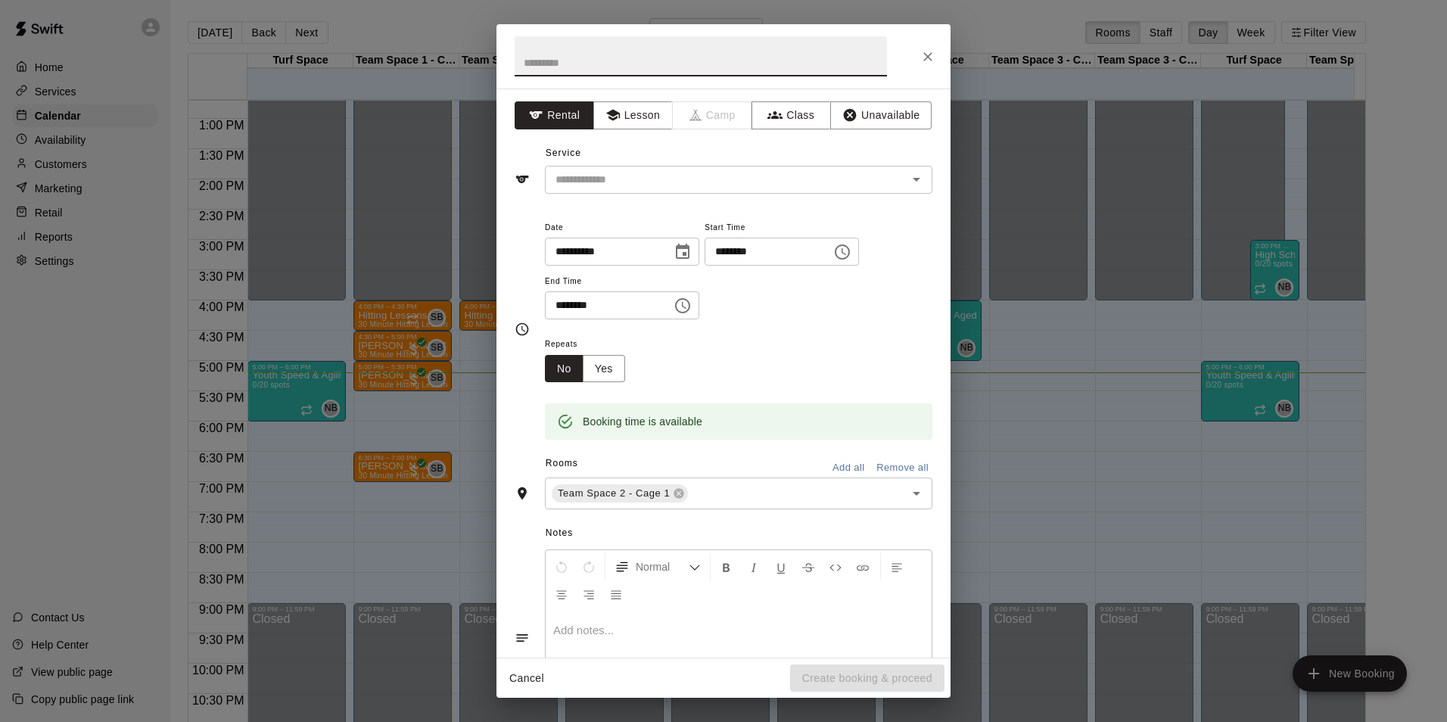
click at [931, 61] on icon "Close" at bounding box center [927, 56] width 15 height 15
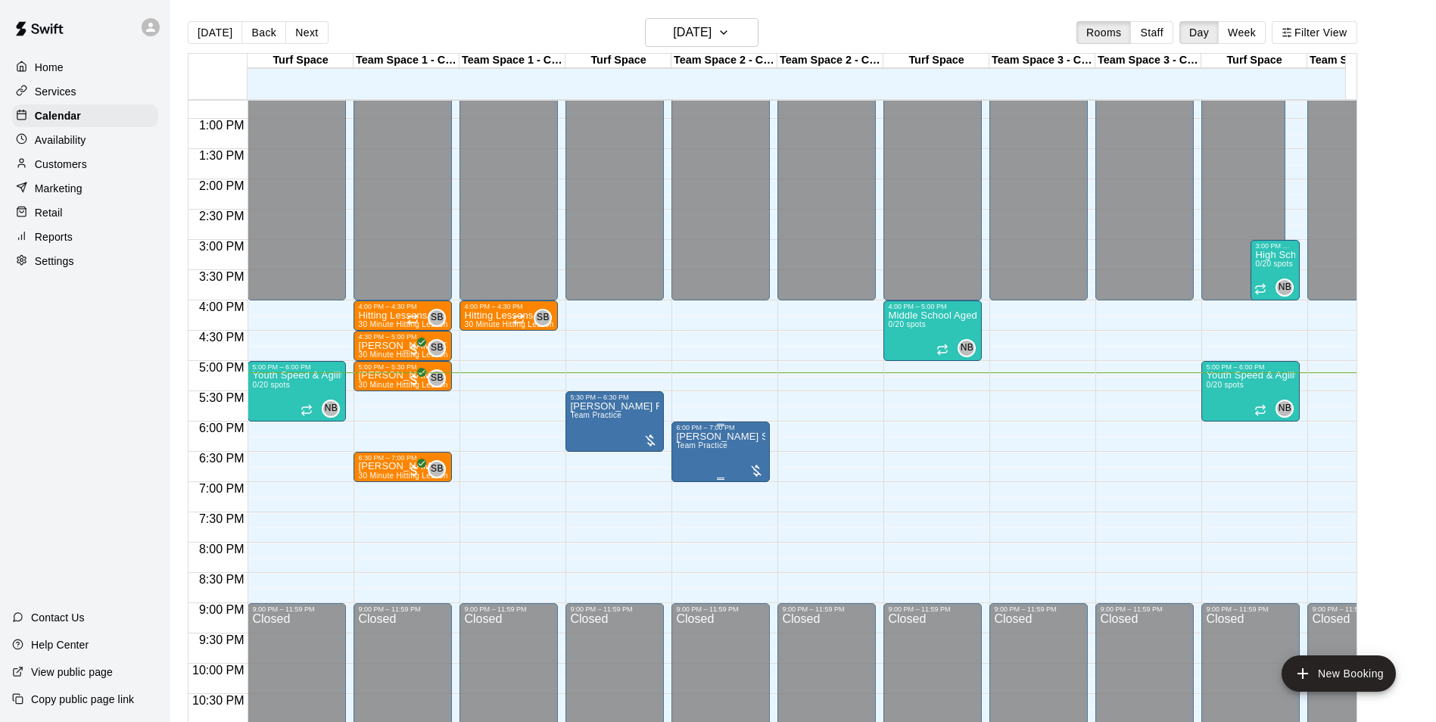
click at [715, 450] on span "Team Practice" at bounding box center [701, 445] width 51 height 8
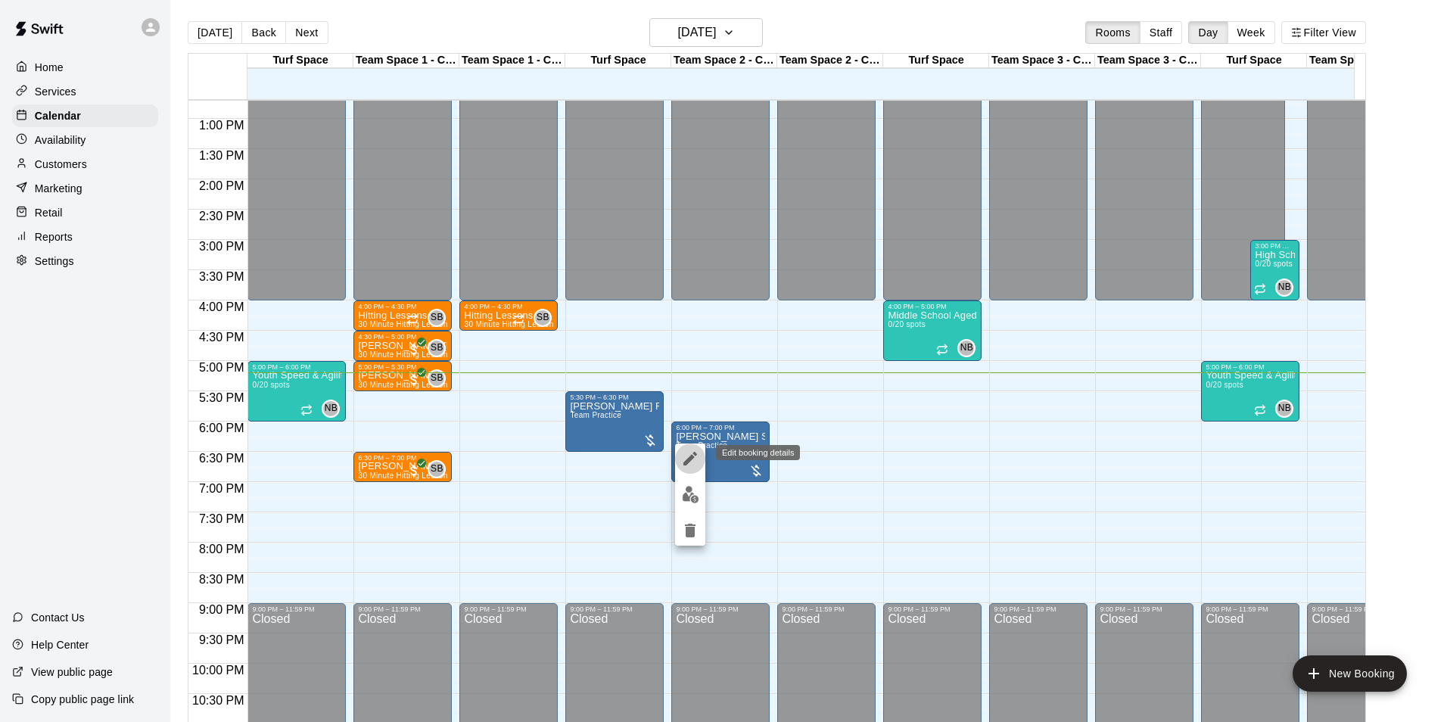
click at [692, 456] on icon "edit" at bounding box center [691, 459] width 14 height 14
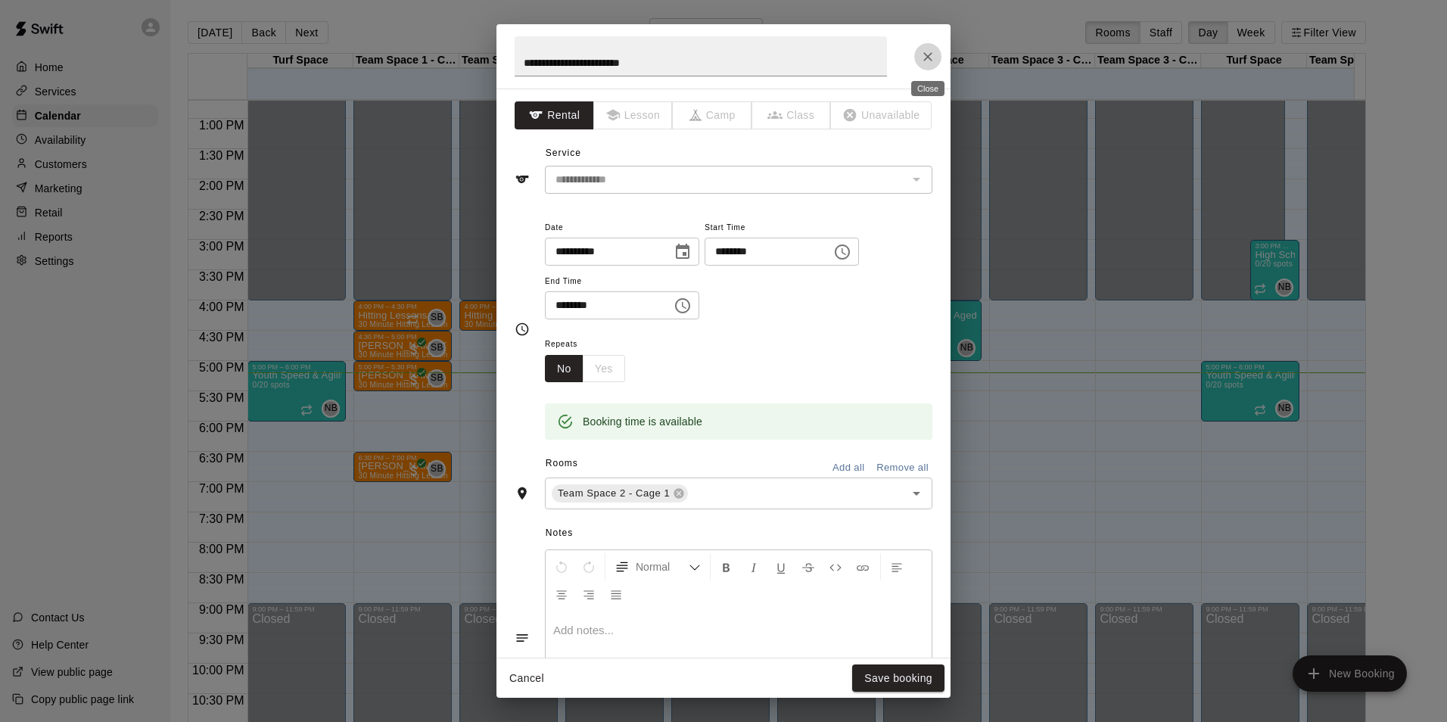
click at [932, 50] on icon "Close" at bounding box center [927, 56] width 15 height 15
